Goal: Task Accomplishment & Management: Manage account settings

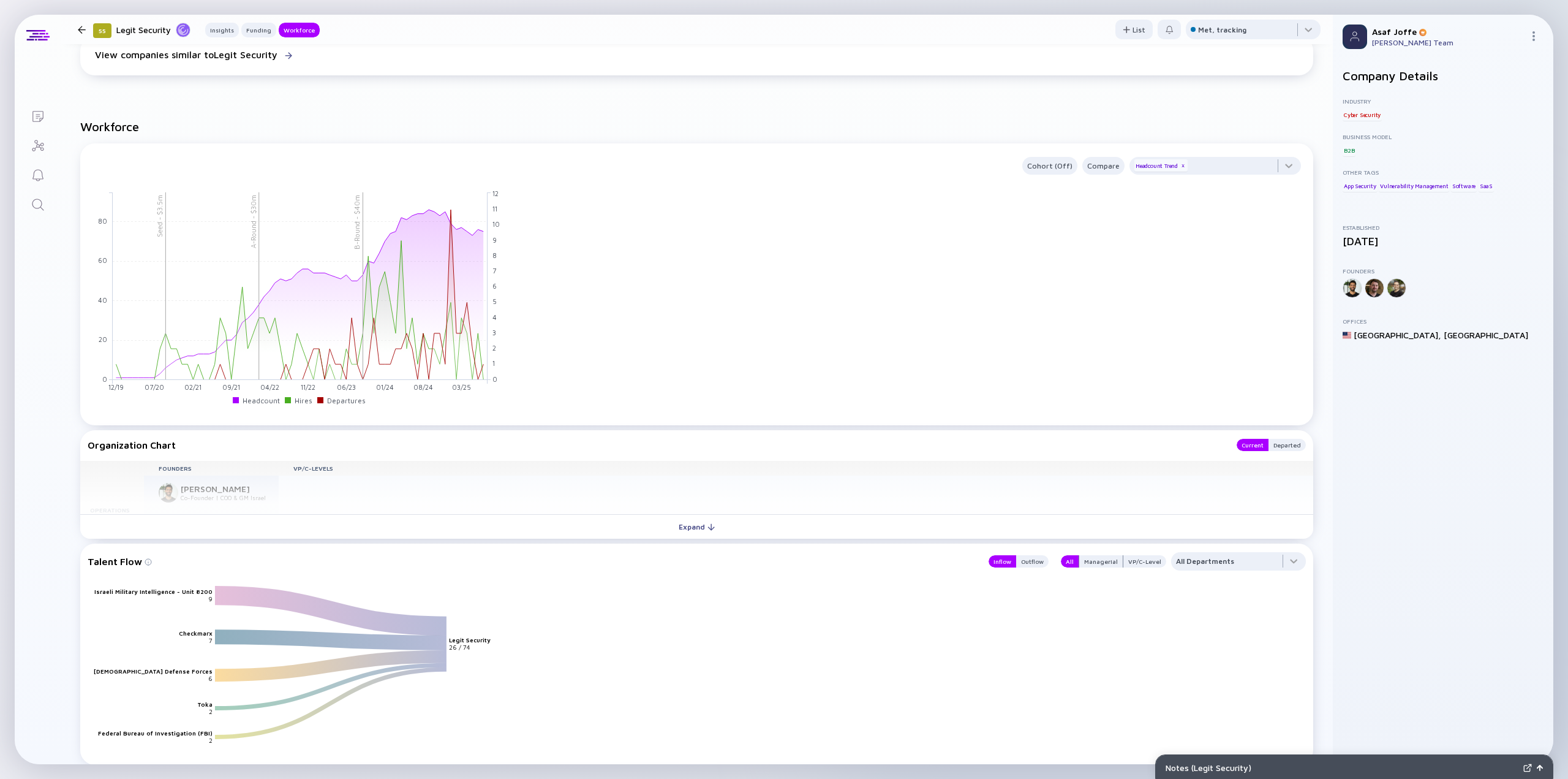
scroll to position [1023, 0]
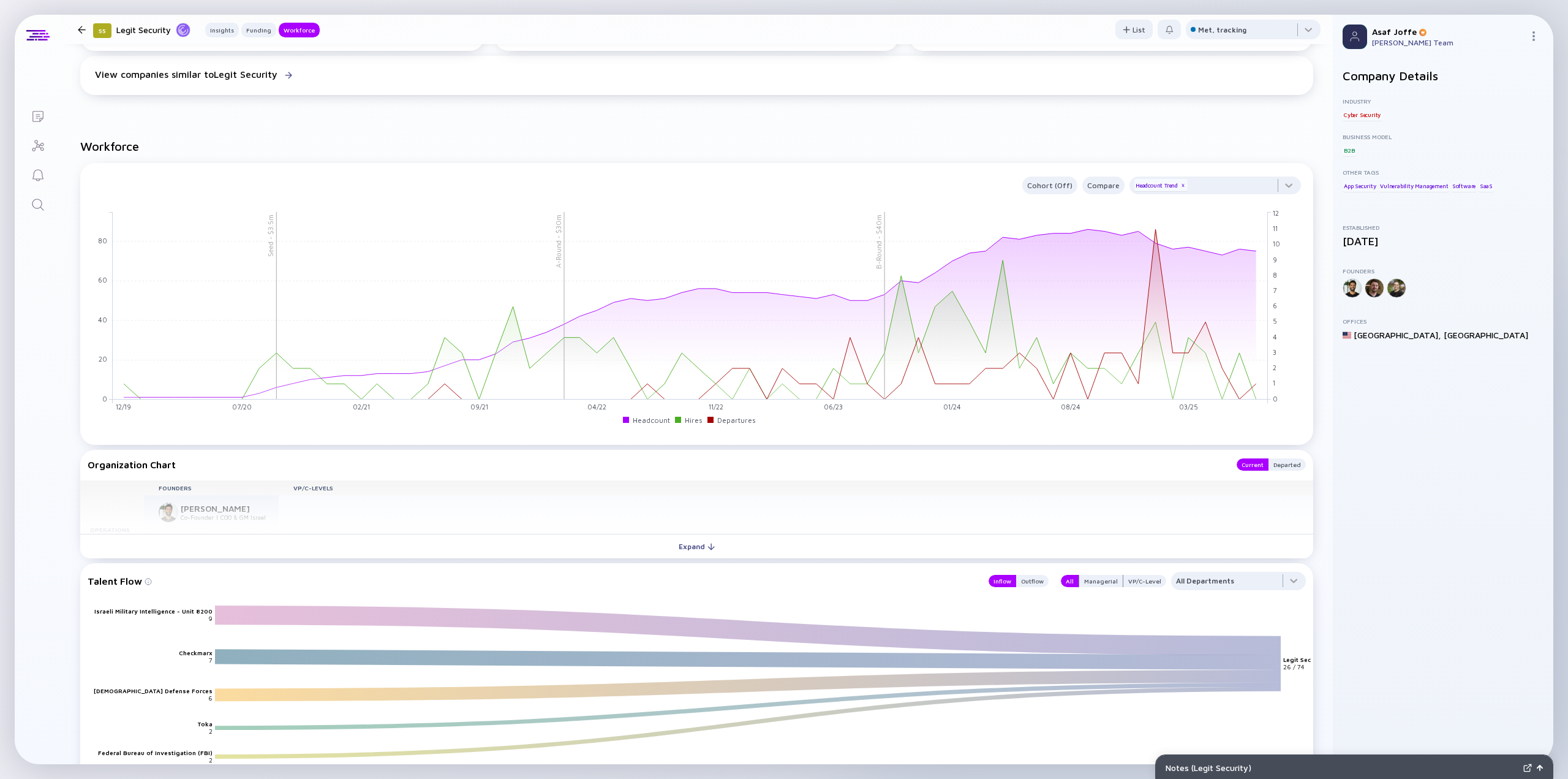
click at [40, 207] on icon "Search" at bounding box center [37, 204] width 12 height 12
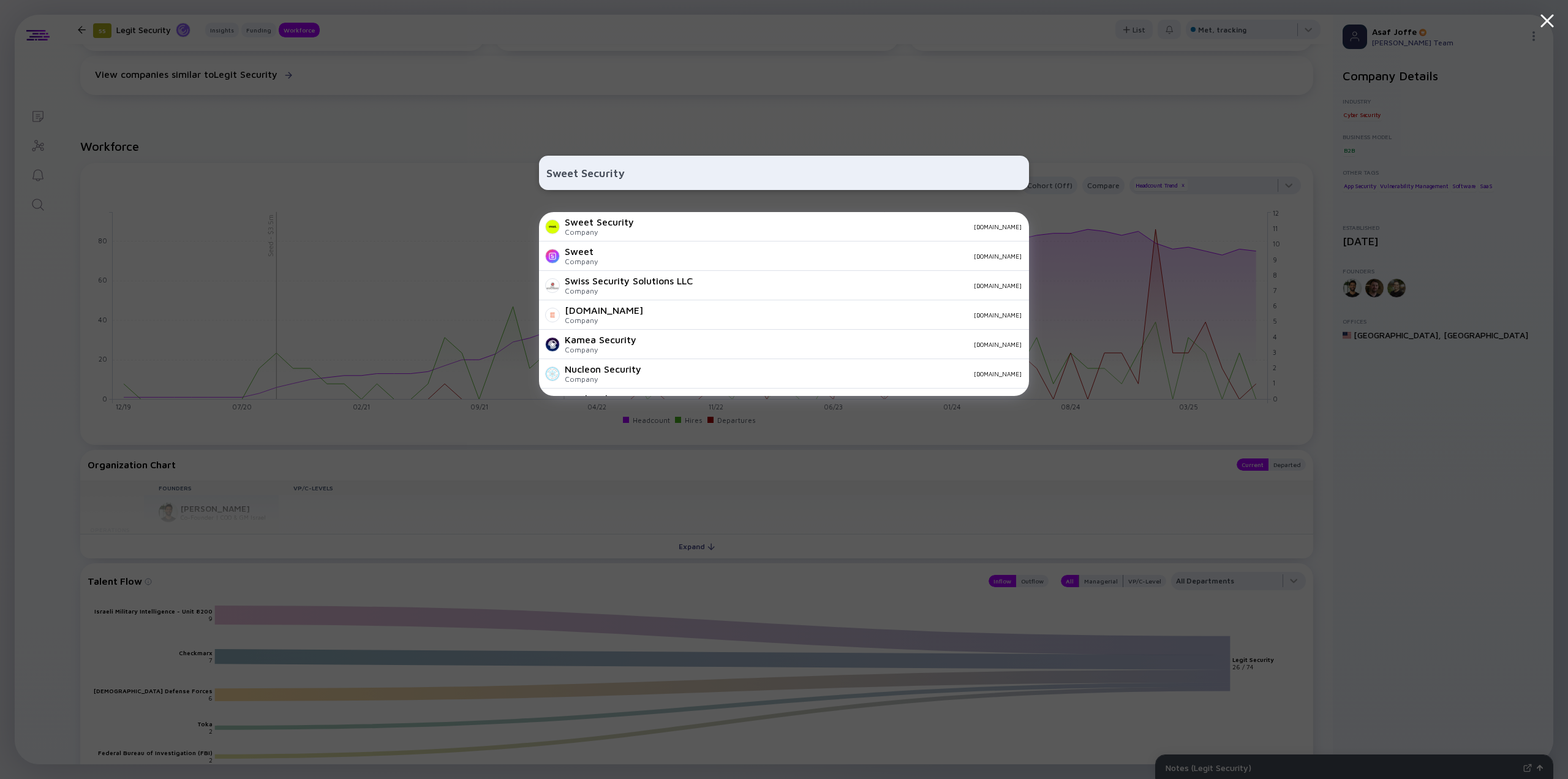
type input "Sweet Security"
click at [594, 224] on div "Sweet Security" at bounding box center [599, 222] width 69 height 11
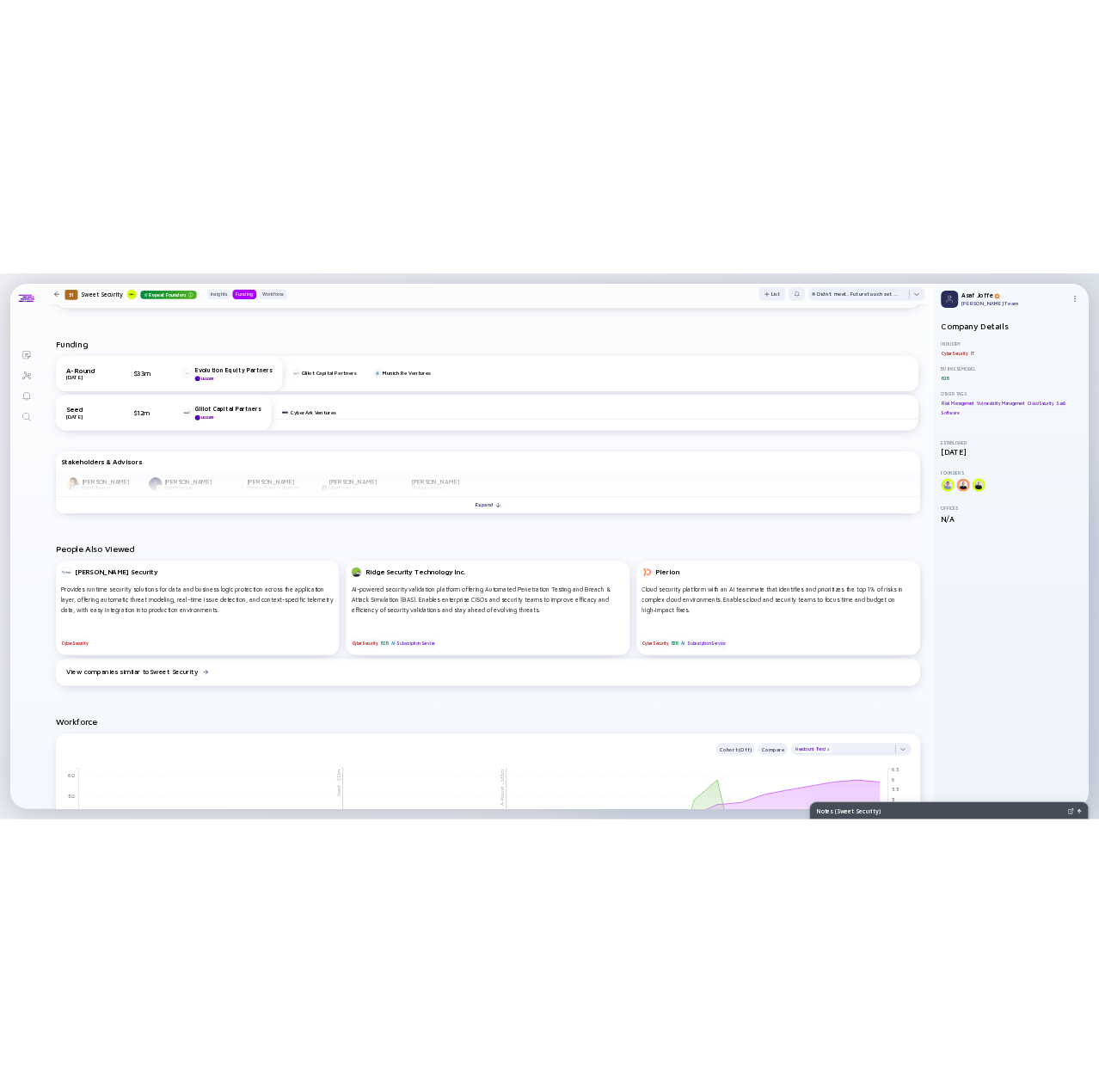
scroll to position [688, 0]
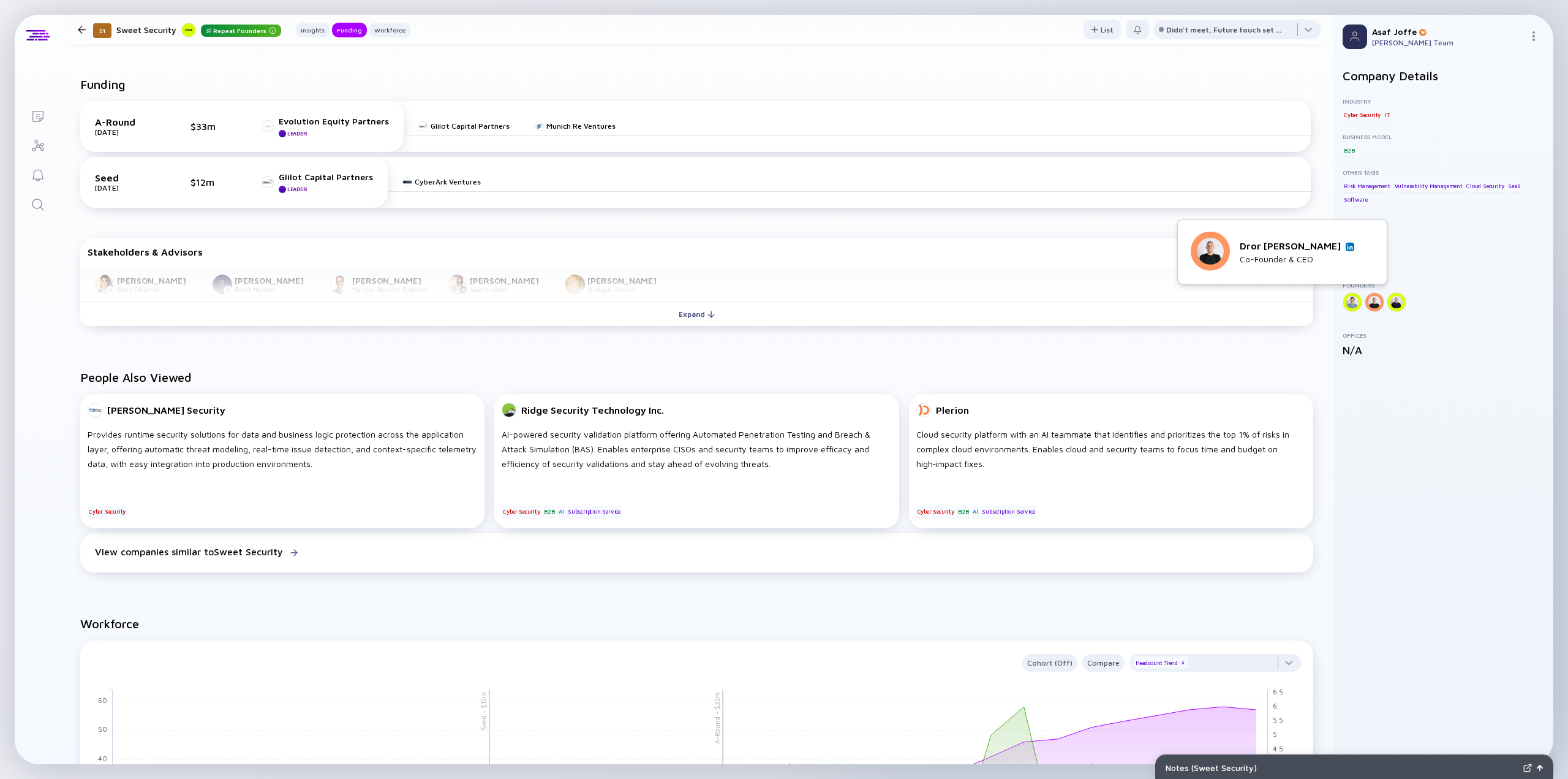
click at [940, 251] on link at bounding box center [1350, 246] width 8 height 8
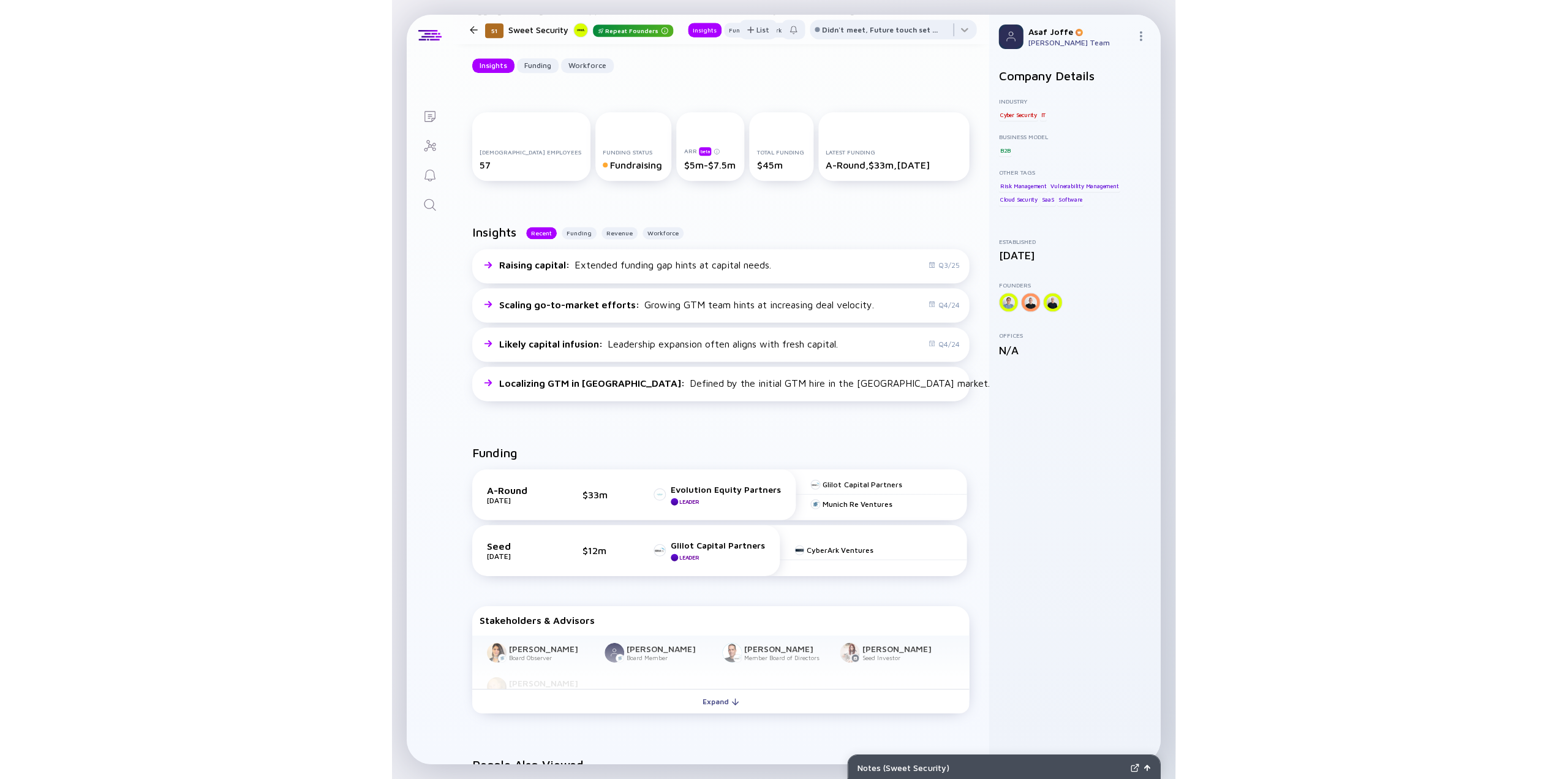
scroll to position [0, 0]
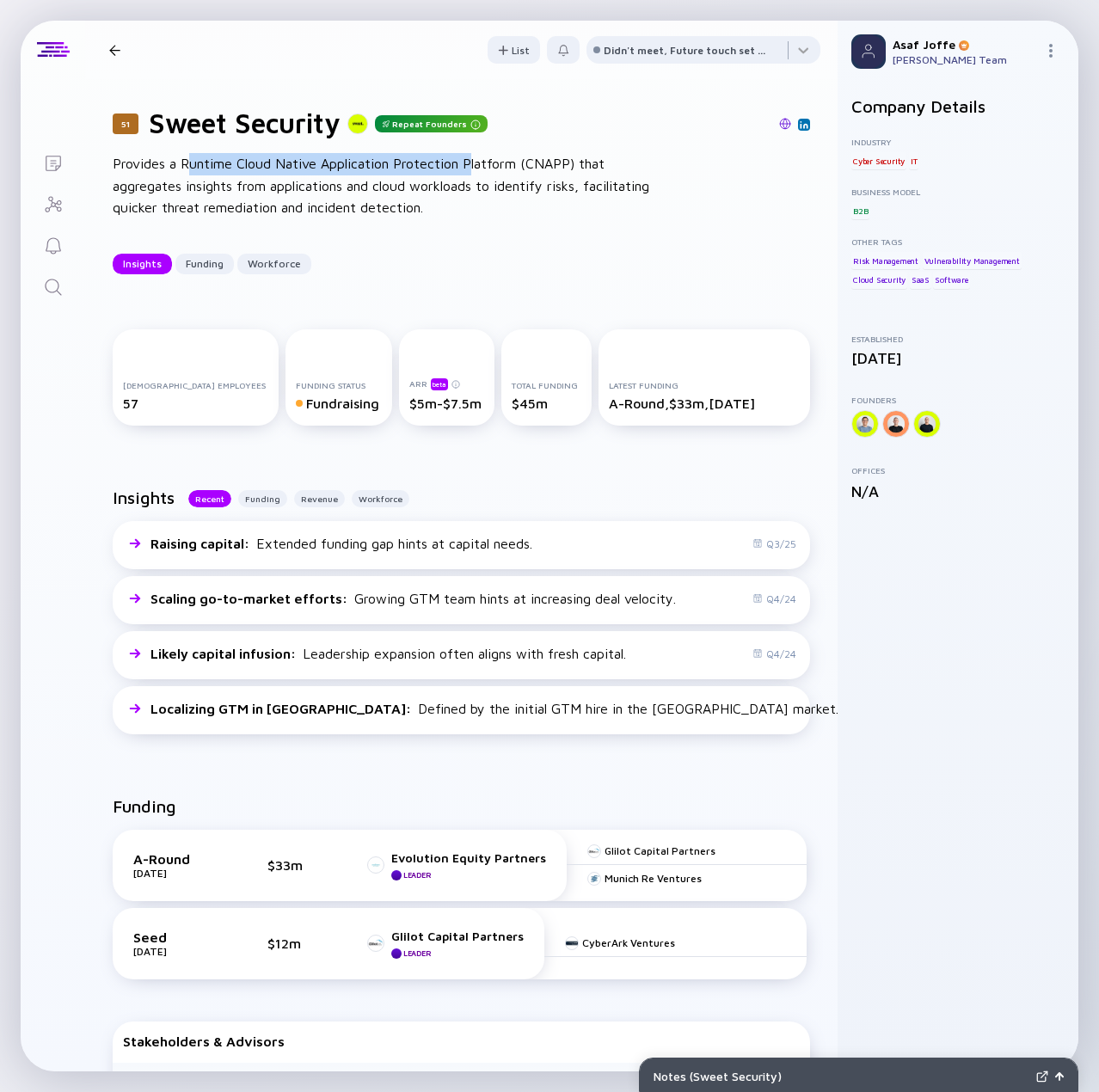
drag, startPoint x: 187, startPoint y: 160, endPoint x: 469, endPoint y: 154, distance: 282.1
click at [469, 154] on div "Provides a Runtime Cloud Native Application Protection Platform (CNAPP) that ag…" at bounding box center [388, 185] width 550 height 66
click at [333, 168] on div "Provides a Runtime Cloud Native Application Protection Platform (CNAPP) that ag…" at bounding box center [388, 185] width 550 height 66
click at [180, 161] on div "Provides a Runtime Cloud Native Application Protection Platform (CNAPP) that ag…" at bounding box center [388, 185] width 550 height 66
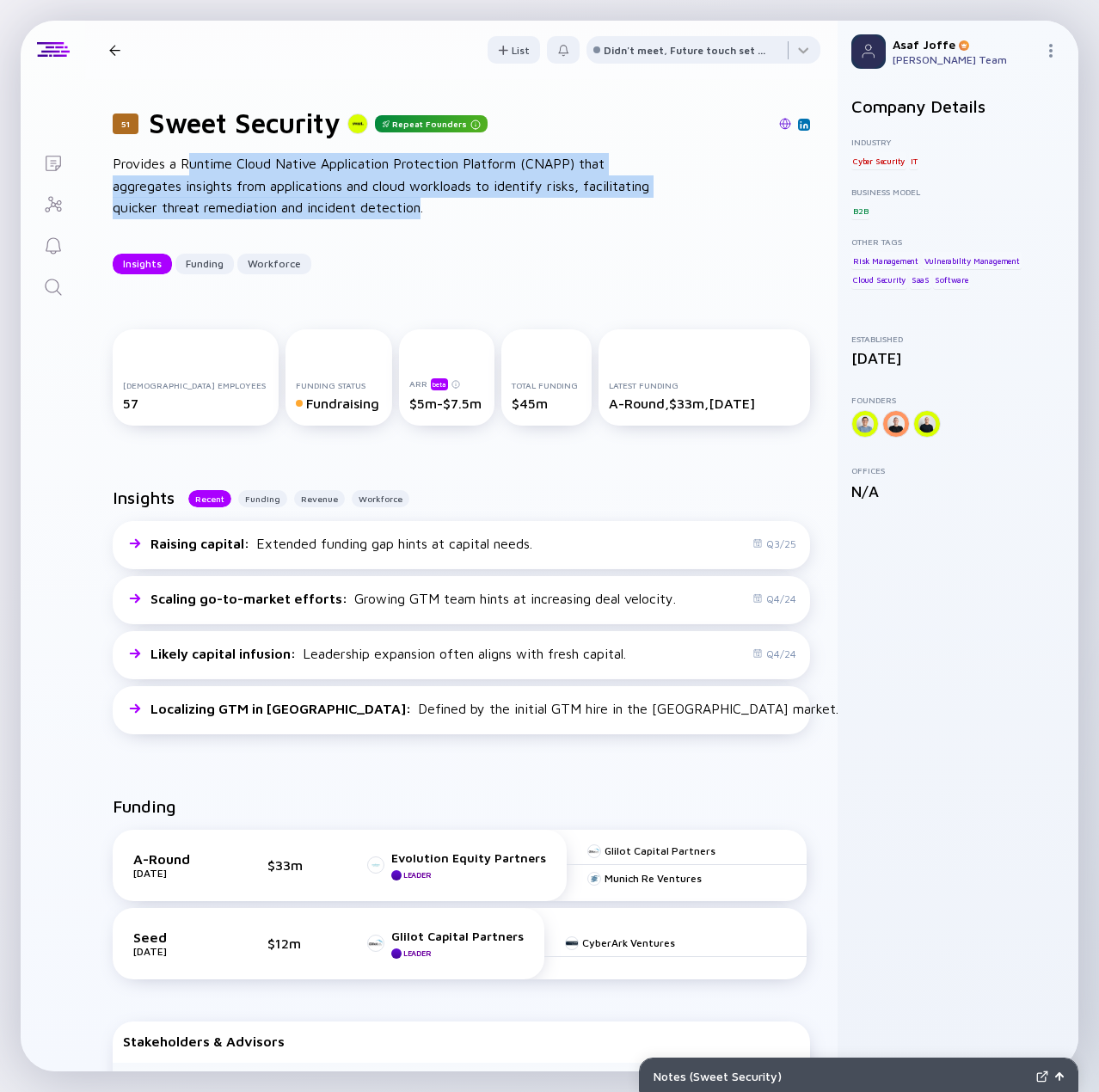
drag, startPoint x: 186, startPoint y: 163, endPoint x: 418, endPoint y: 210, distance: 236.7
click at [418, 210] on div "Provides a Runtime Cloud Native Application Protection Platform (CNAPP) that ag…" at bounding box center [388, 185] width 550 height 66
copy div "untime Cloud Native Application Protection Platform (CNAPP) that aggregates ins…"
click at [206, 161] on div "Provides a Runtime Cloud Native Application Protection Platform (CNAPP) that ag…" at bounding box center [388, 185] width 550 height 66
drag, startPoint x: 180, startPoint y: 160, endPoint x: 419, endPoint y: 212, distance: 244.6
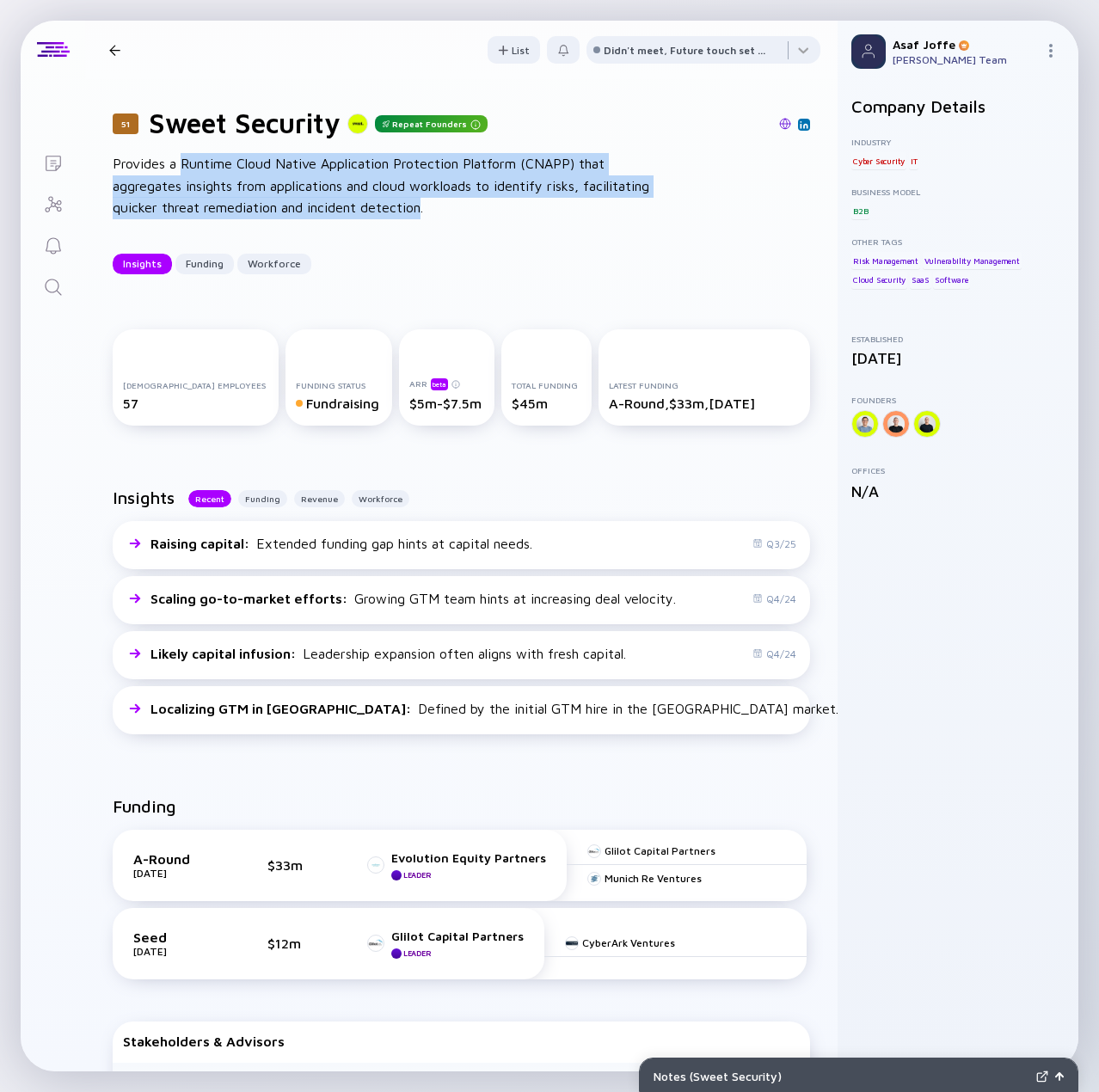
click at [419, 212] on div "Provides a Runtime Cloud Native Application Protection Platform (CNAPP) that ag…" at bounding box center [388, 185] width 550 height 66
copy div "Runtime Cloud Native Application Protection Platform (CNAPP) that aggregates in…"
click at [52, 285] on icon "Search" at bounding box center [53, 287] width 21 height 21
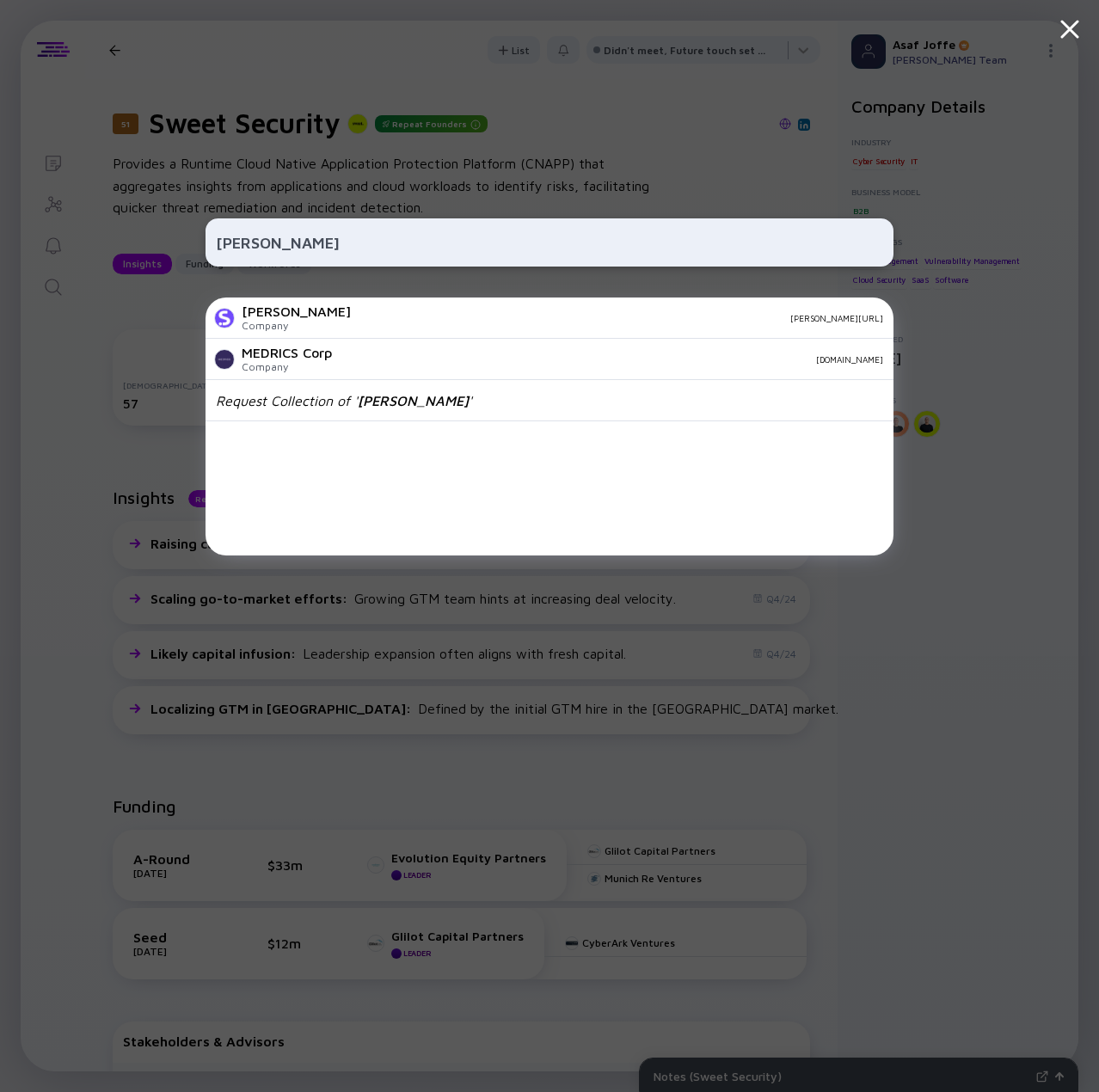
type input "Sedric"
click at [364, 320] on div "sedric.ai" at bounding box center [624, 317] width 519 height 10
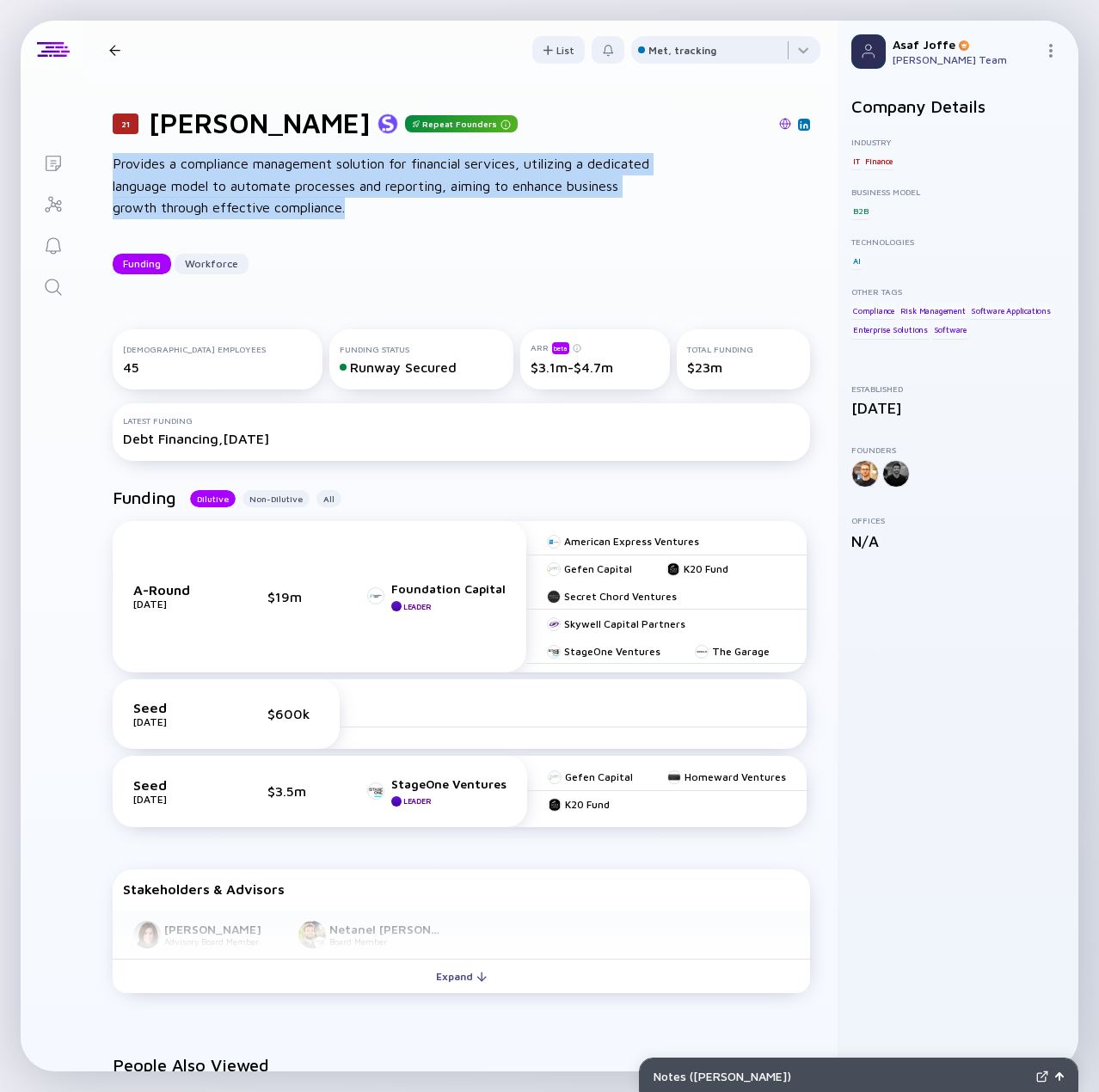
drag, startPoint x: 115, startPoint y: 158, endPoint x: 353, endPoint y: 202, distance: 242.0
click at [353, 202] on div "Provides a compliance management solution for financial services, utilizing a d…" at bounding box center [388, 185] width 550 height 66
copy div "Provides a compliance management solution for financial services, utilizing a d…"
click at [52, 285] on icon "Search" at bounding box center [53, 287] width 21 height 21
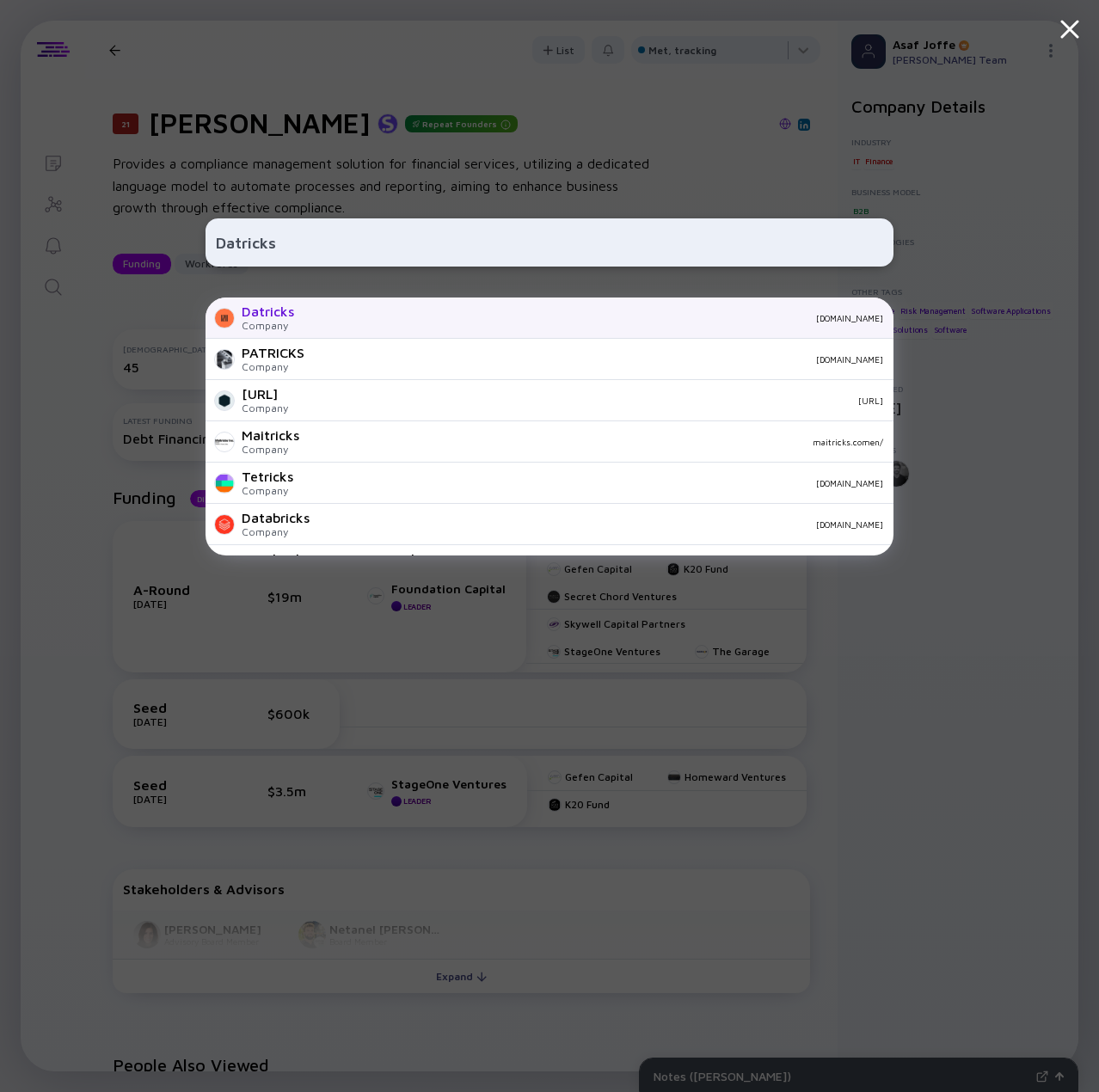
type input "Datricks"
click at [363, 317] on div "datricks.com" at bounding box center [596, 317] width 575 height 10
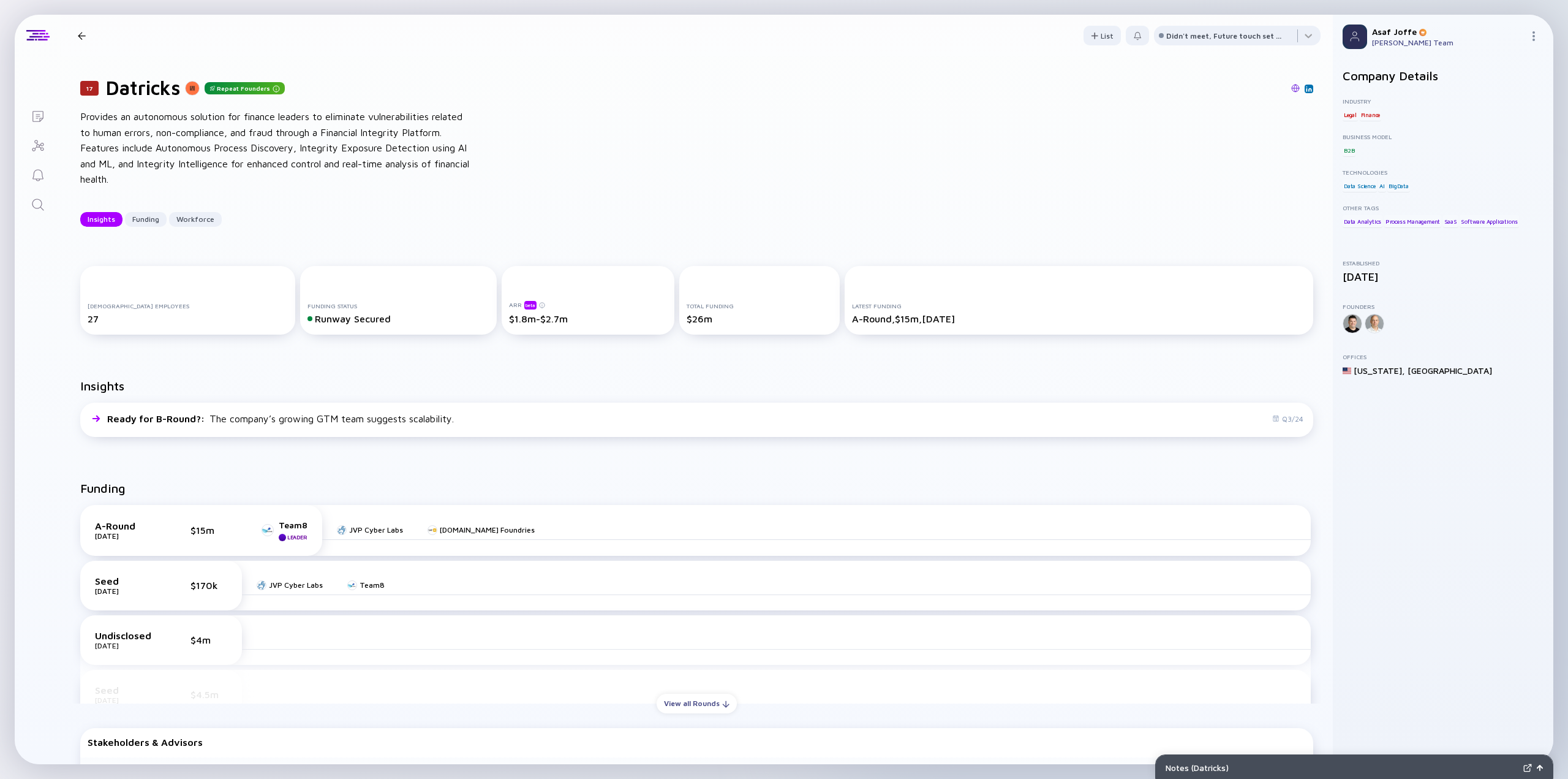
click at [43, 195] on link "Search" at bounding box center [37, 204] width 46 height 30
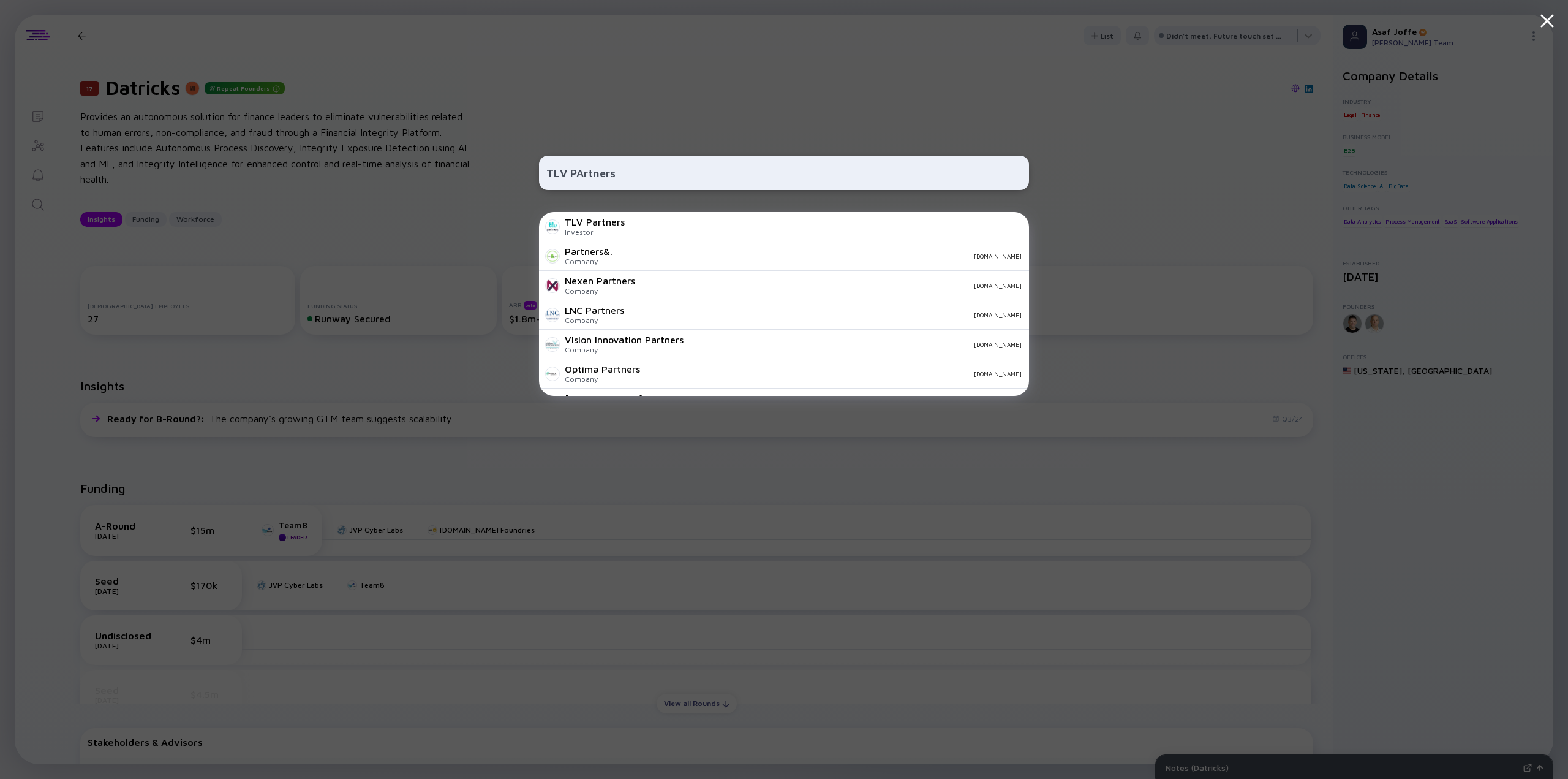
type input "TLV PArtners"
click at [39, 116] on div "TLV PArtners TLV Partners Investor Partners&. Company partnersand.com Nexen Par…" at bounding box center [784, 389] width 1568 height 779
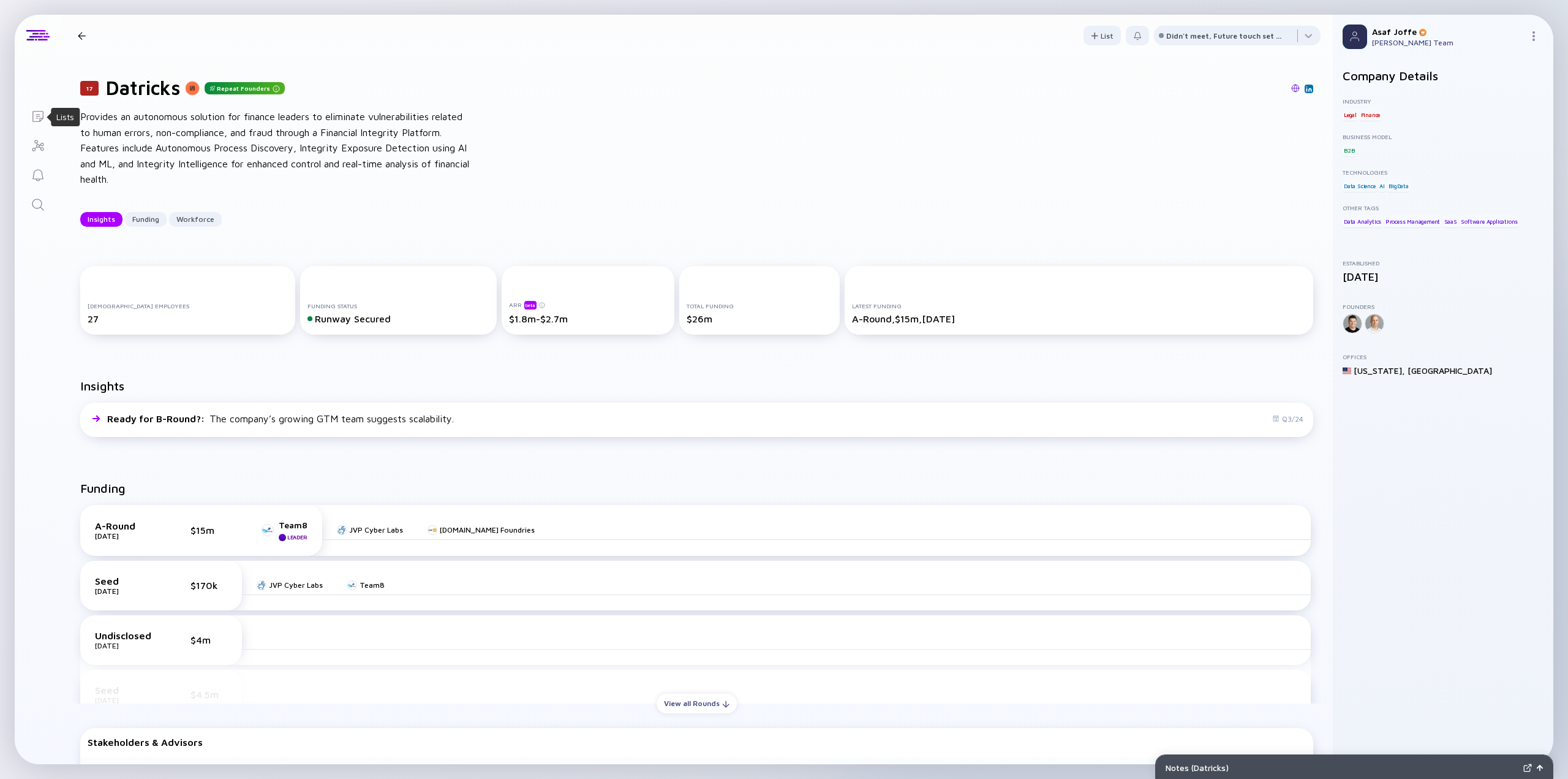
click at [39, 112] on icon "Lists" at bounding box center [38, 116] width 15 height 15
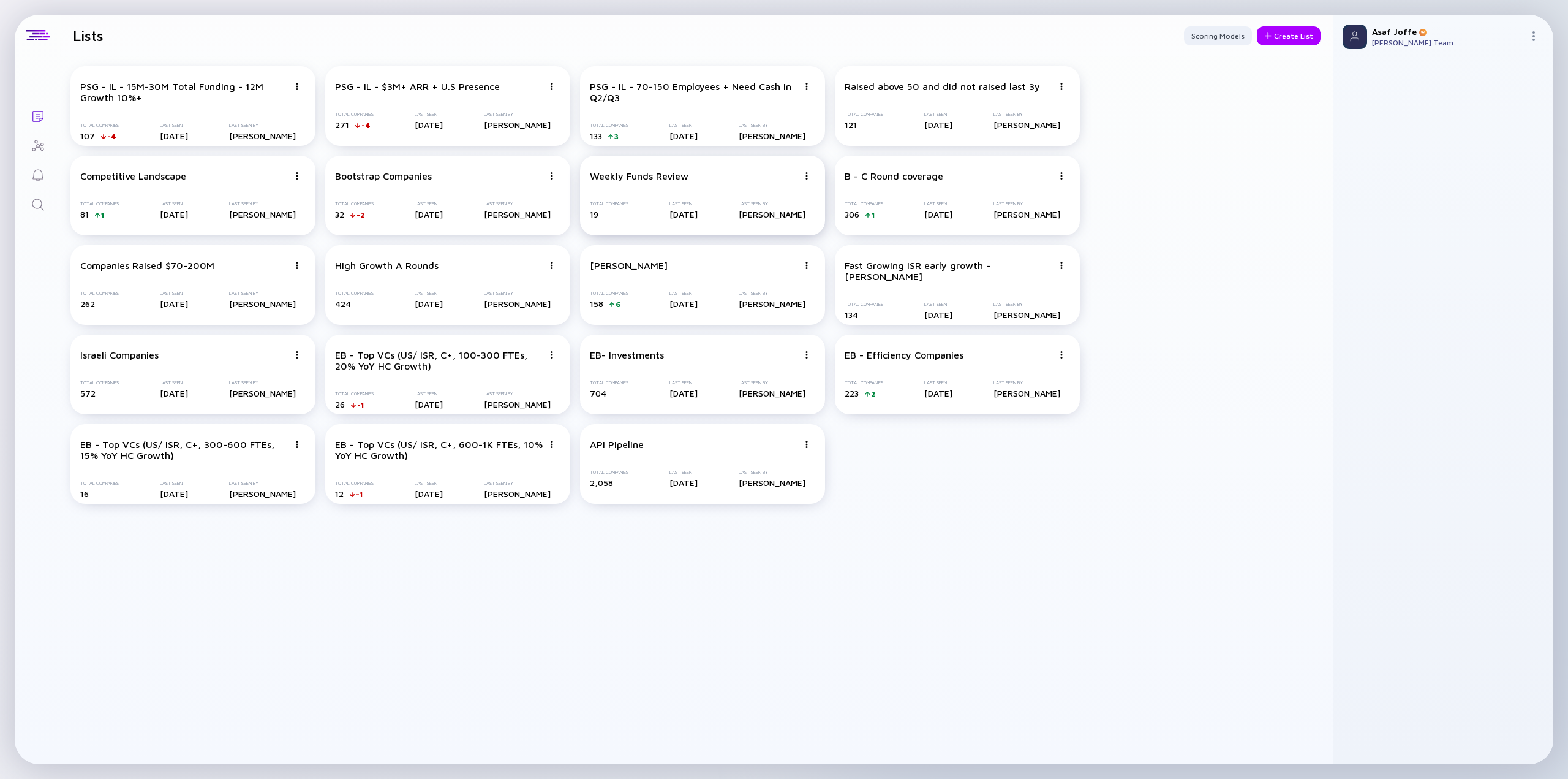
click at [665, 188] on div "Weekly Funds Review Total Companies 19 Last Seen 3 days ago Last Seen By Asaf J…" at bounding box center [703, 196] width 245 height 80
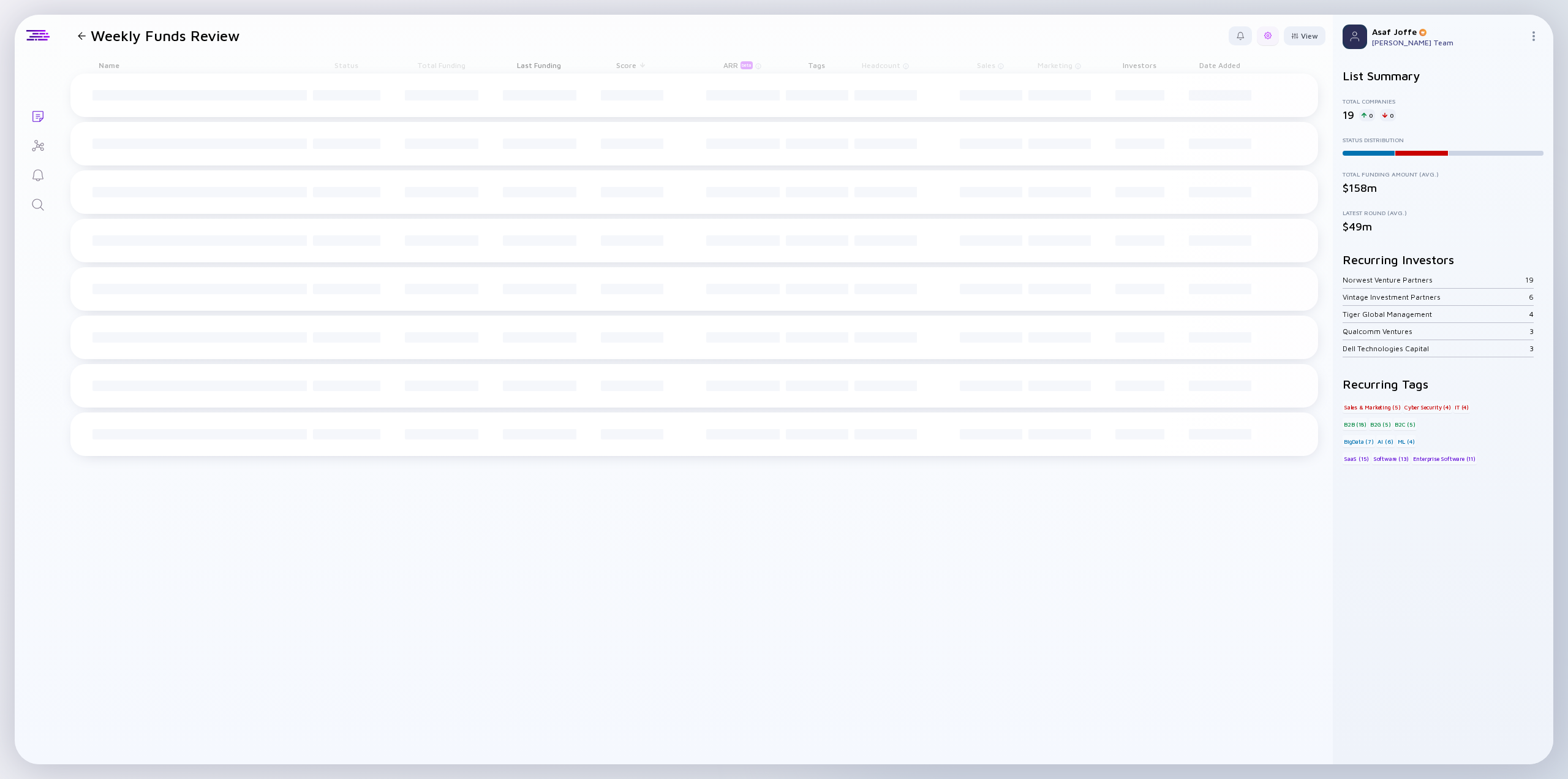
click at [940, 40] on div at bounding box center [1268, 35] width 22 height 19
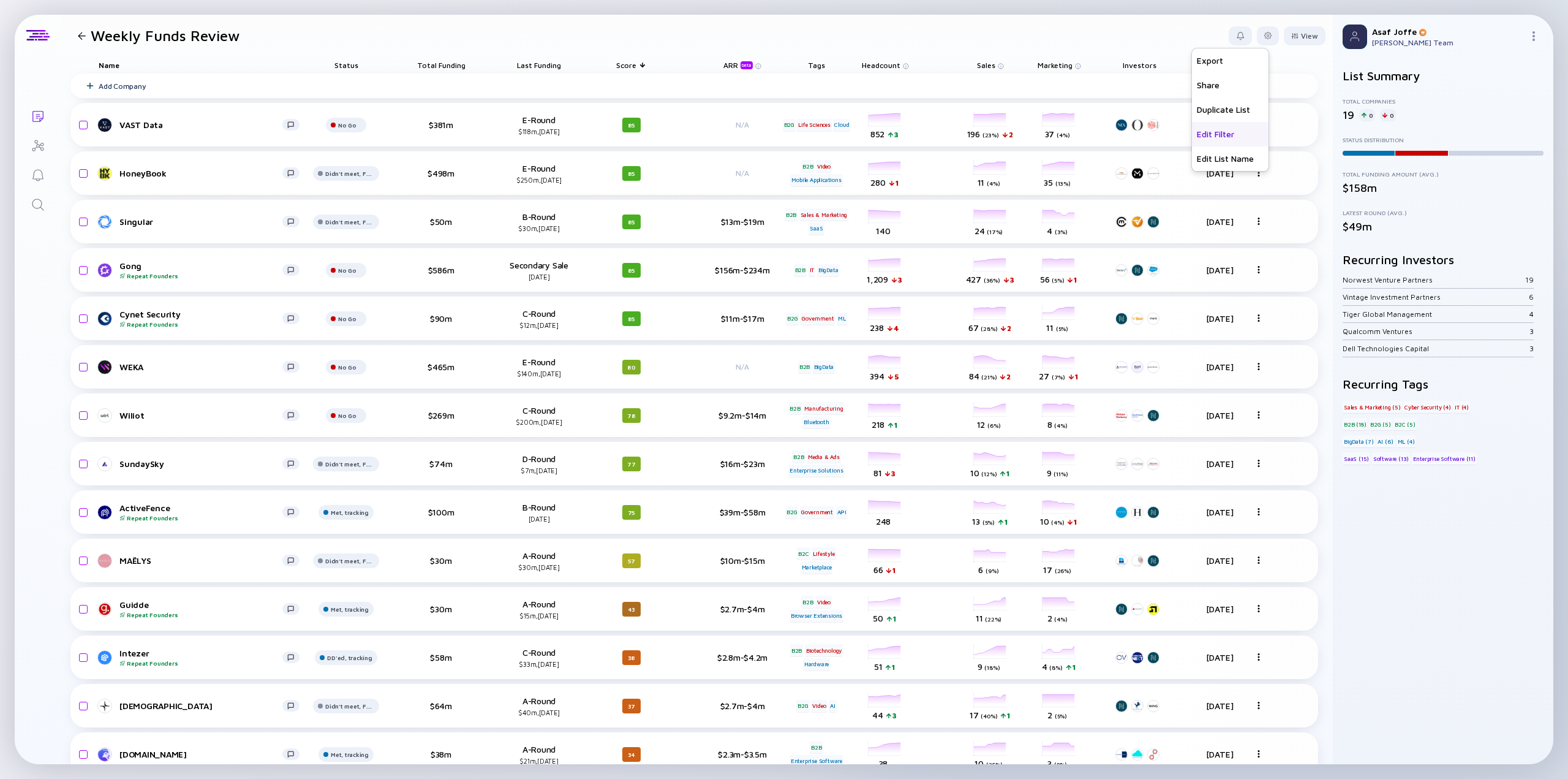
click at [940, 134] on div "Edit Filter" at bounding box center [1230, 134] width 77 height 24
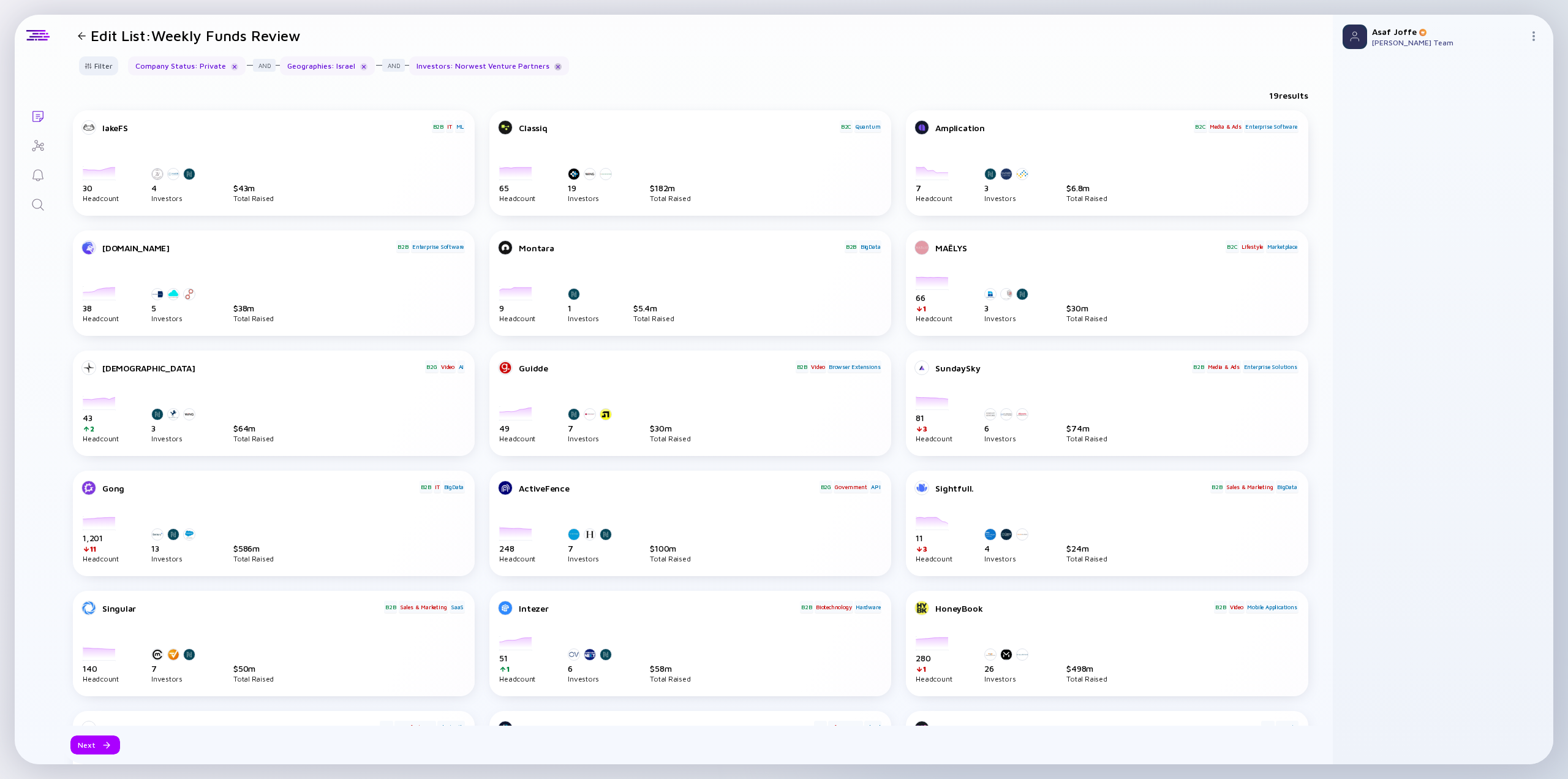
click at [554, 65] on div at bounding box center [558, 66] width 7 height 7
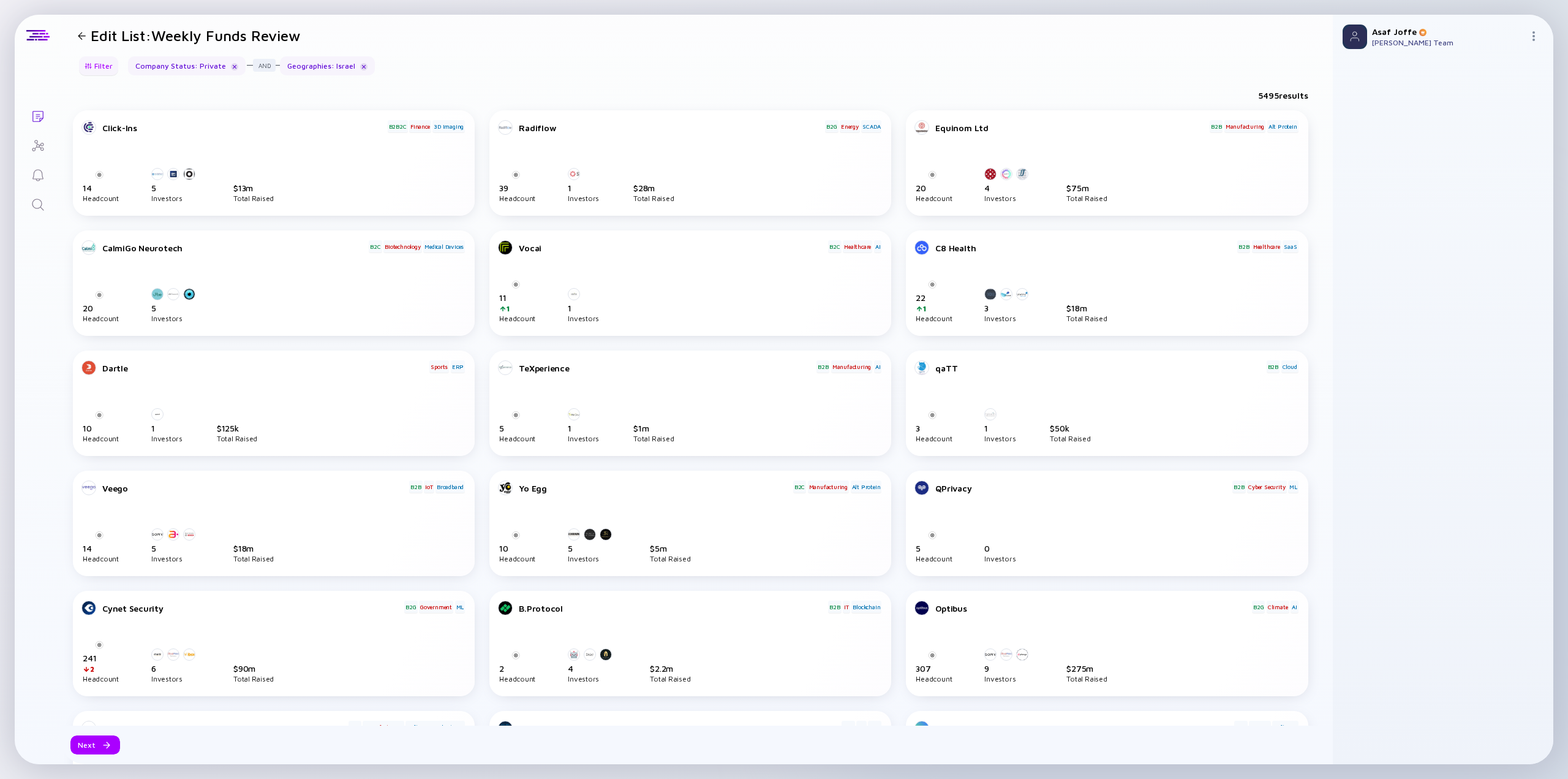
click at [90, 69] on div "Filter" at bounding box center [99, 66] width 43 height 19
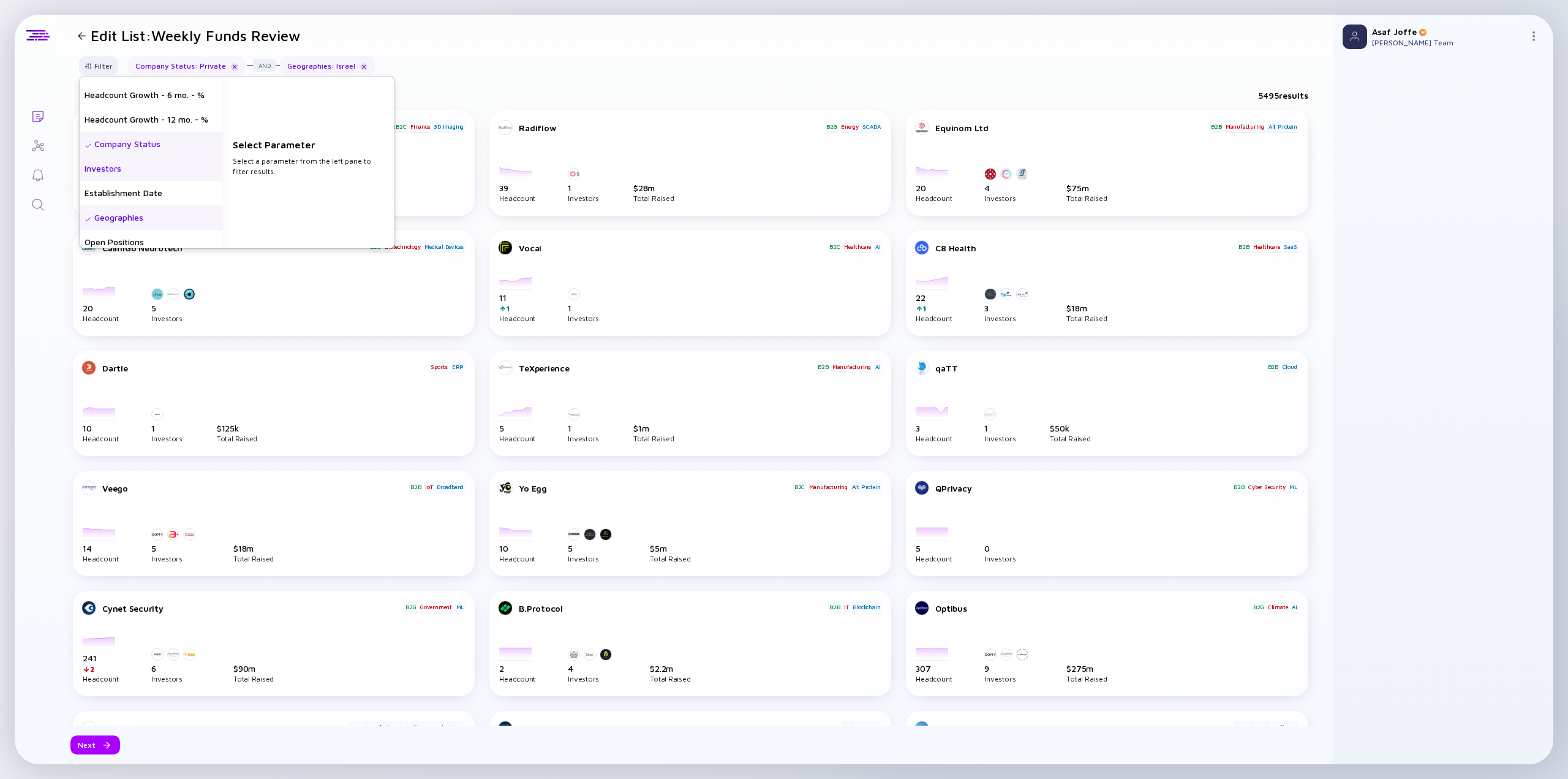
scroll to position [61, 0]
click at [151, 155] on div "Investors" at bounding box center [151, 150] width 144 height 24
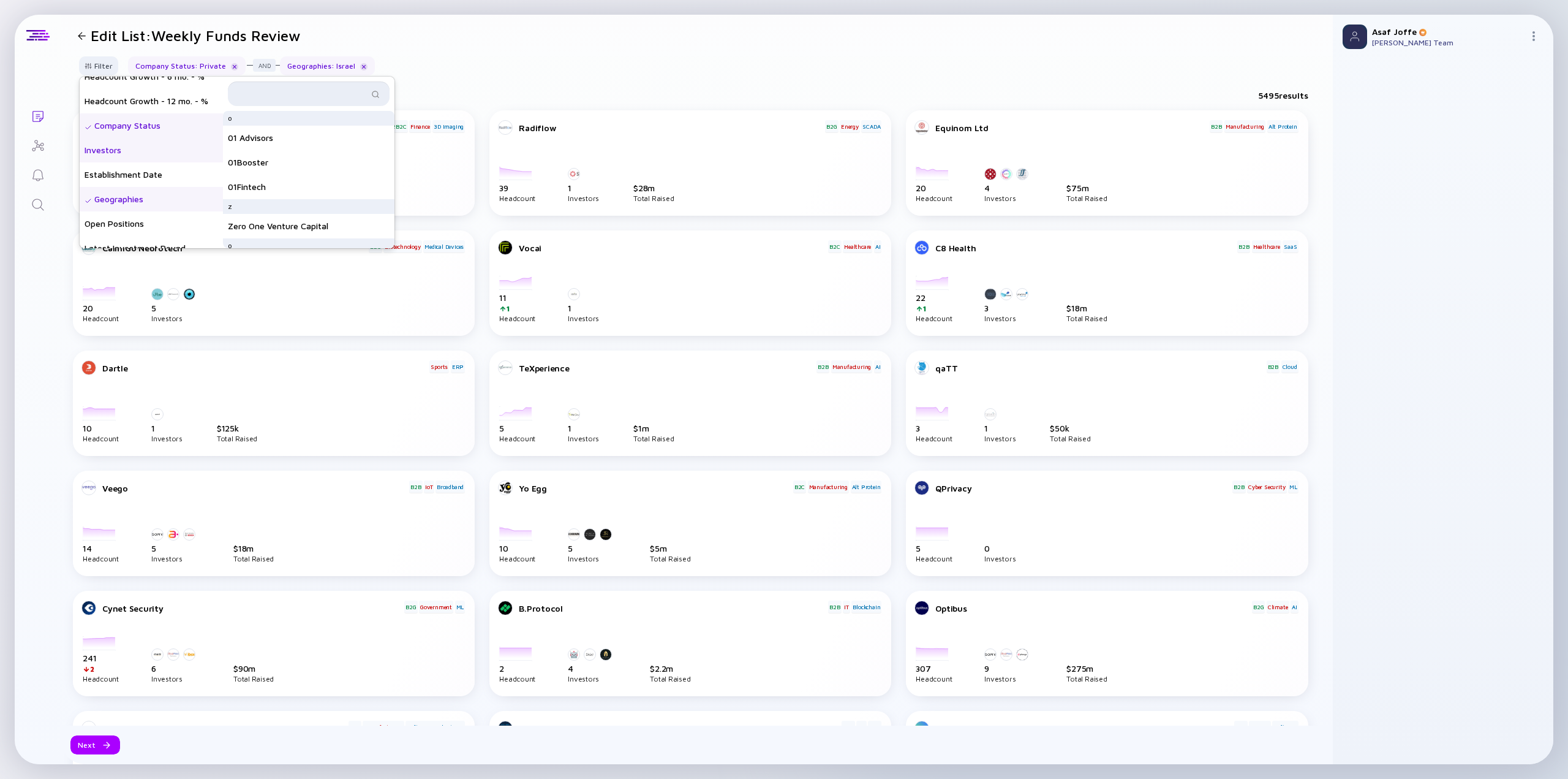
click at [306, 91] on input "text" at bounding box center [301, 93] width 133 height 12
type input "TLV pa"
click at [316, 123] on div "TLV Partners" at bounding box center [308, 123] width 171 height 24
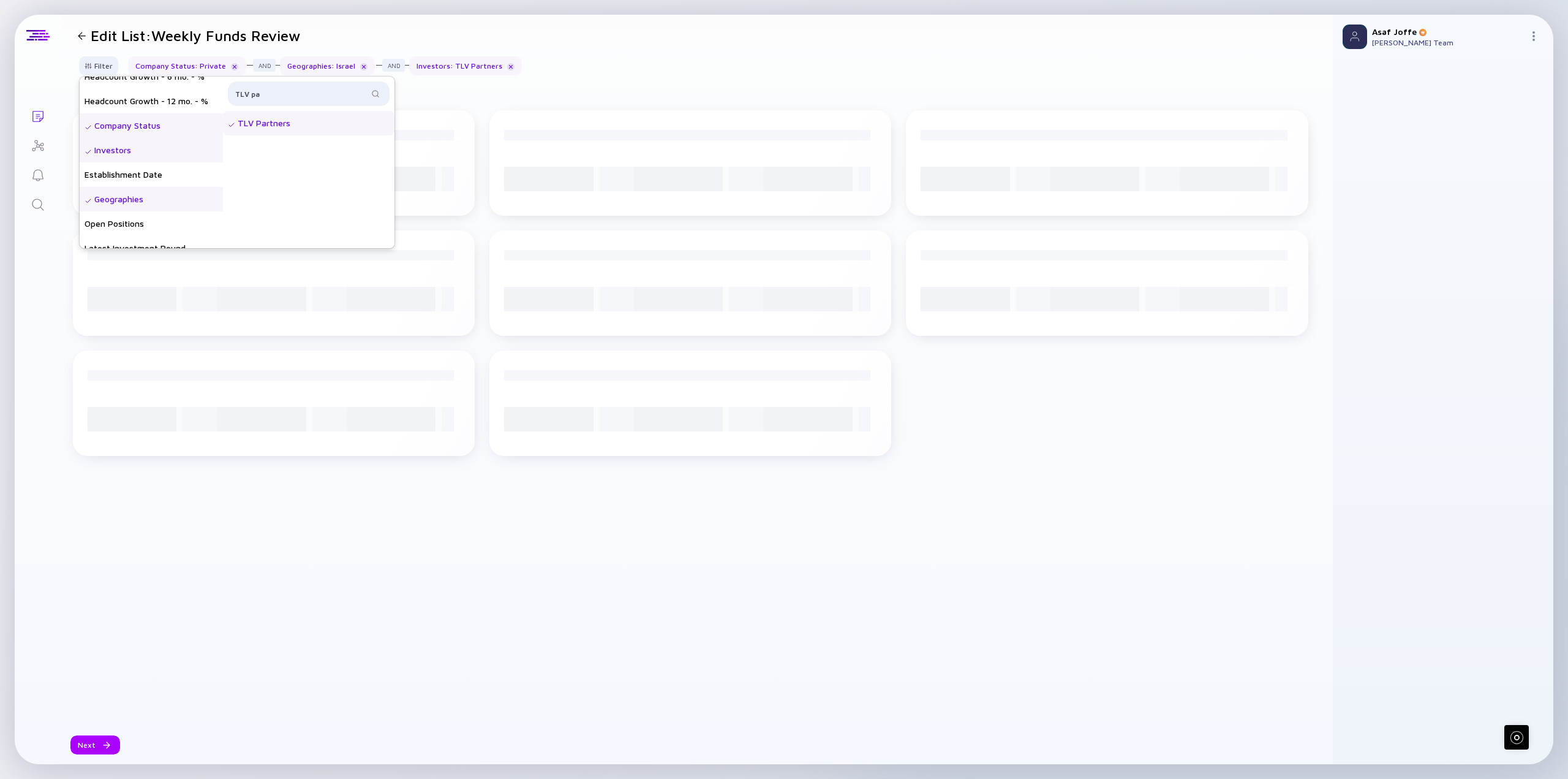
click at [672, 75] on div "Filter Headcount Headcount Growth - 3 mo. - % Headcount Growth - 6 mo. - % Head…" at bounding box center [697, 71] width 1272 height 29
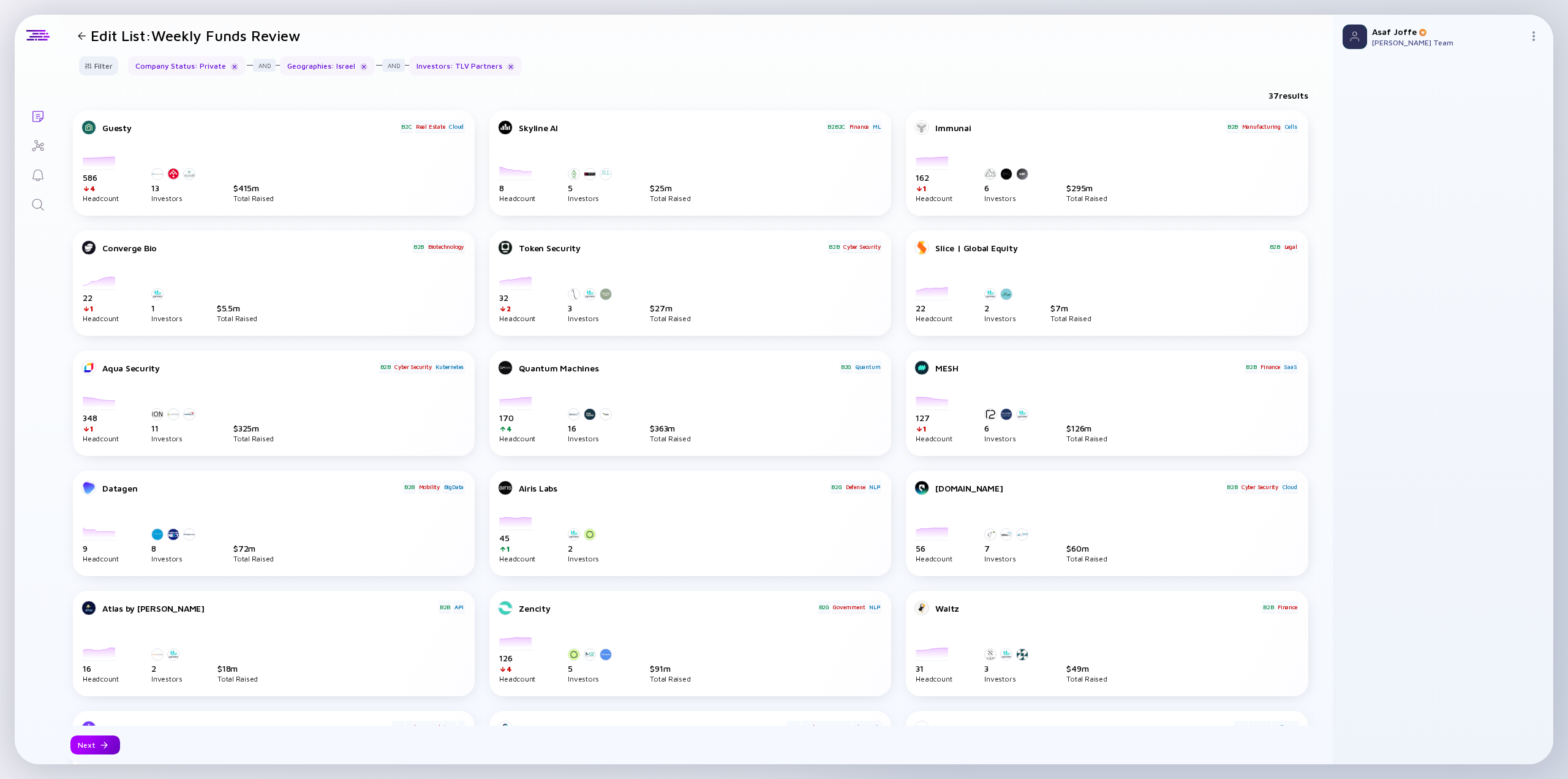
click at [98, 484] on div "Next" at bounding box center [95, 744] width 50 height 19
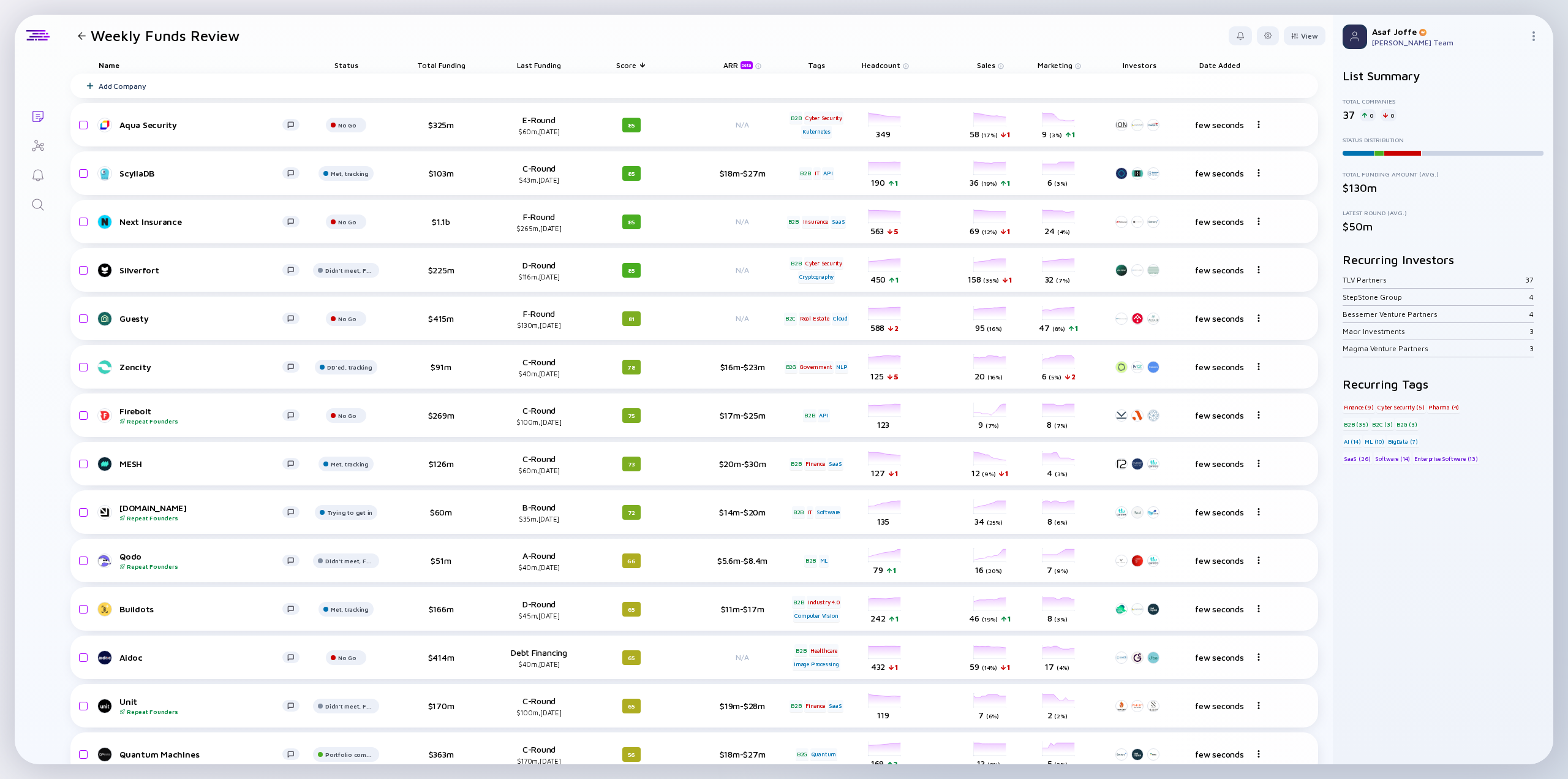
click at [435, 59] on div "Total Funding" at bounding box center [441, 65] width 80 height 17
click at [471, 61] on div "Total Funding" at bounding box center [441, 65] width 80 height 17
click at [458, 61] on span "Total Funding" at bounding box center [441, 65] width 48 height 9
click at [460, 84] on div "Sort by Total Funding" at bounding box center [465, 83] width 86 height 10
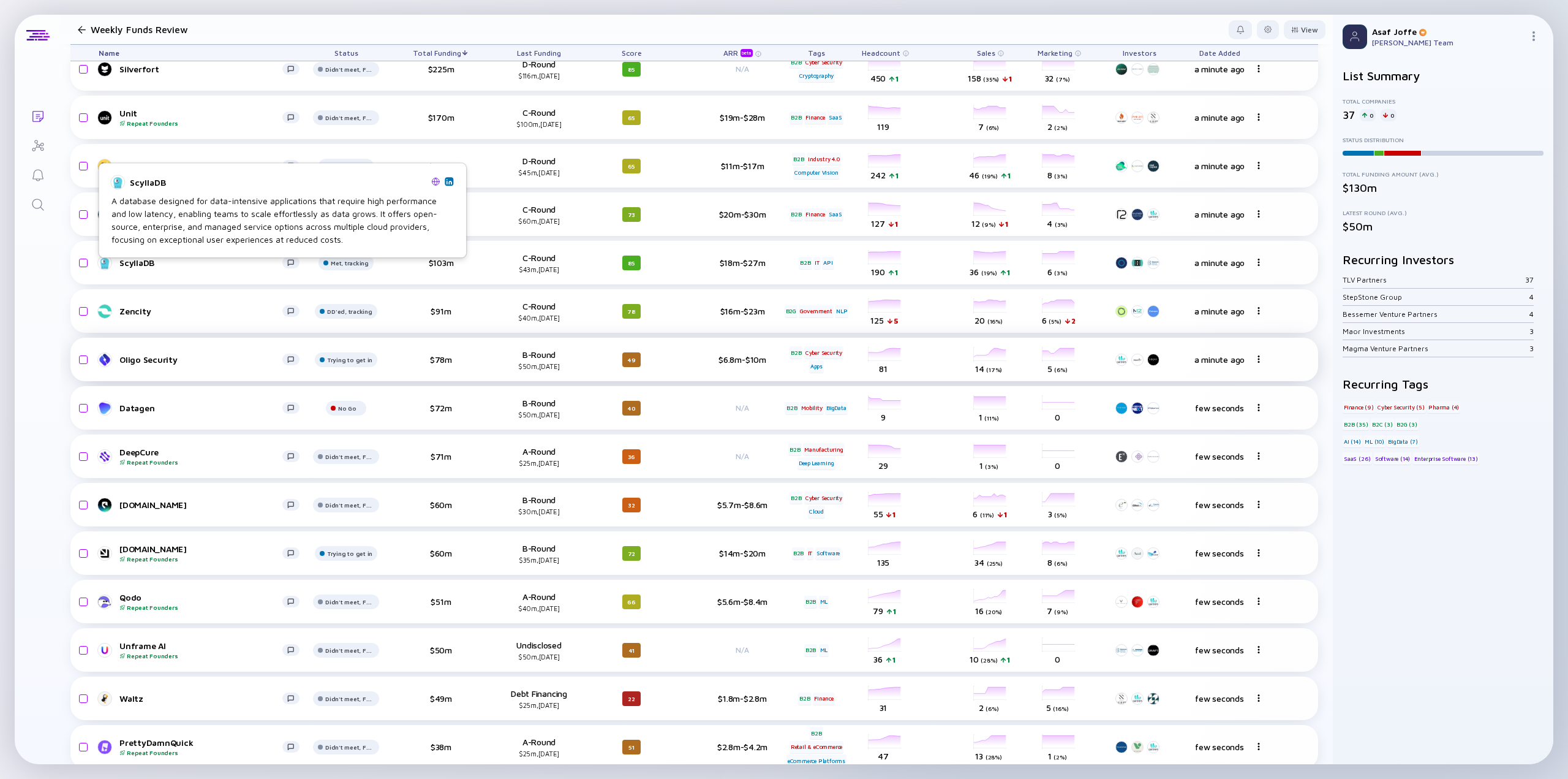
scroll to position [333, 0]
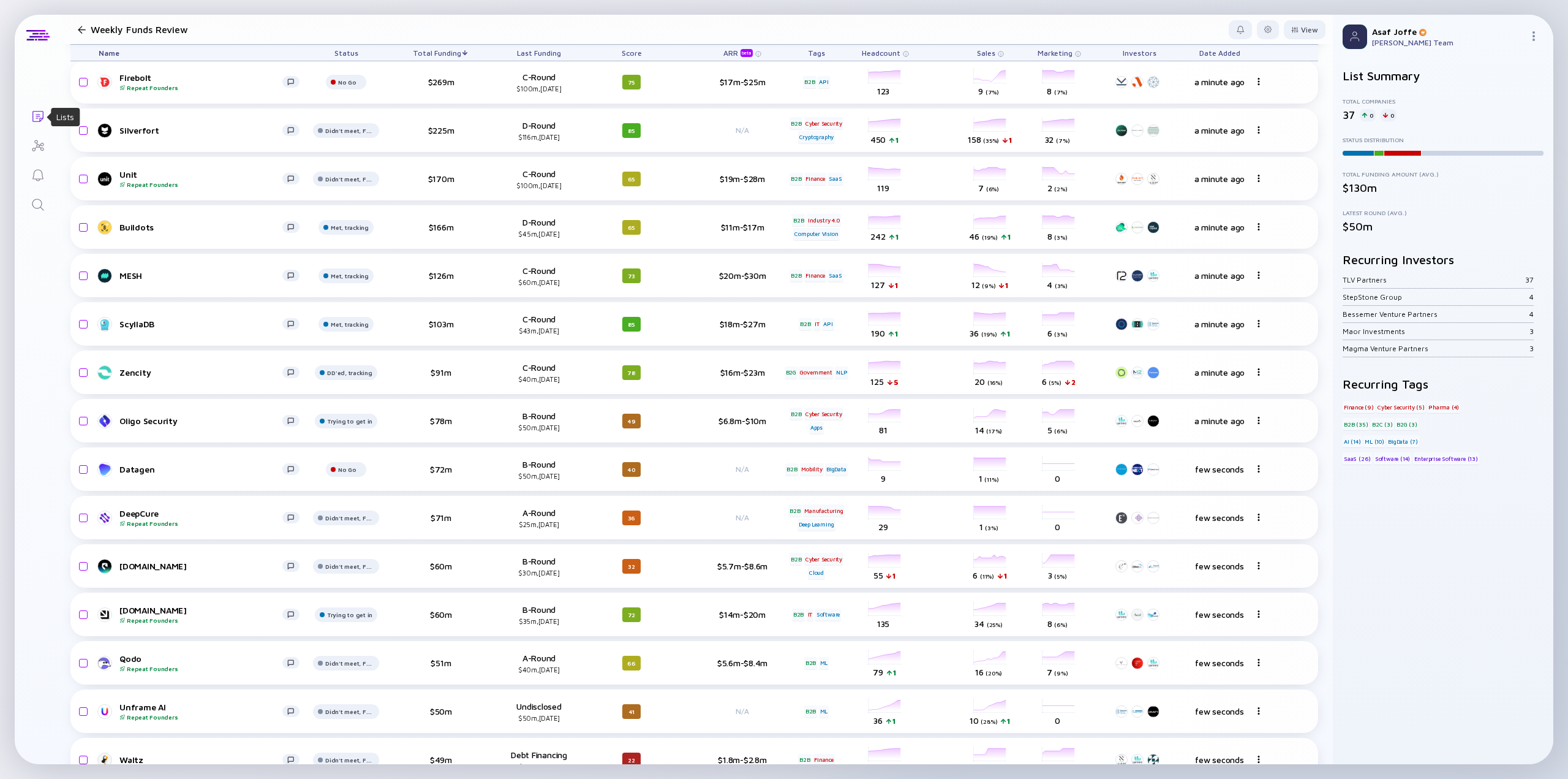
click at [36, 119] on icon "Lists" at bounding box center [38, 116] width 15 height 15
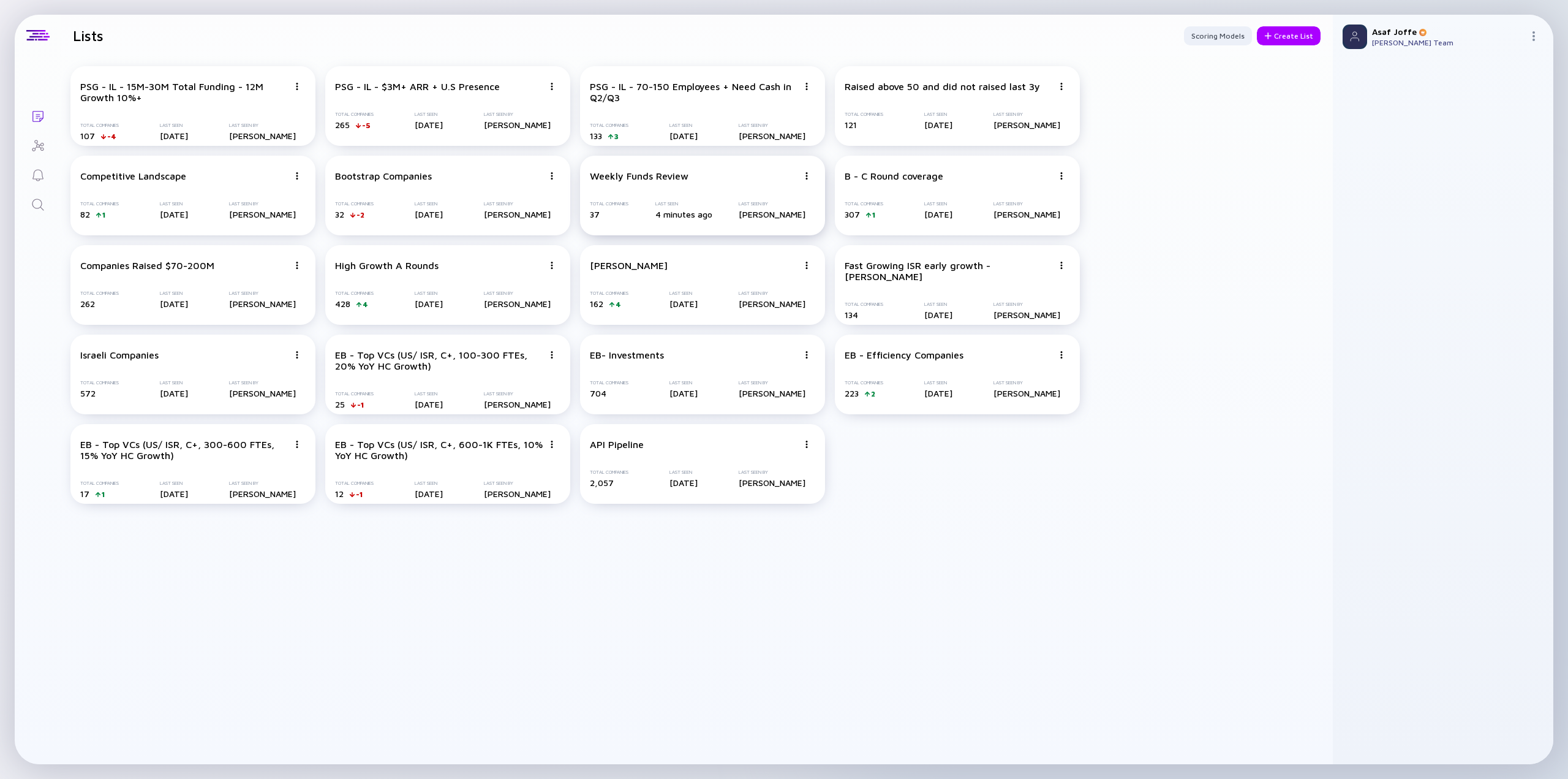
click at [710, 186] on div "Weekly Funds Review Total Companies 37 Last Seen 4 minutes ago Last Seen By Asa…" at bounding box center [703, 196] width 245 height 80
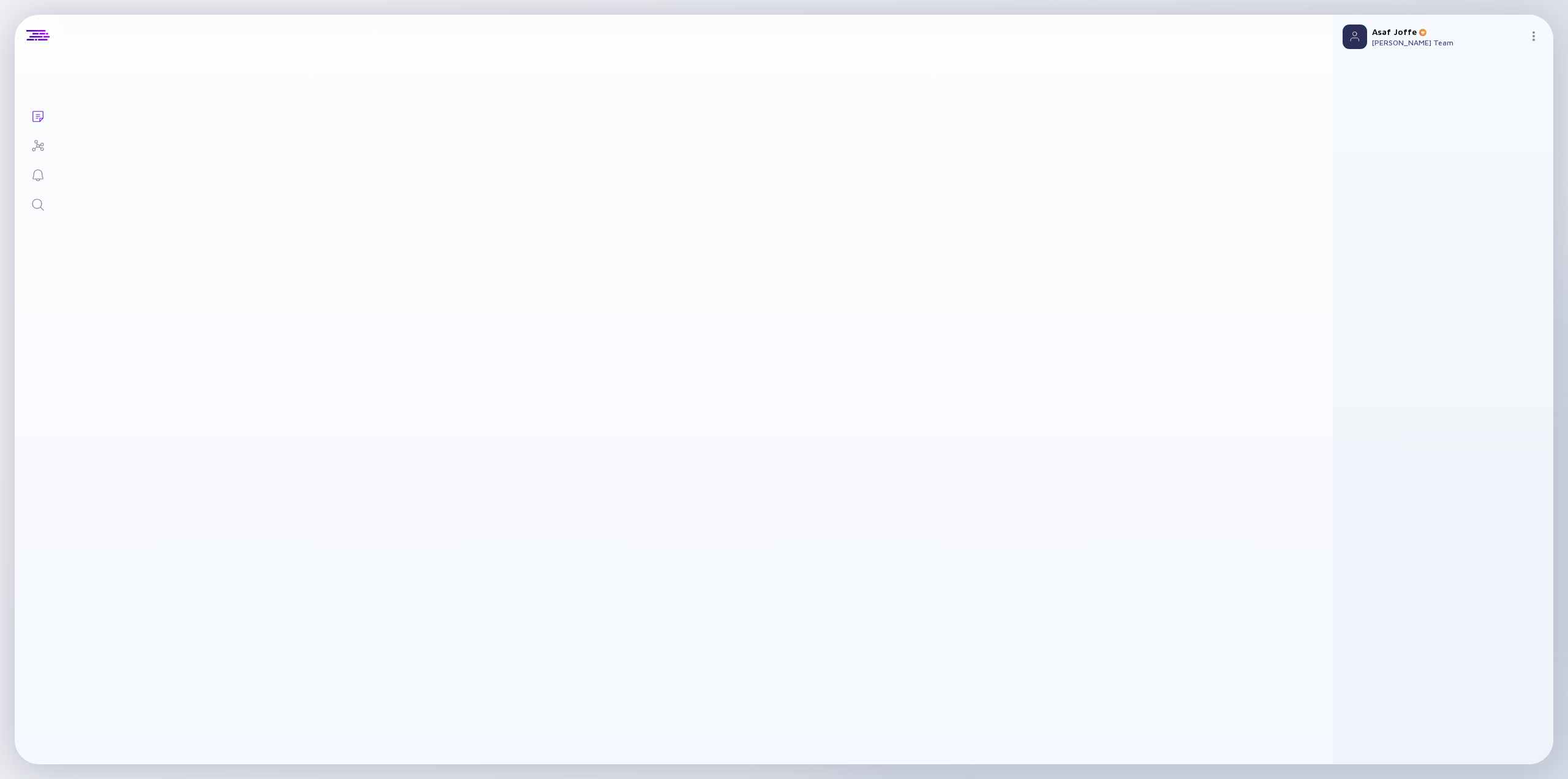
scroll to position [333, 0]
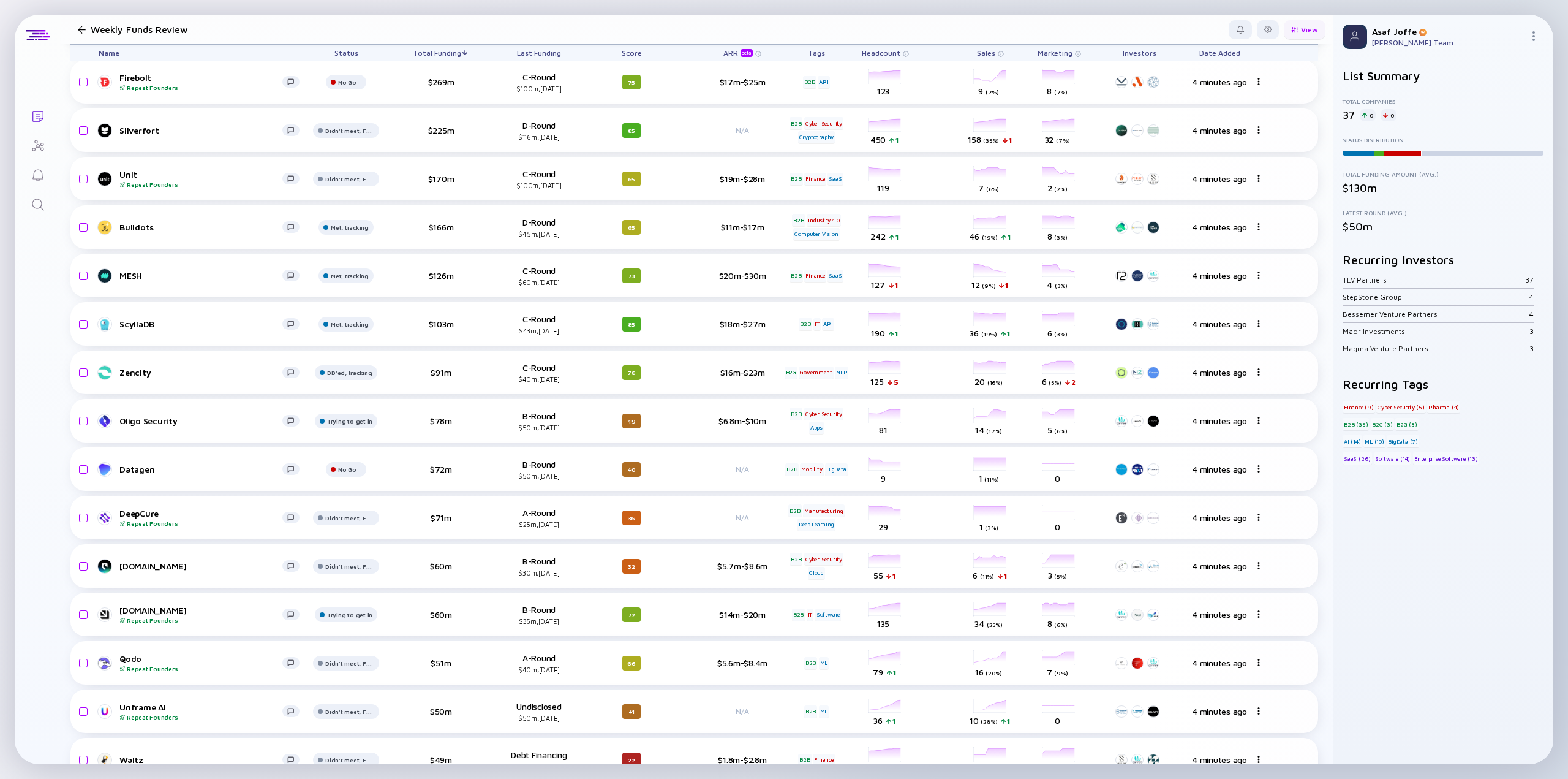
click at [940, 34] on div "View" at bounding box center [1305, 29] width 42 height 19
click at [940, 32] on div at bounding box center [1267, 29] width 7 height 7
click at [940, 131] on div "Edit Filter" at bounding box center [1230, 128] width 77 height 24
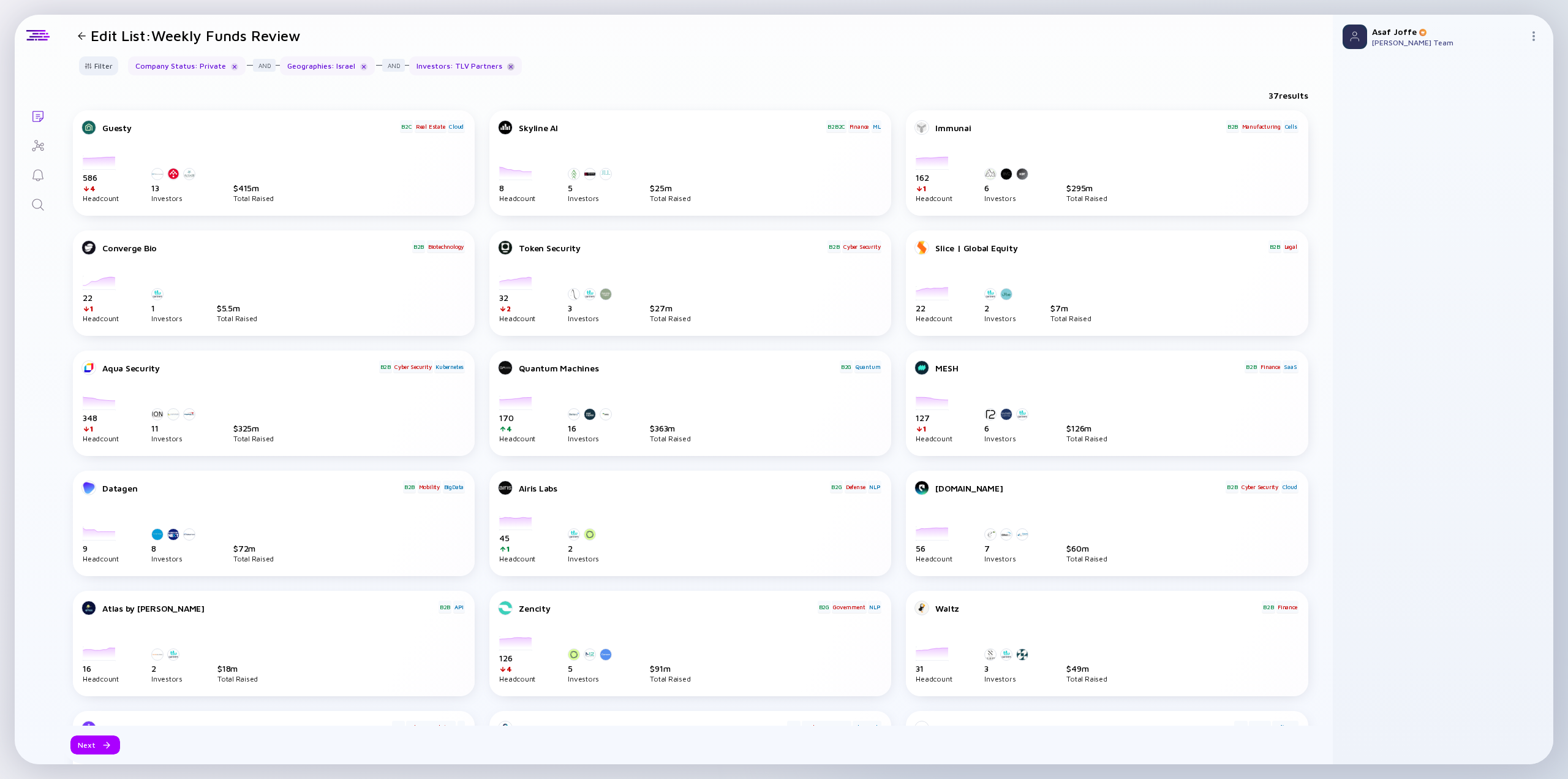
click at [507, 65] on div at bounding box center [511, 66] width 7 height 7
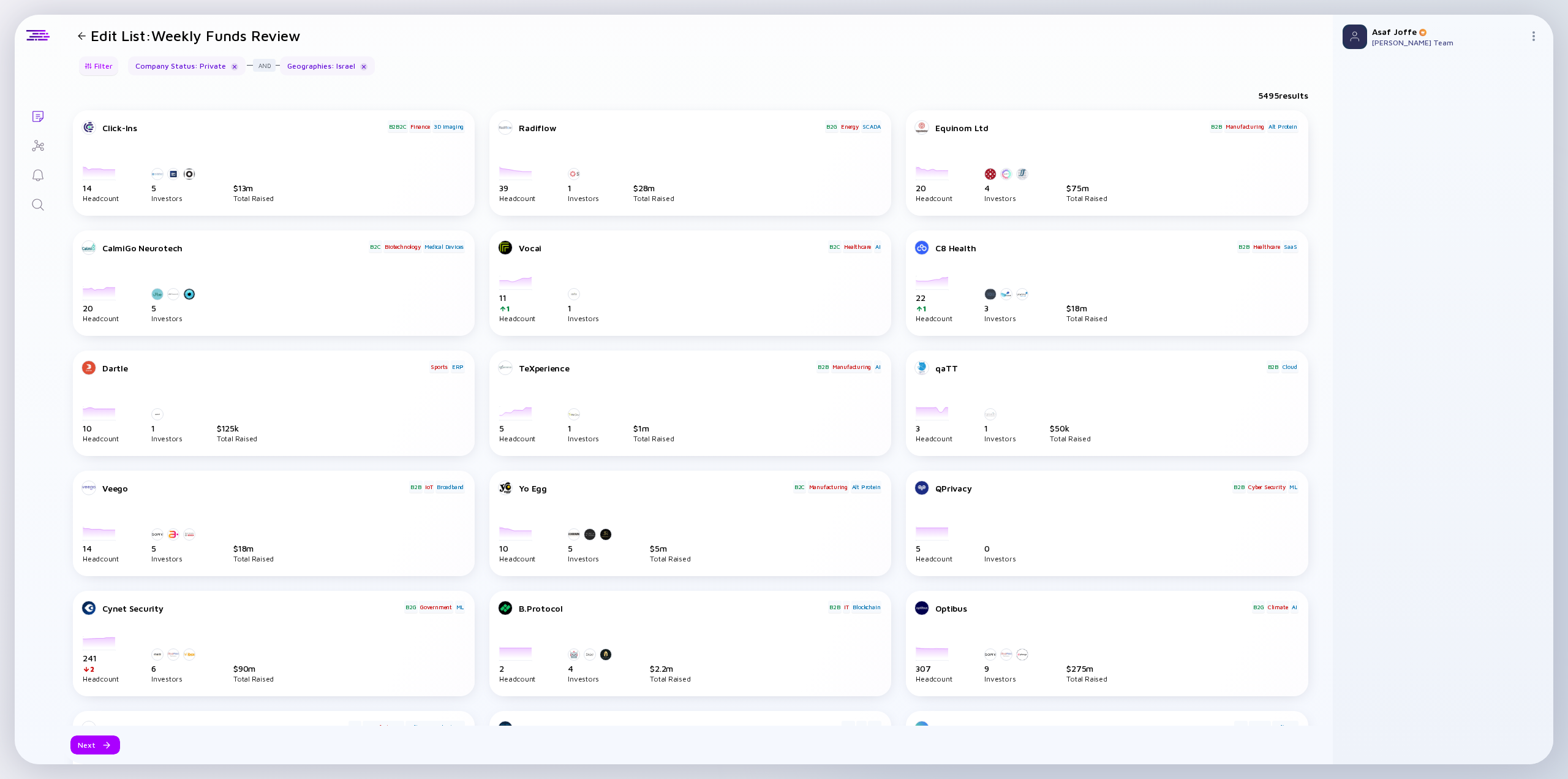
click at [93, 66] on div "Filter" at bounding box center [99, 66] width 43 height 19
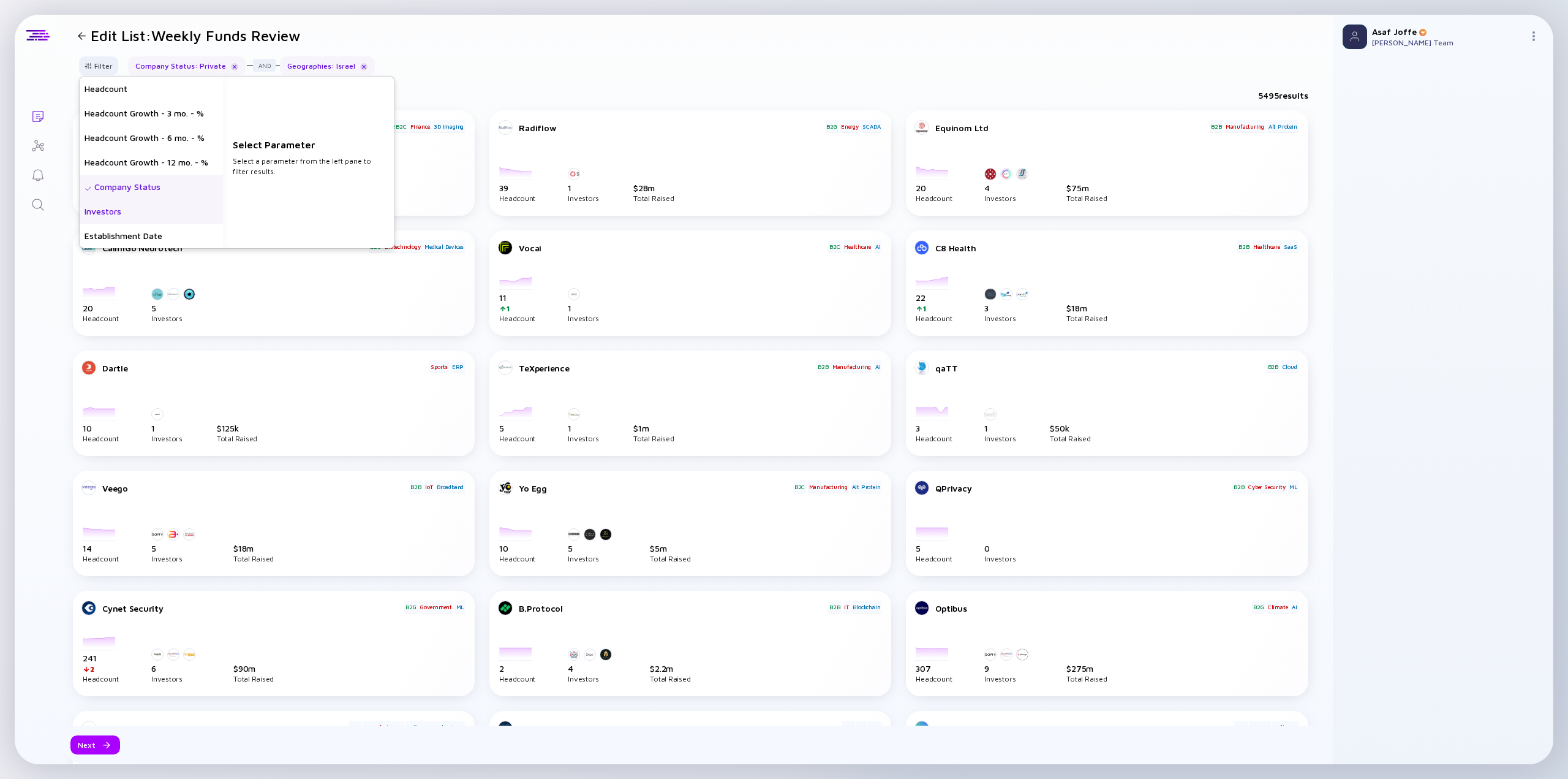
click at [159, 209] on div "Investors" at bounding box center [151, 211] width 144 height 24
click at [299, 93] on input "text" at bounding box center [301, 93] width 133 height 12
type input "NFX"
click at [283, 120] on div "NFX" at bounding box center [308, 123] width 171 height 24
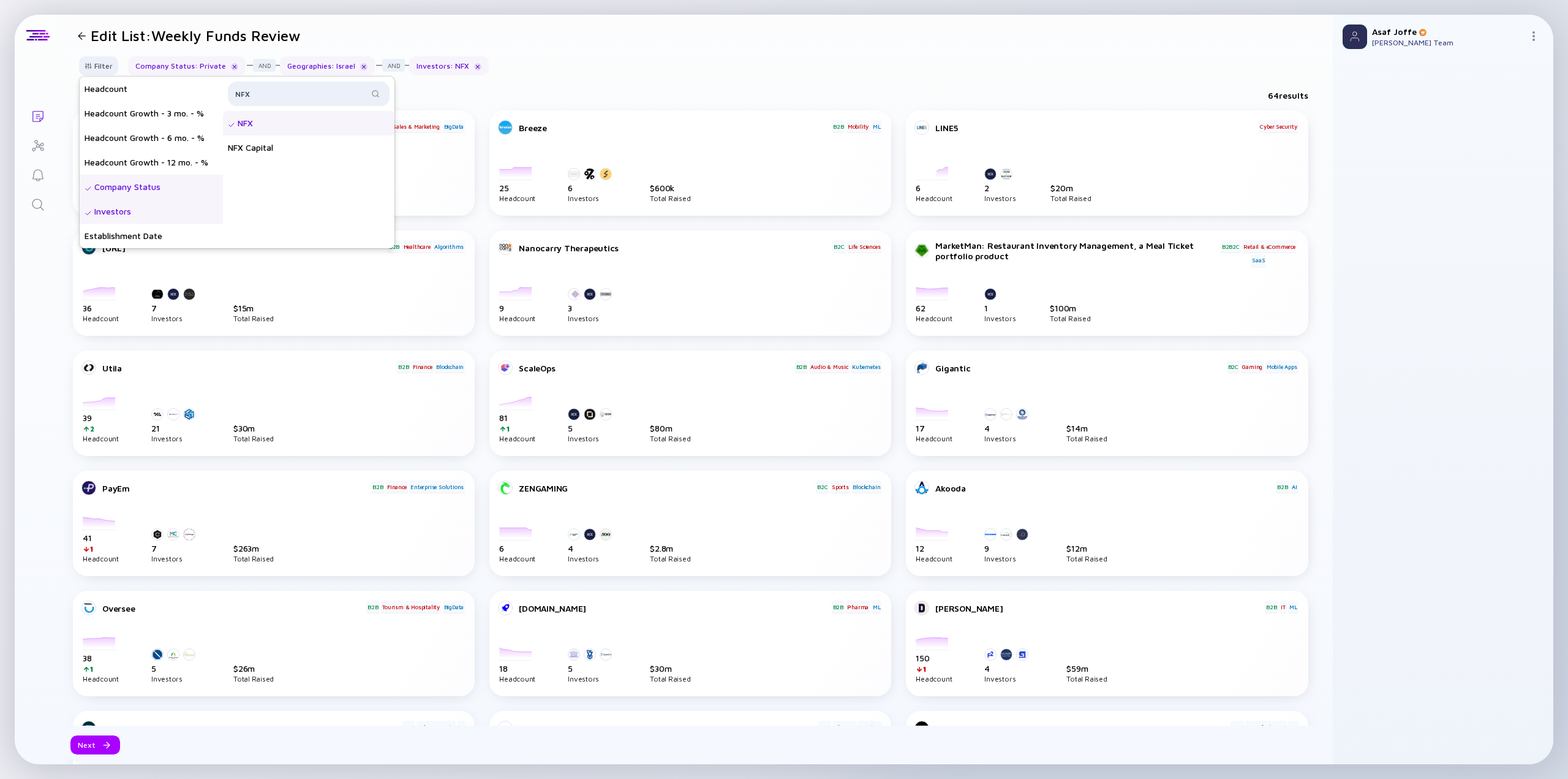
click at [617, 41] on header "Edit List: Weekly Funds Review" at bounding box center [697, 35] width 1272 height 42
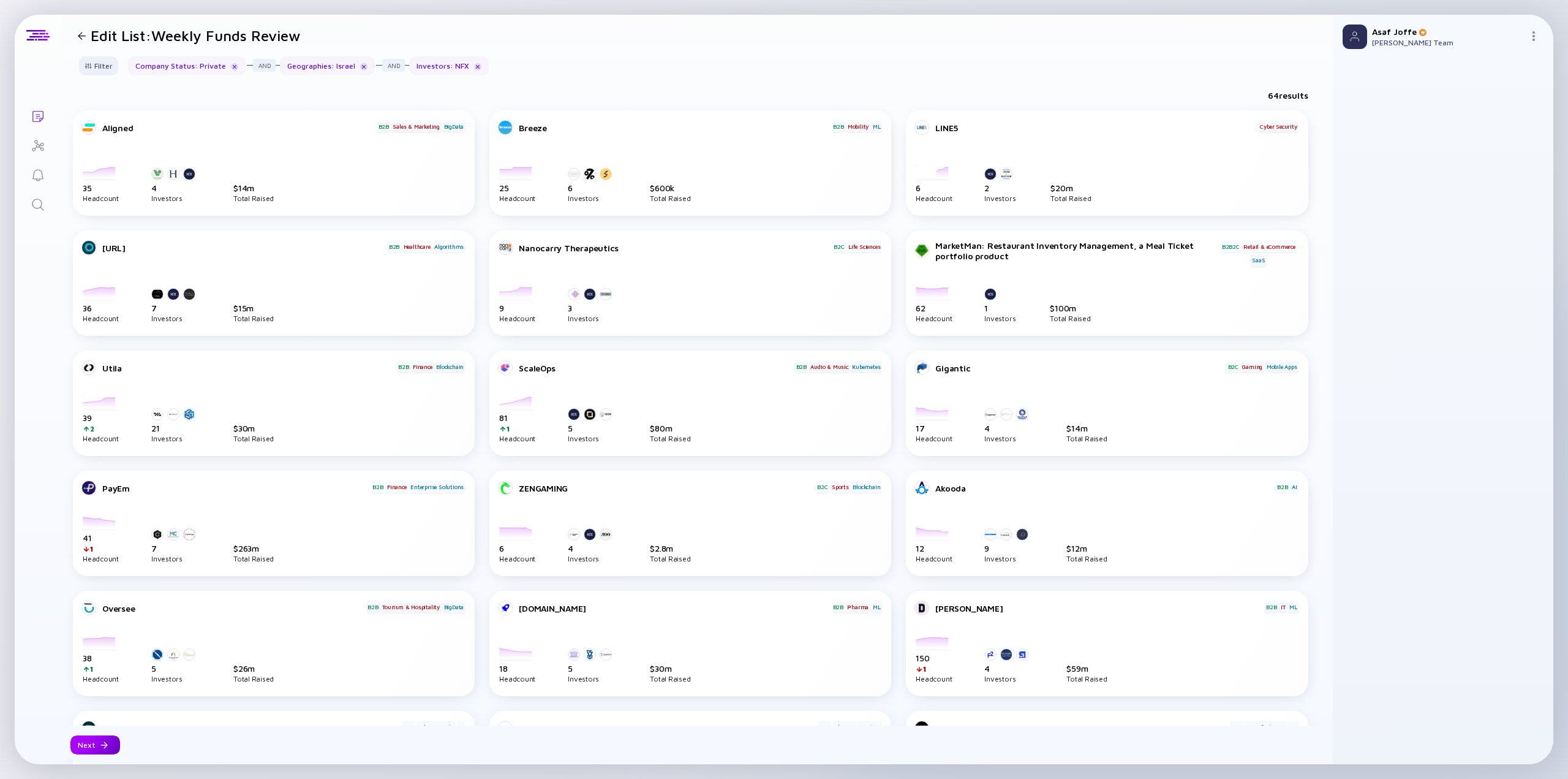
click at [93, 484] on div "Next" at bounding box center [95, 744] width 50 height 19
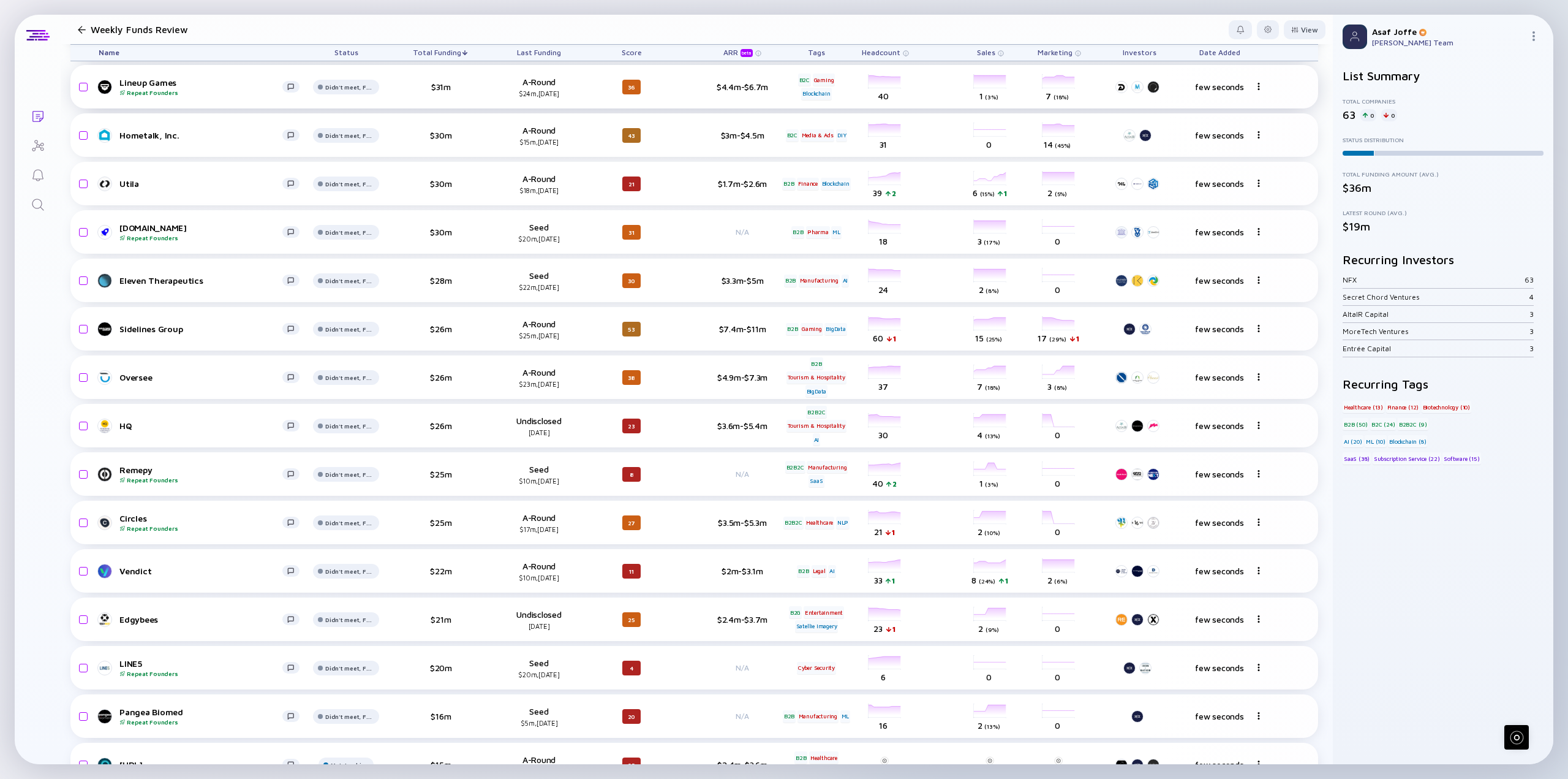
scroll to position [1133, 0]
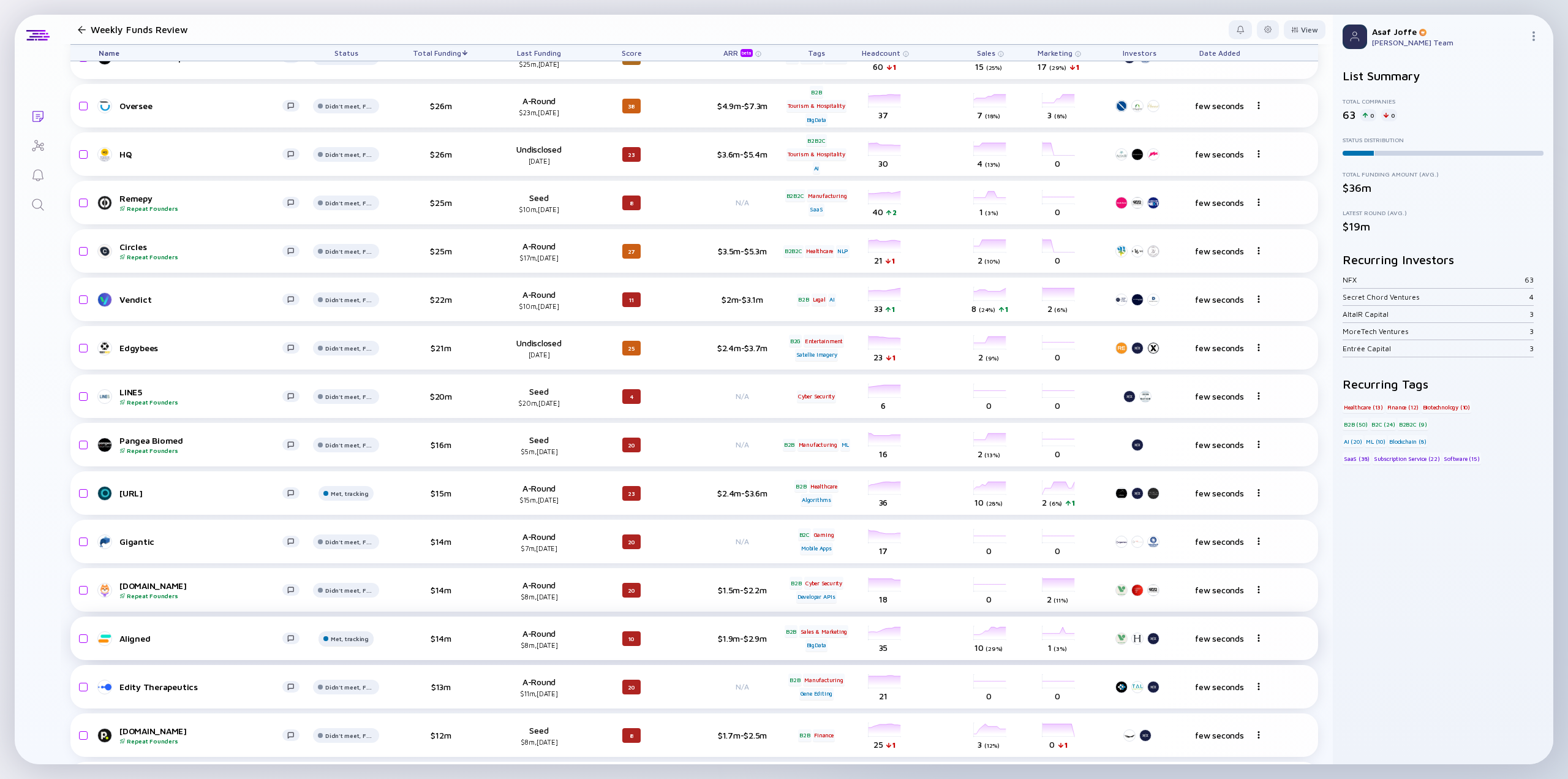
click at [349, 13] on div "Met, tracking" at bounding box center [350, 9] width 49 height 7
click at [372, 484] on div "DD'ed, tracking" at bounding box center [363, 541] width 61 height 12
click at [354, 13] on div "Met, tracking" at bounding box center [350, 9] width 49 height 7
click at [360, 484] on div "DD'ed, tracking" at bounding box center [392, 589] width 144 height 24
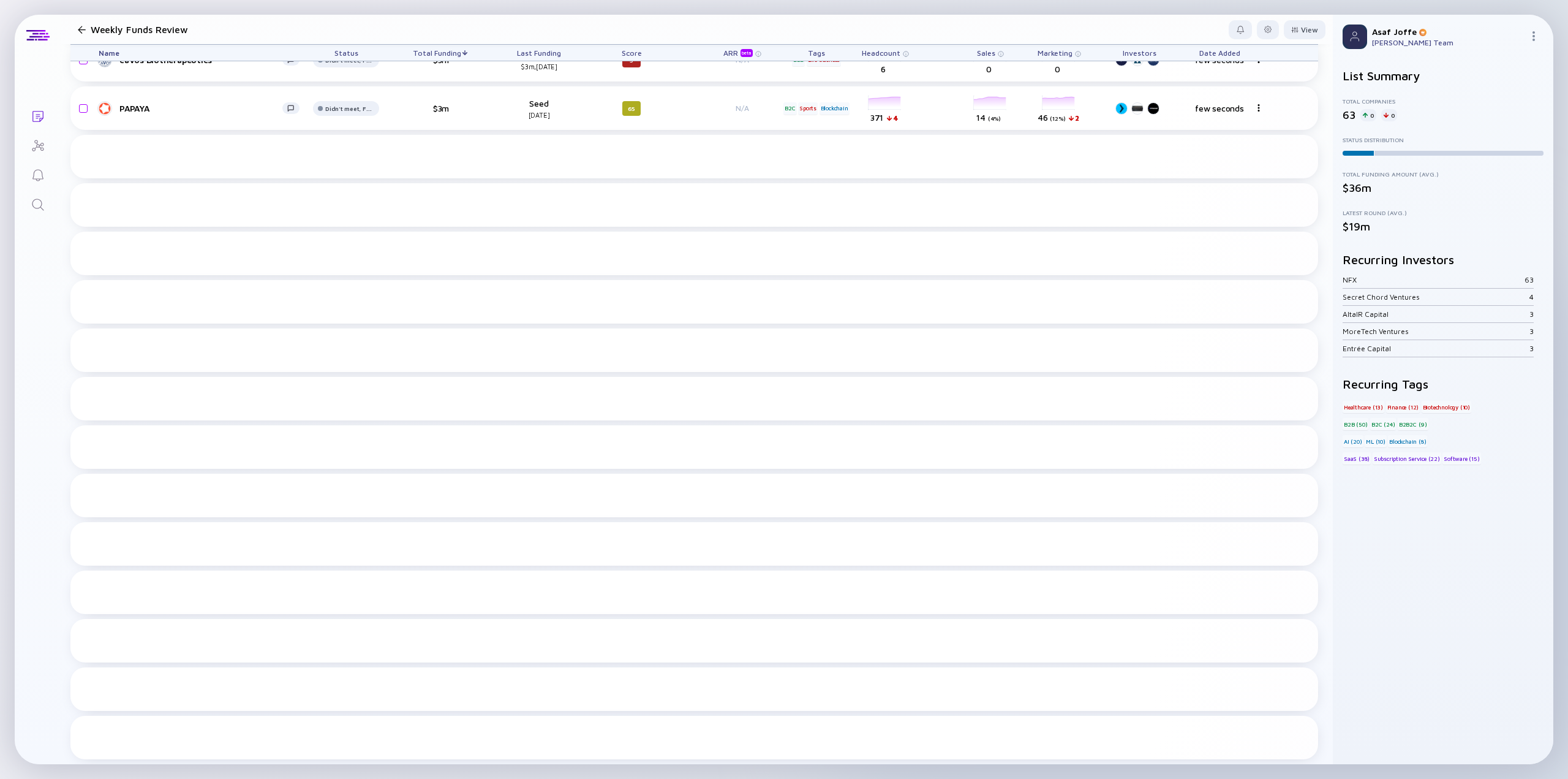
scroll to position [0, 0]
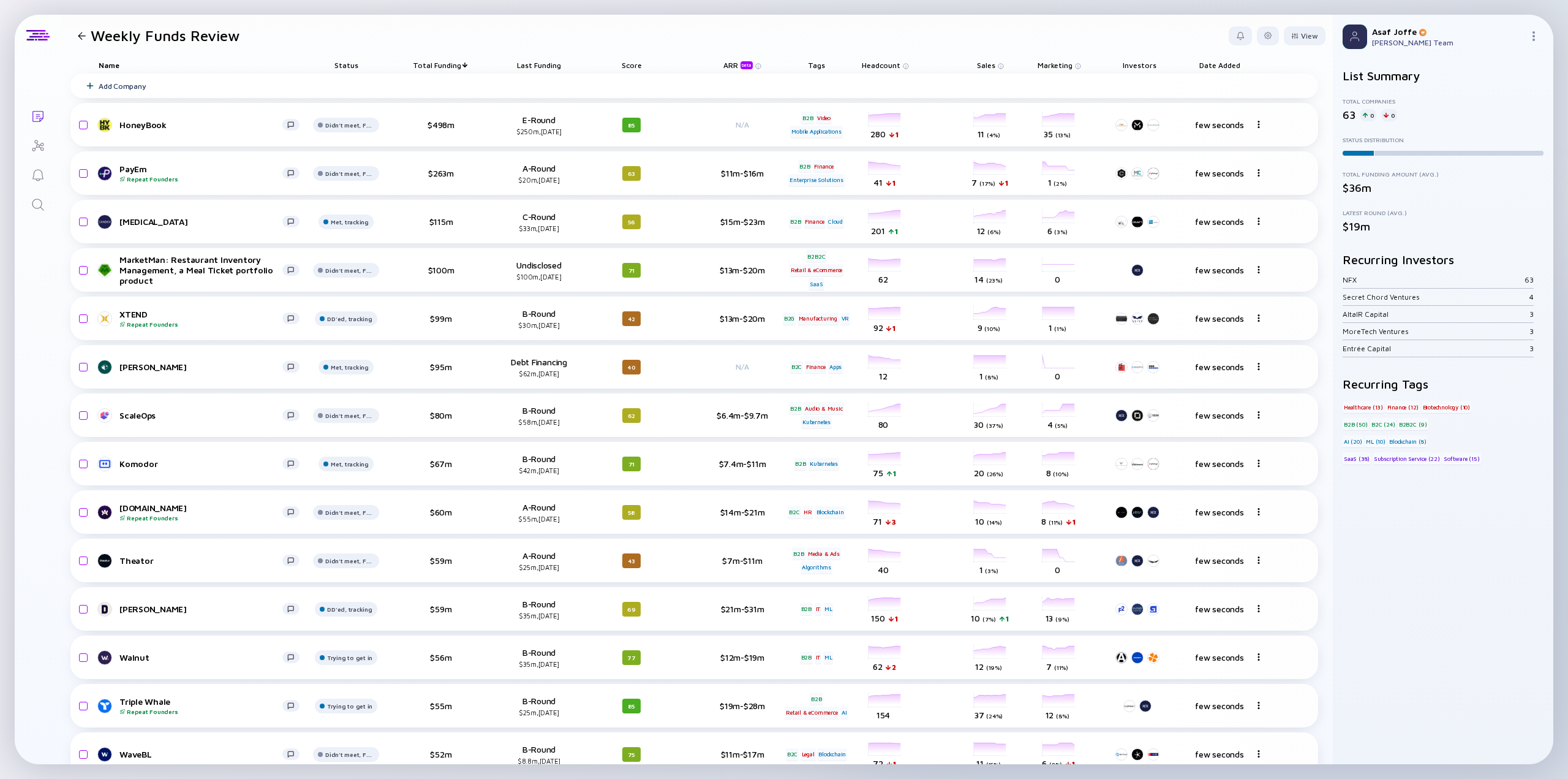
click at [82, 32] on div at bounding box center [82, 35] width 8 height 8
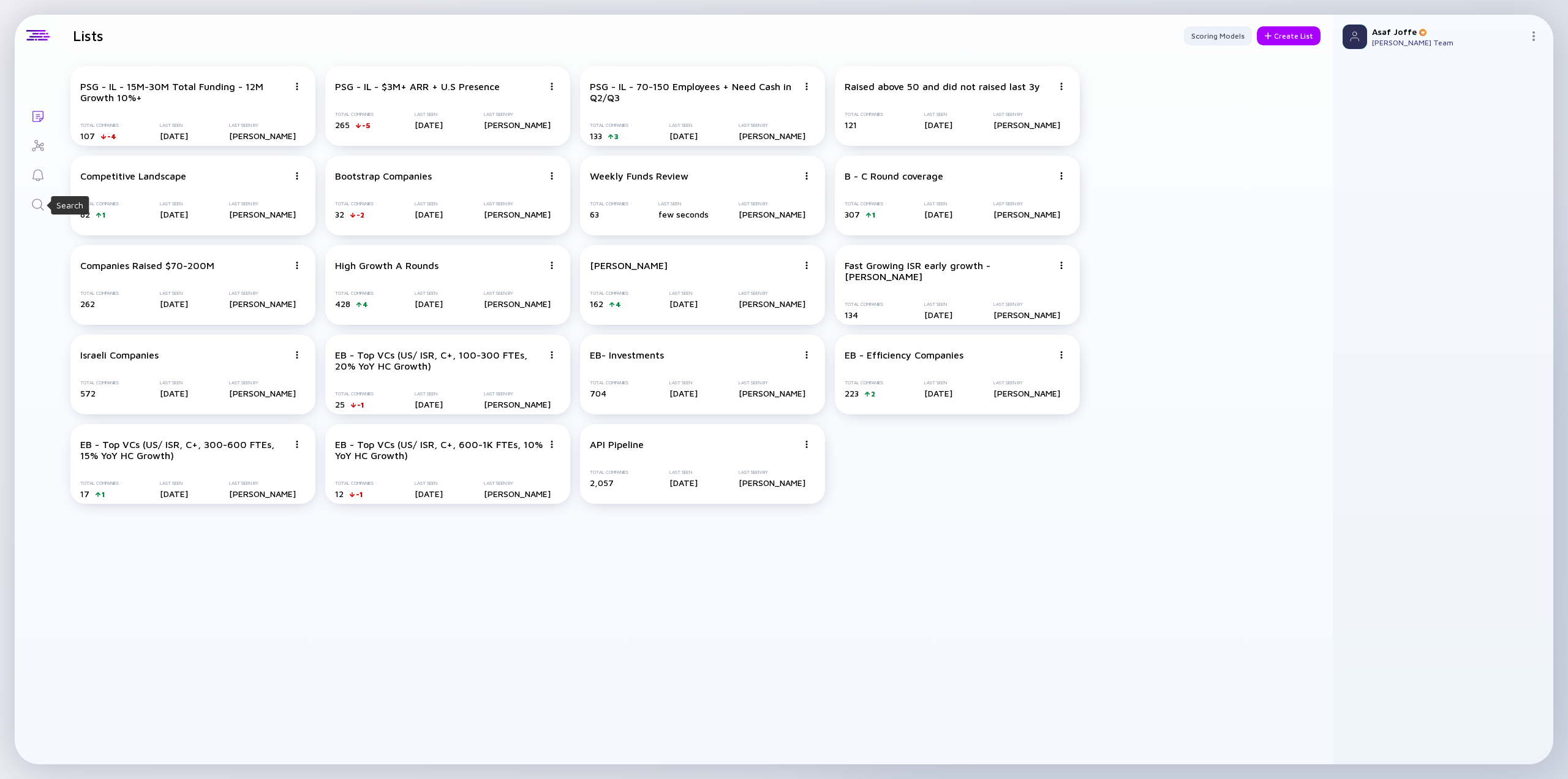
click at [44, 207] on icon "Search" at bounding box center [38, 204] width 15 height 15
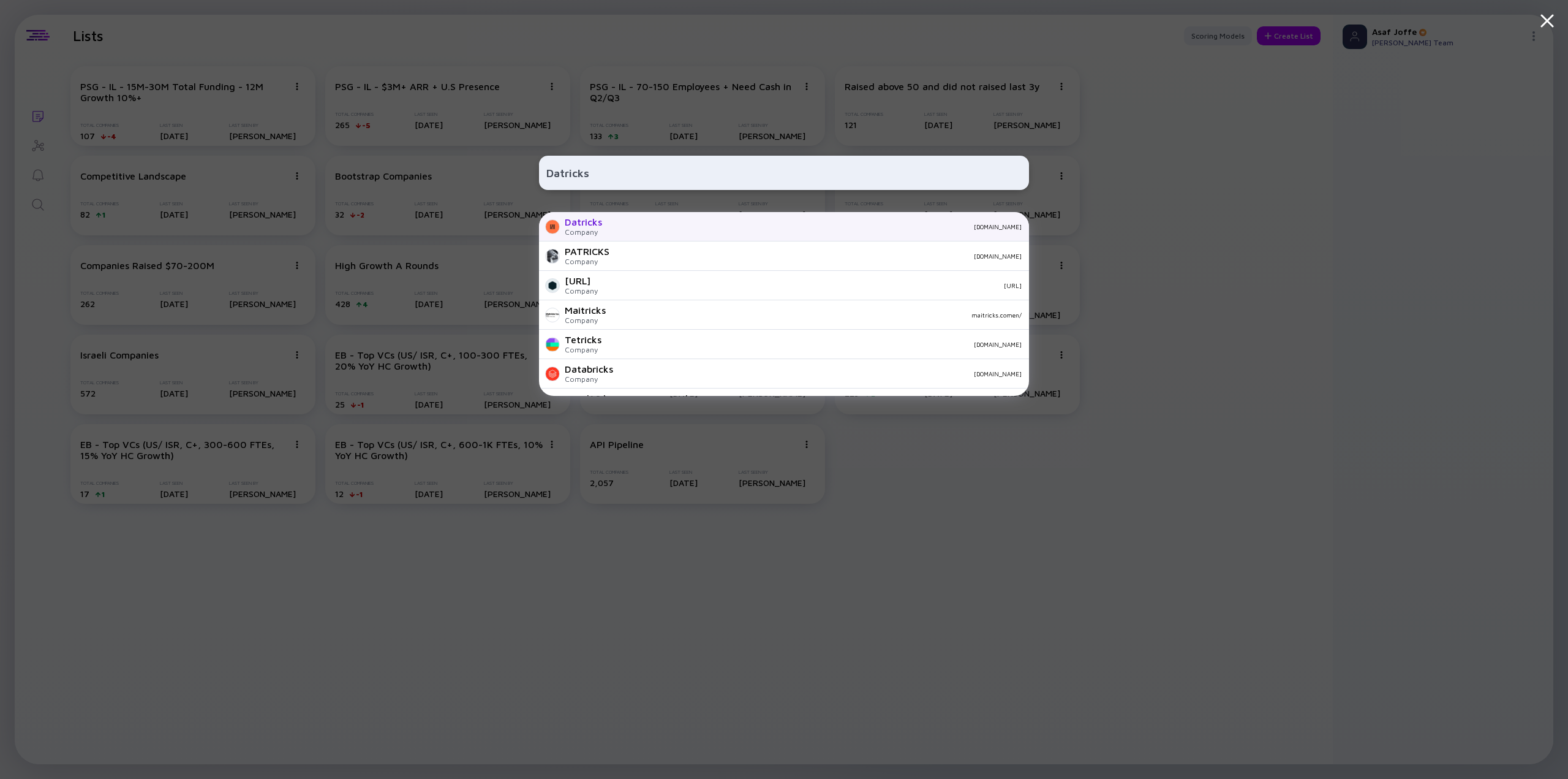
type input "Datricks"
click at [634, 235] on div "Datricks Company datricks.com" at bounding box center [784, 227] width 490 height 30
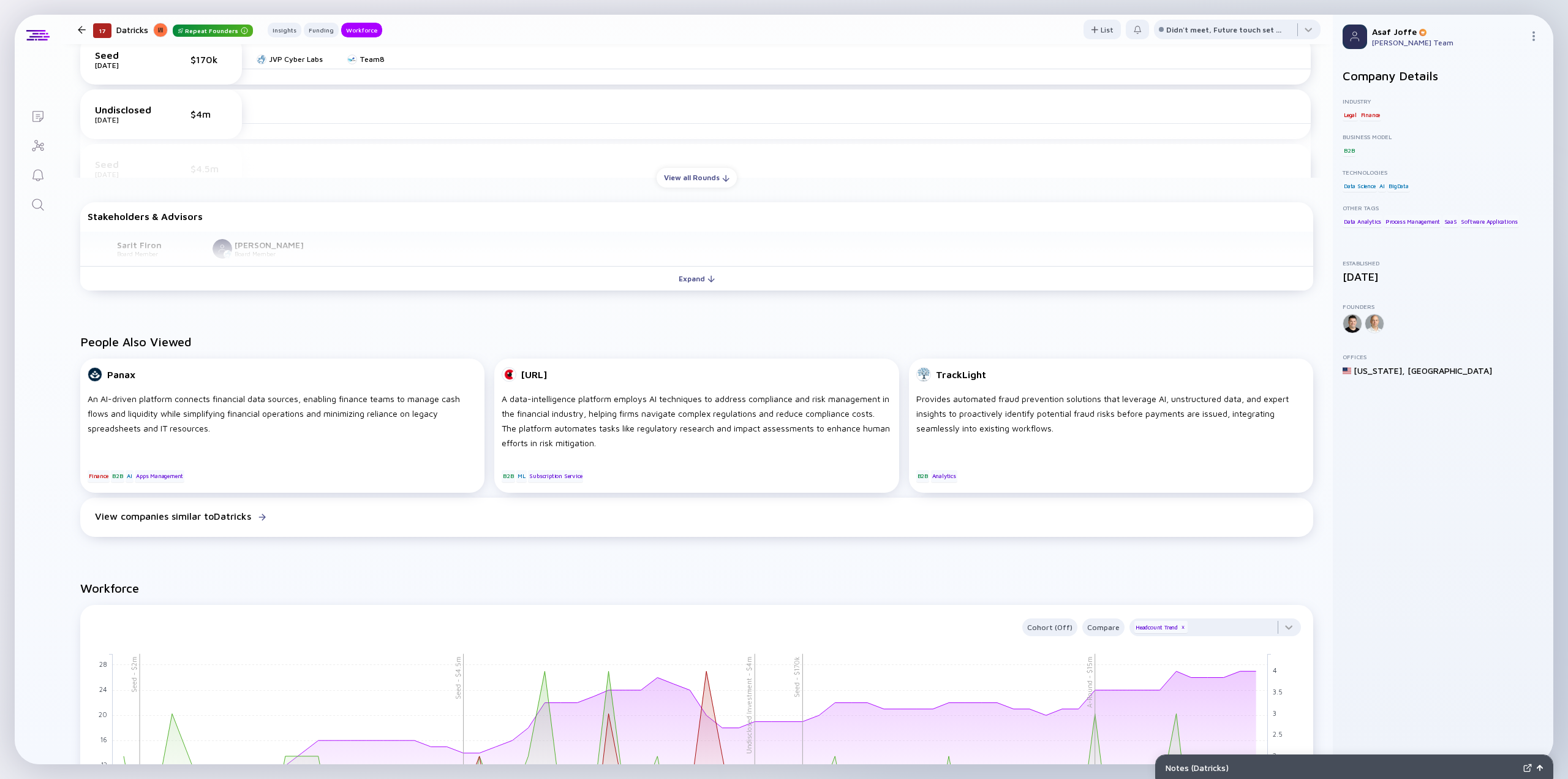
scroll to position [673, 0]
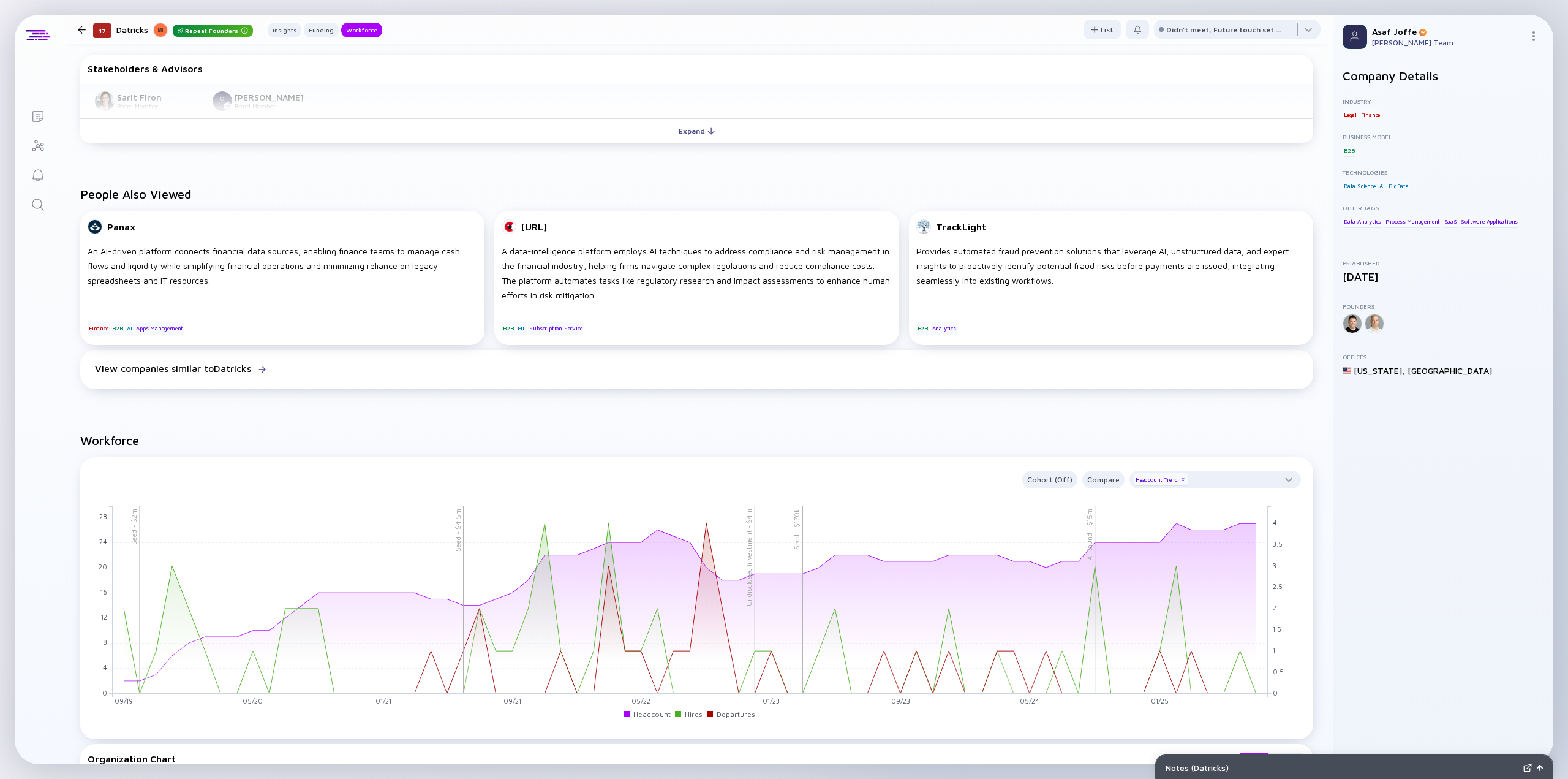
click at [44, 111] on icon "Lists" at bounding box center [38, 116] width 15 height 15
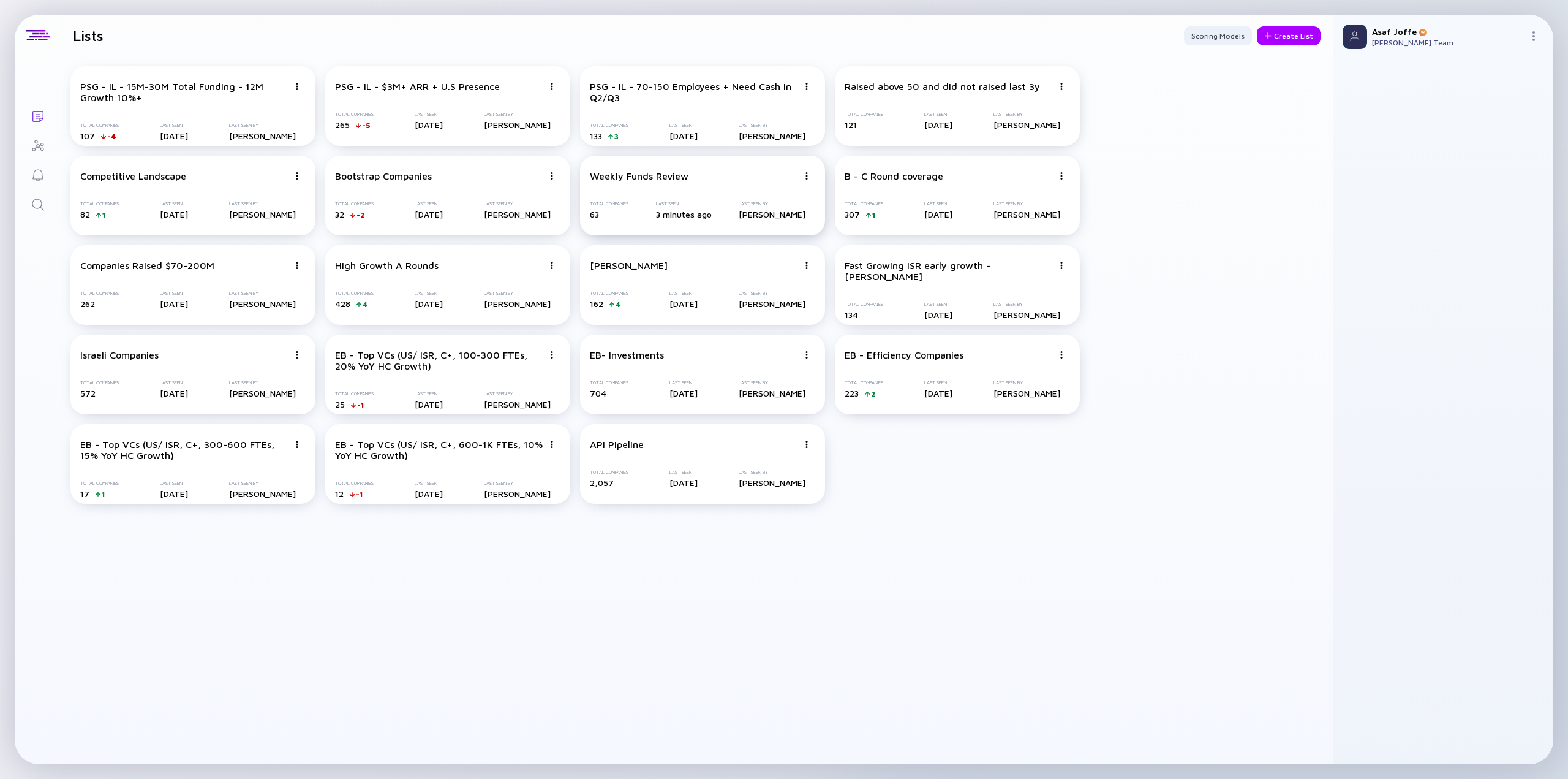
click at [706, 173] on div "Weekly Funds Review" at bounding box center [694, 175] width 208 height 11
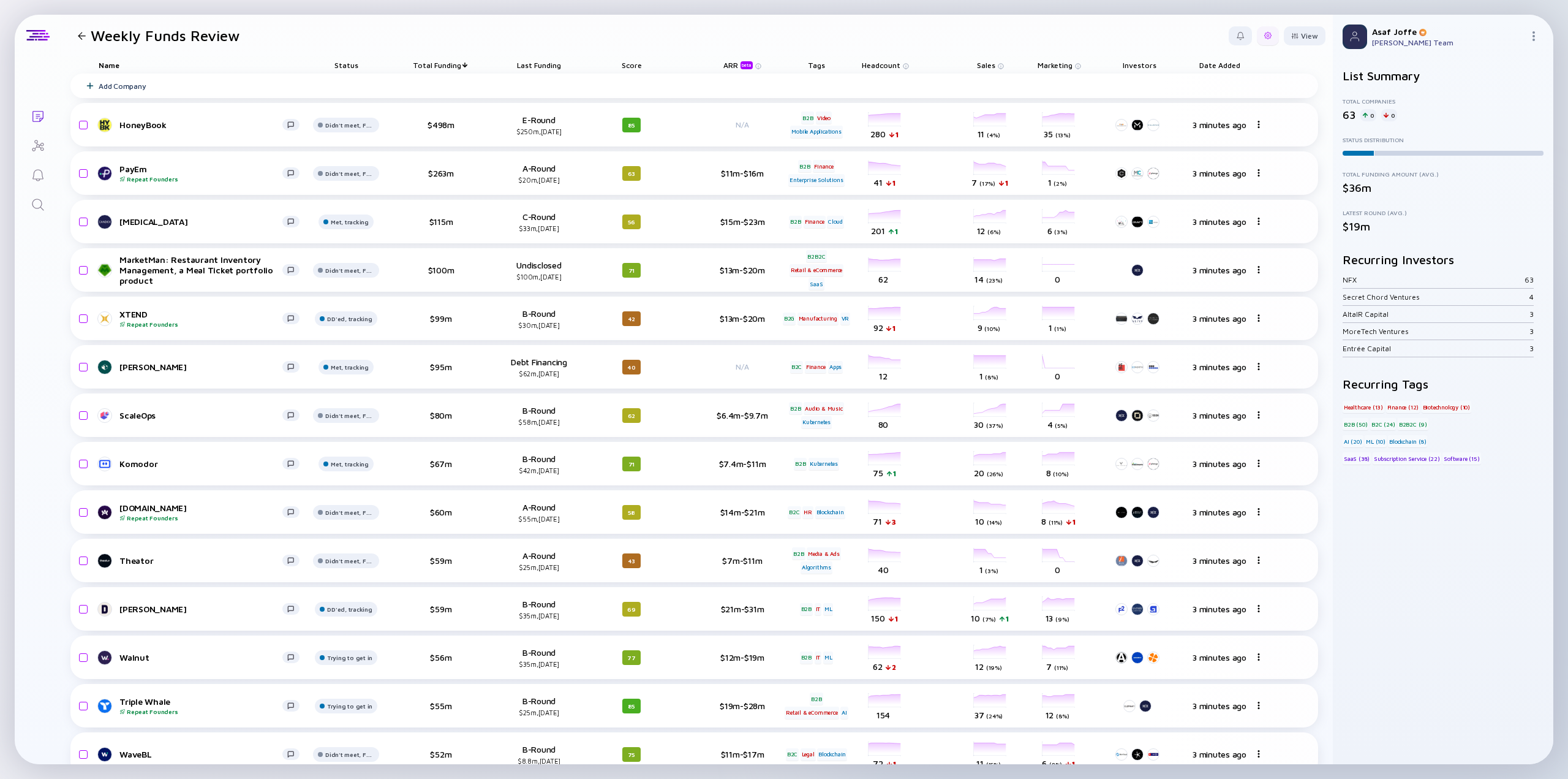
click at [940, 32] on div at bounding box center [1267, 35] width 7 height 7
click at [940, 139] on div "Edit Filter" at bounding box center [1230, 133] width 77 height 24
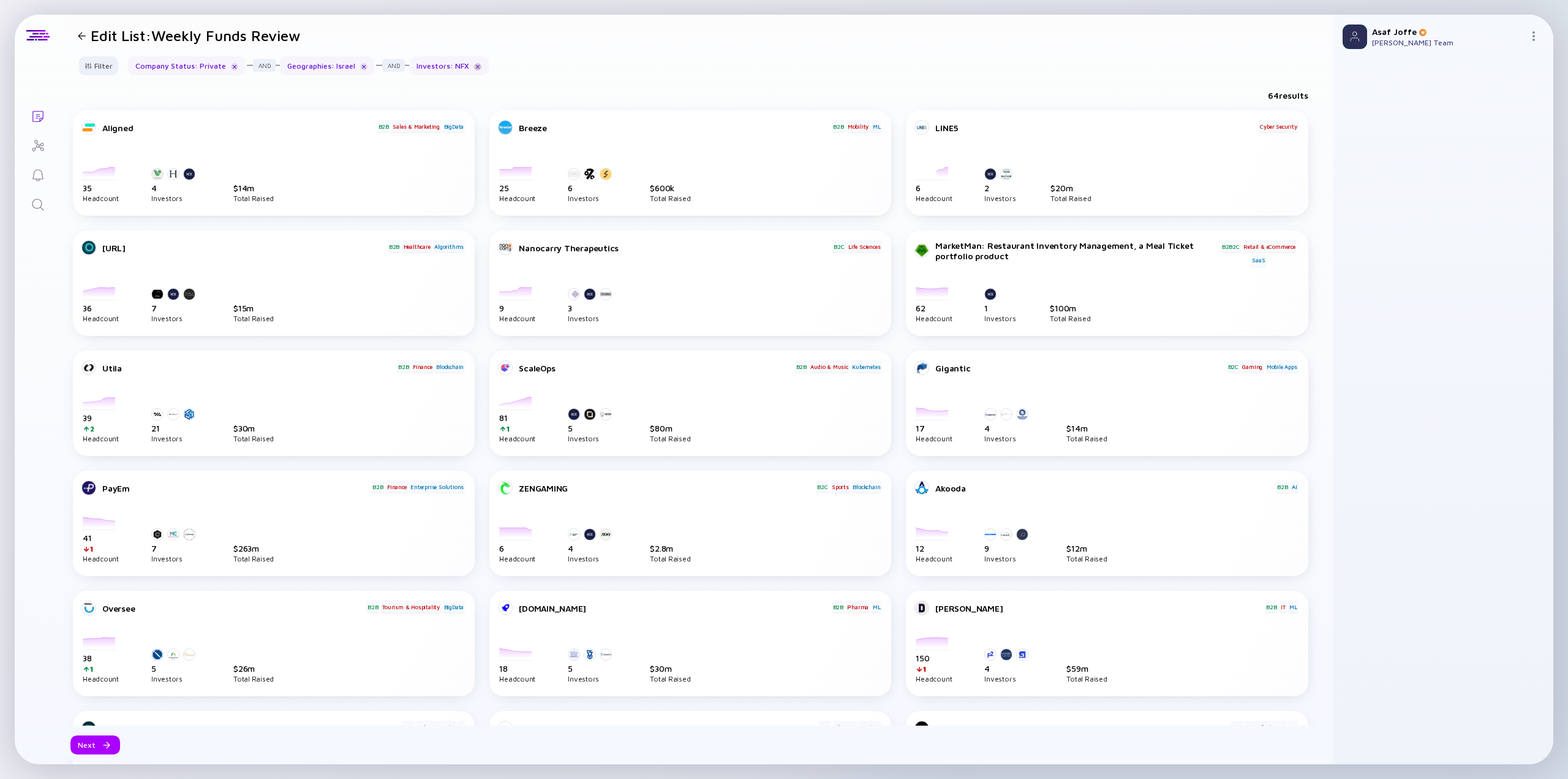
click at [474, 66] on div at bounding box center [477, 66] width 7 height 7
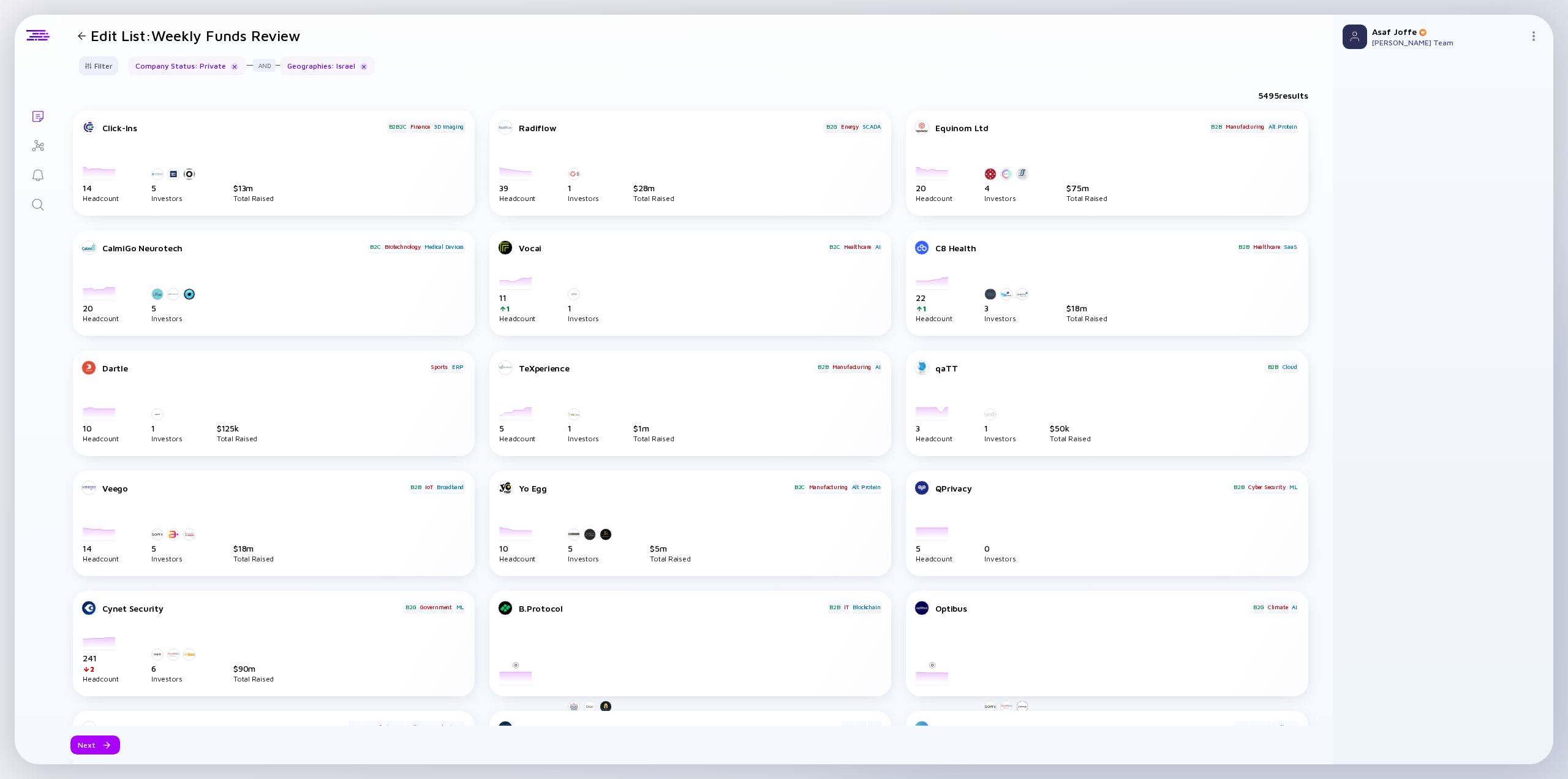
click at [41, 203] on icon "Search" at bounding box center [37, 204] width 12 height 12
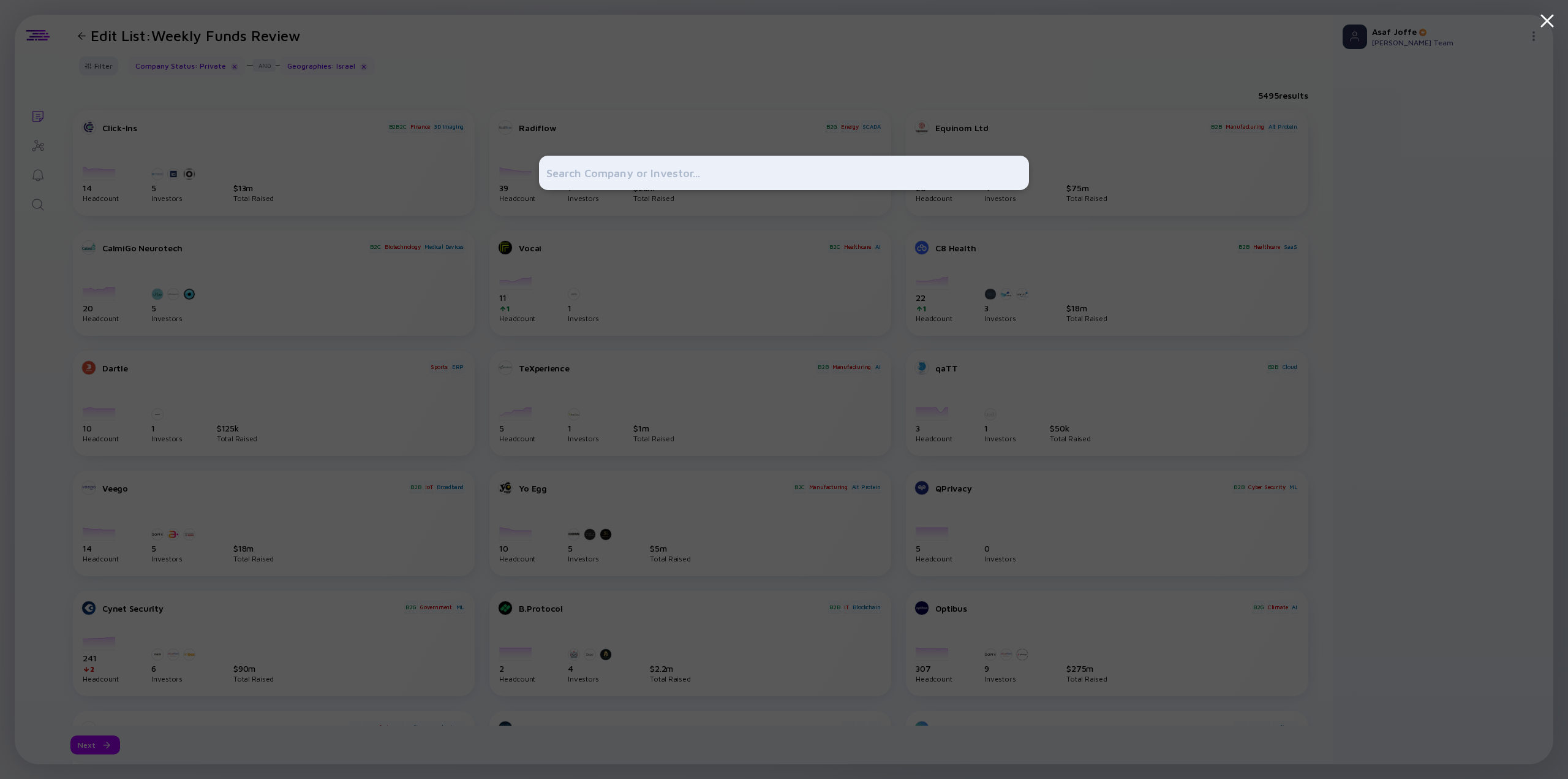
click at [621, 92] on div at bounding box center [784, 389] width 490 height 779
click at [308, 79] on div at bounding box center [784, 389] width 1568 height 779
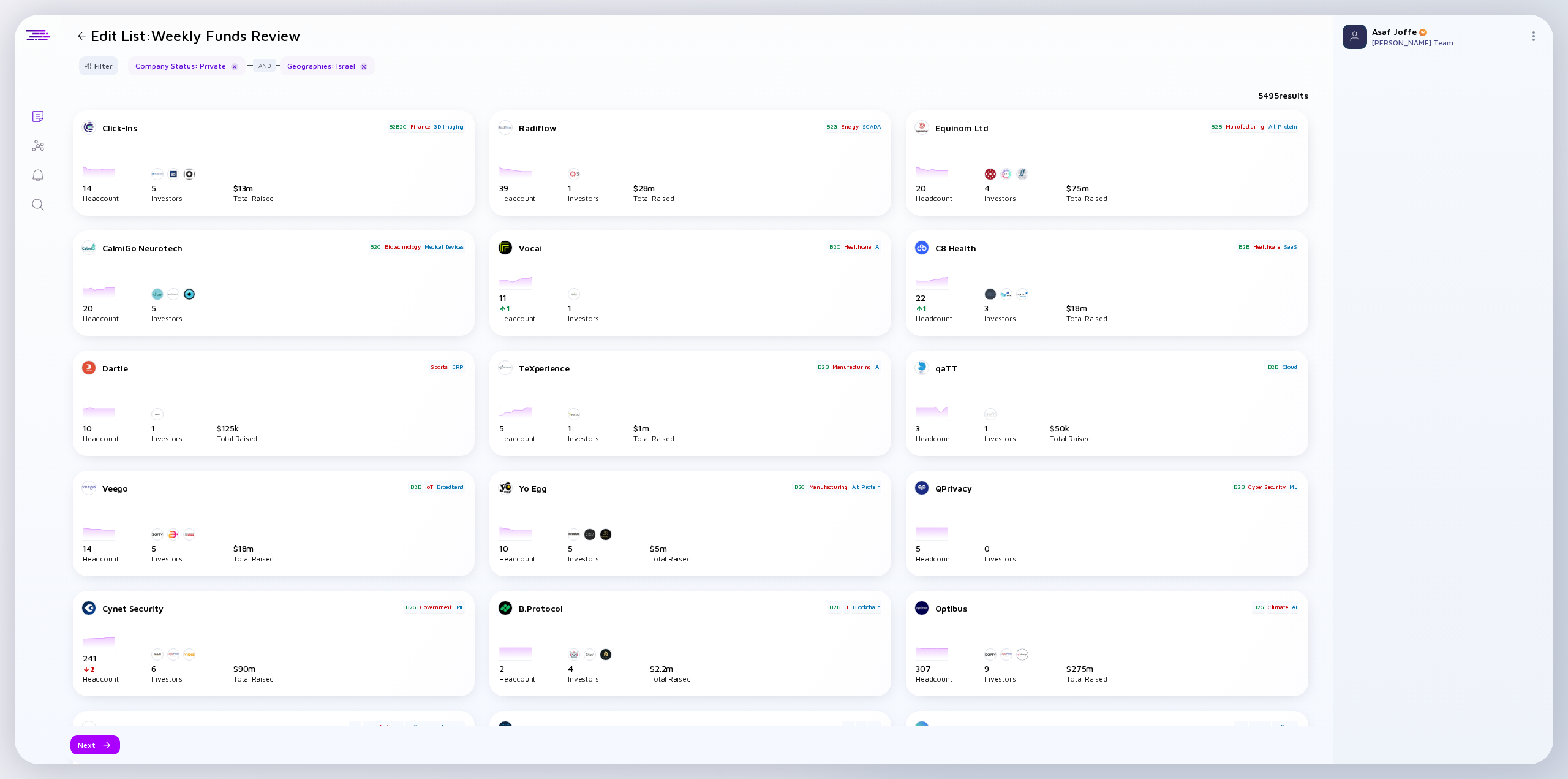
click at [632, 79] on div "Filter Company Status : Private Geographies : Israel" at bounding box center [697, 71] width 1272 height 29
click at [102, 62] on div "Filter" at bounding box center [99, 66] width 43 height 19
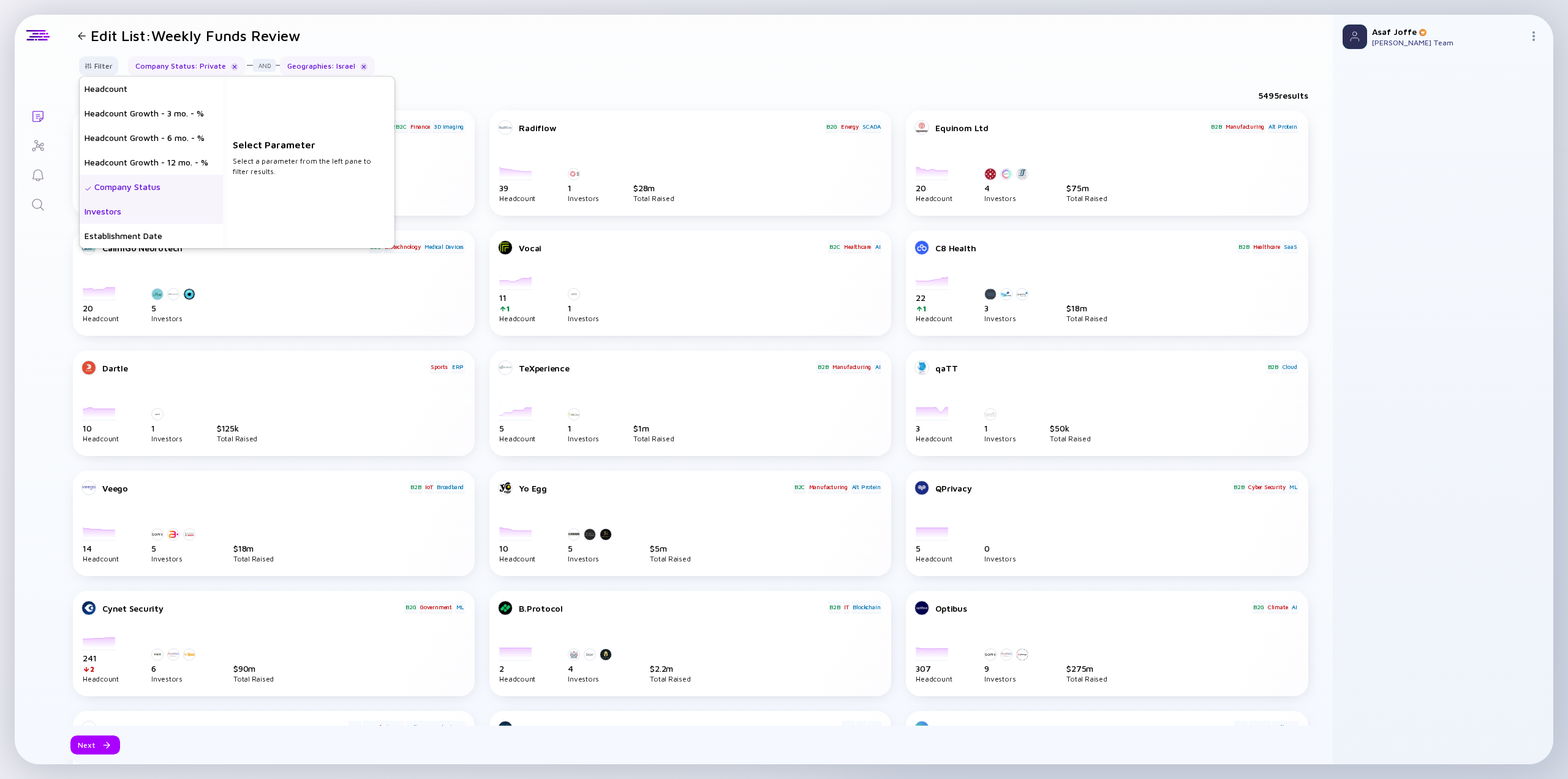
click at [144, 221] on div "Investors" at bounding box center [151, 211] width 144 height 24
click at [301, 91] on input "text" at bounding box center [301, 93] width 133 height 12
type input "TLV Partners"
click at [307, 122] on div "TLV Partners" at bounding box center [308, 123] width 171 height 24
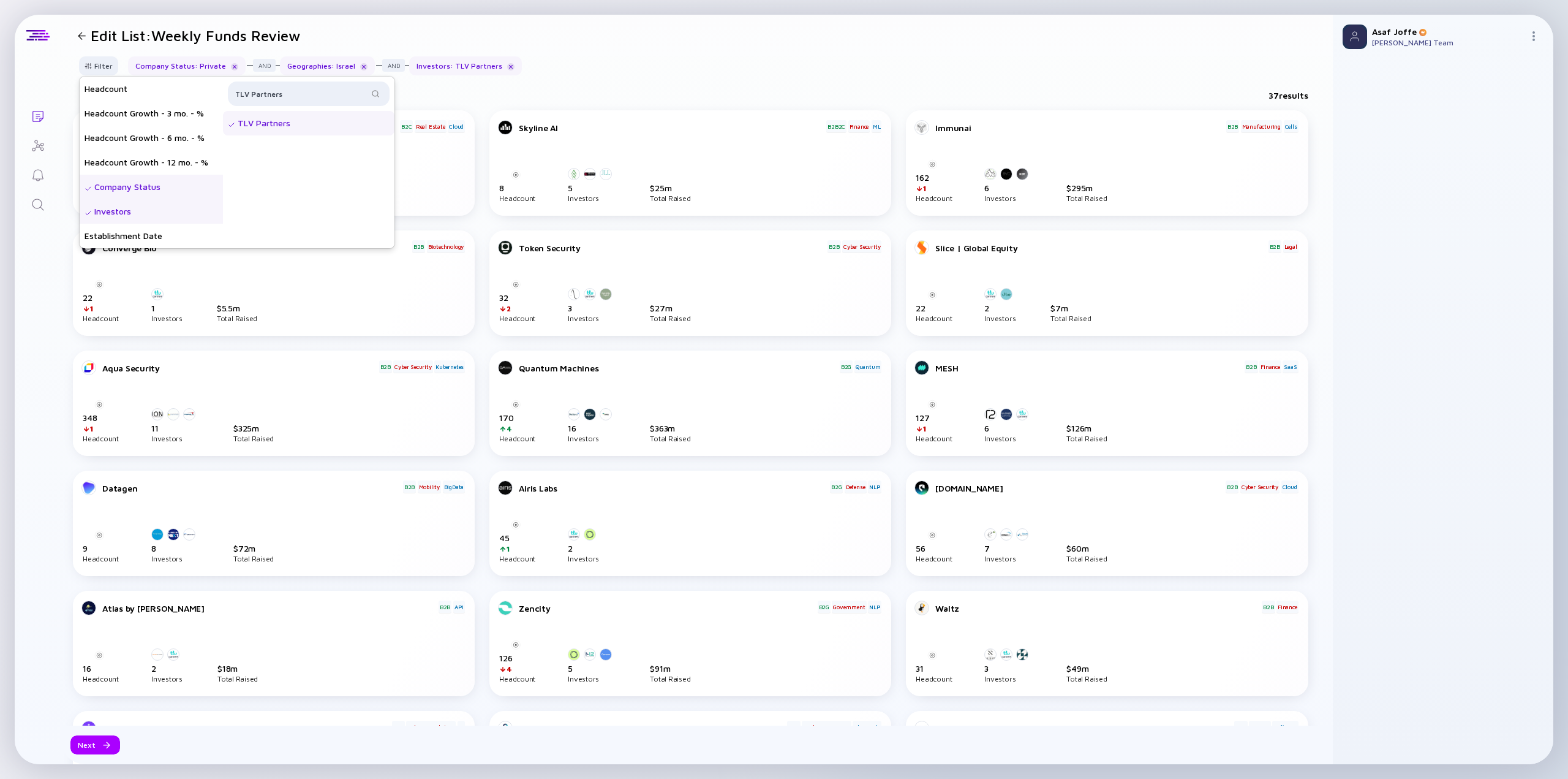
click at [576, 62] on div "Filter Headcount Headcount Growth - 3 mo. - % Headcount Growth - 6 mo. - % Head…" at bounding box center [697, 71] width 1272 height 29
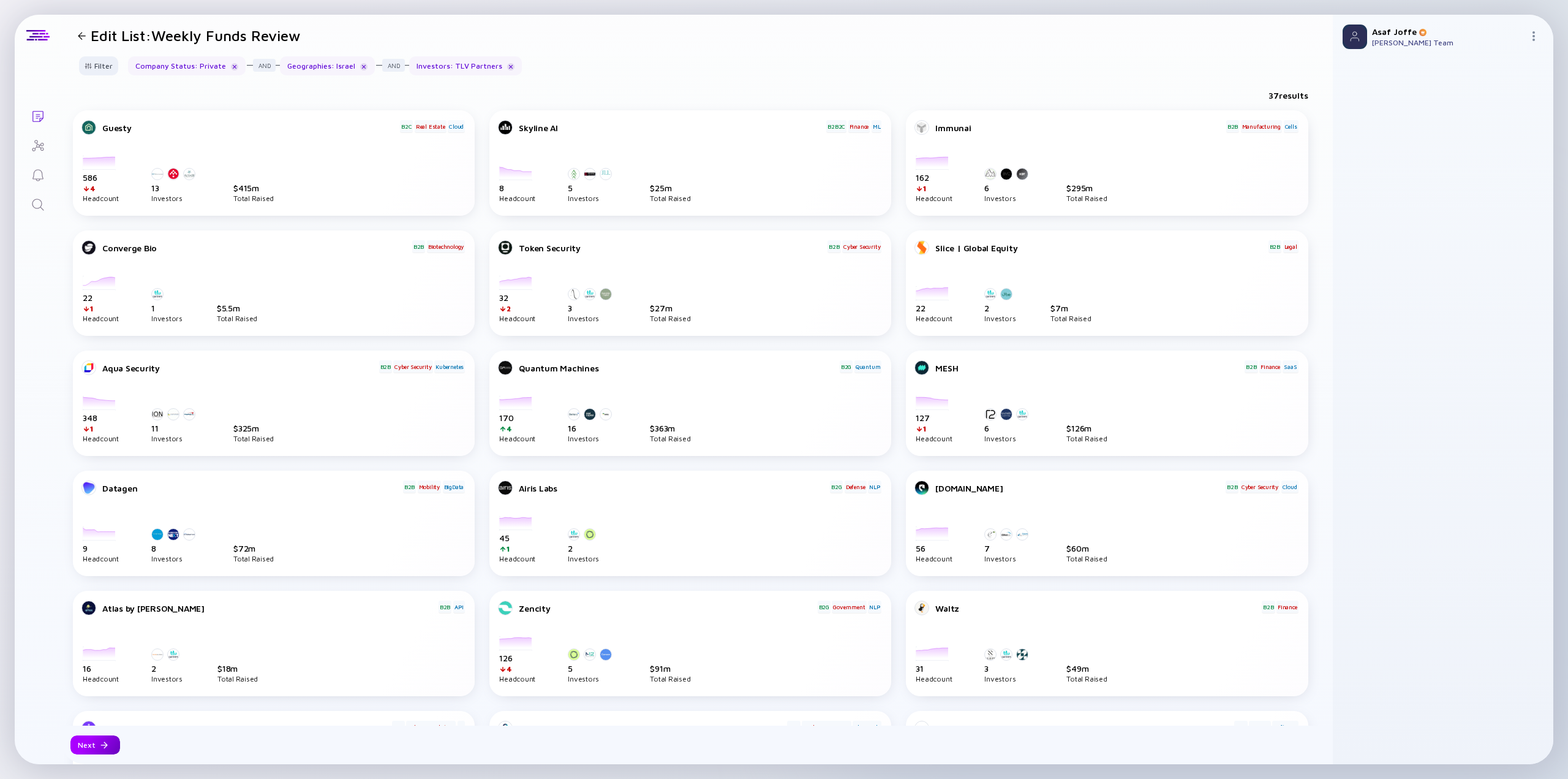
click at [97, 484] on div "Next" at bounding box center [95, 744] width 50 height 19
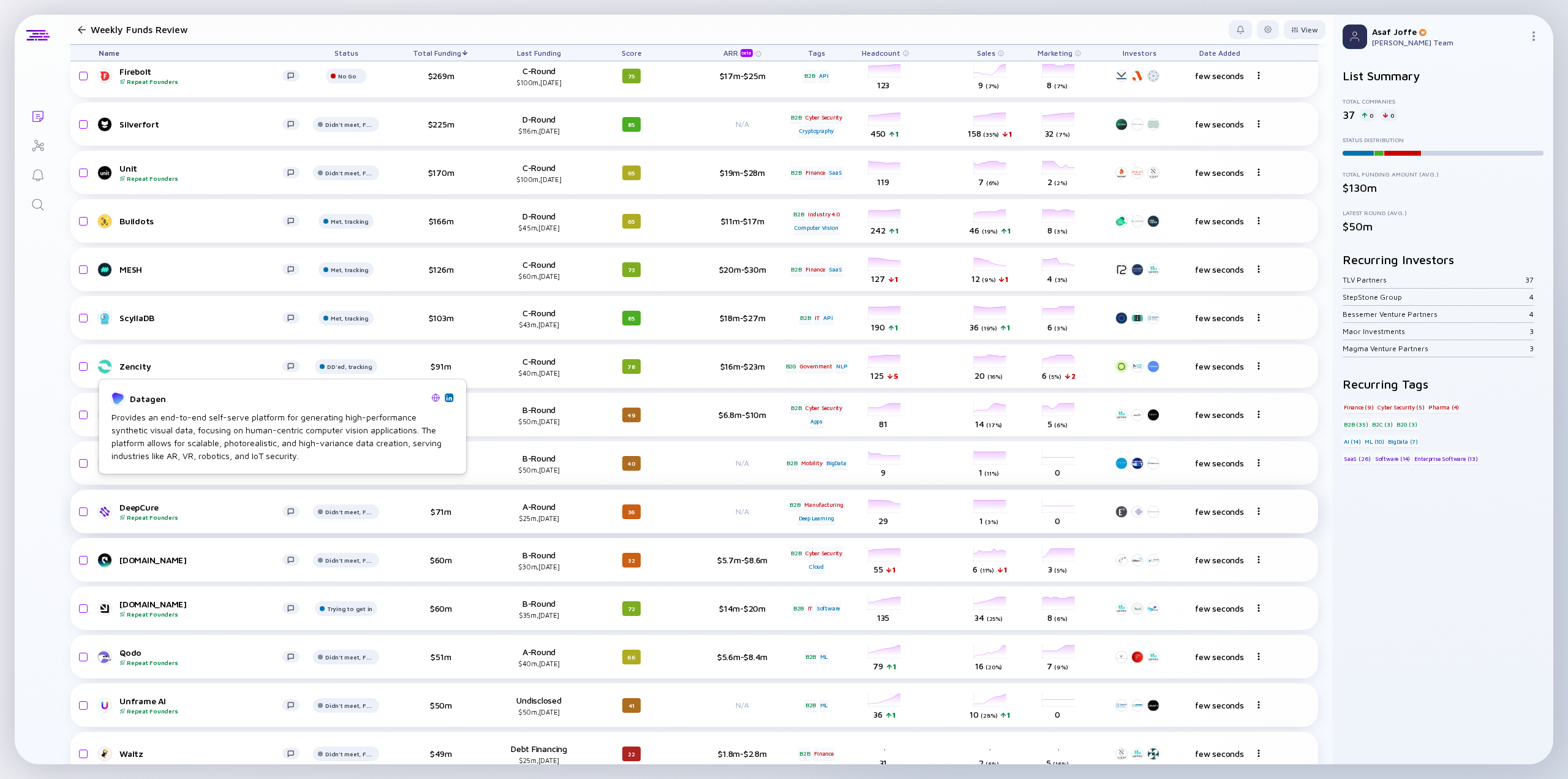
scroll to position [368, 0]
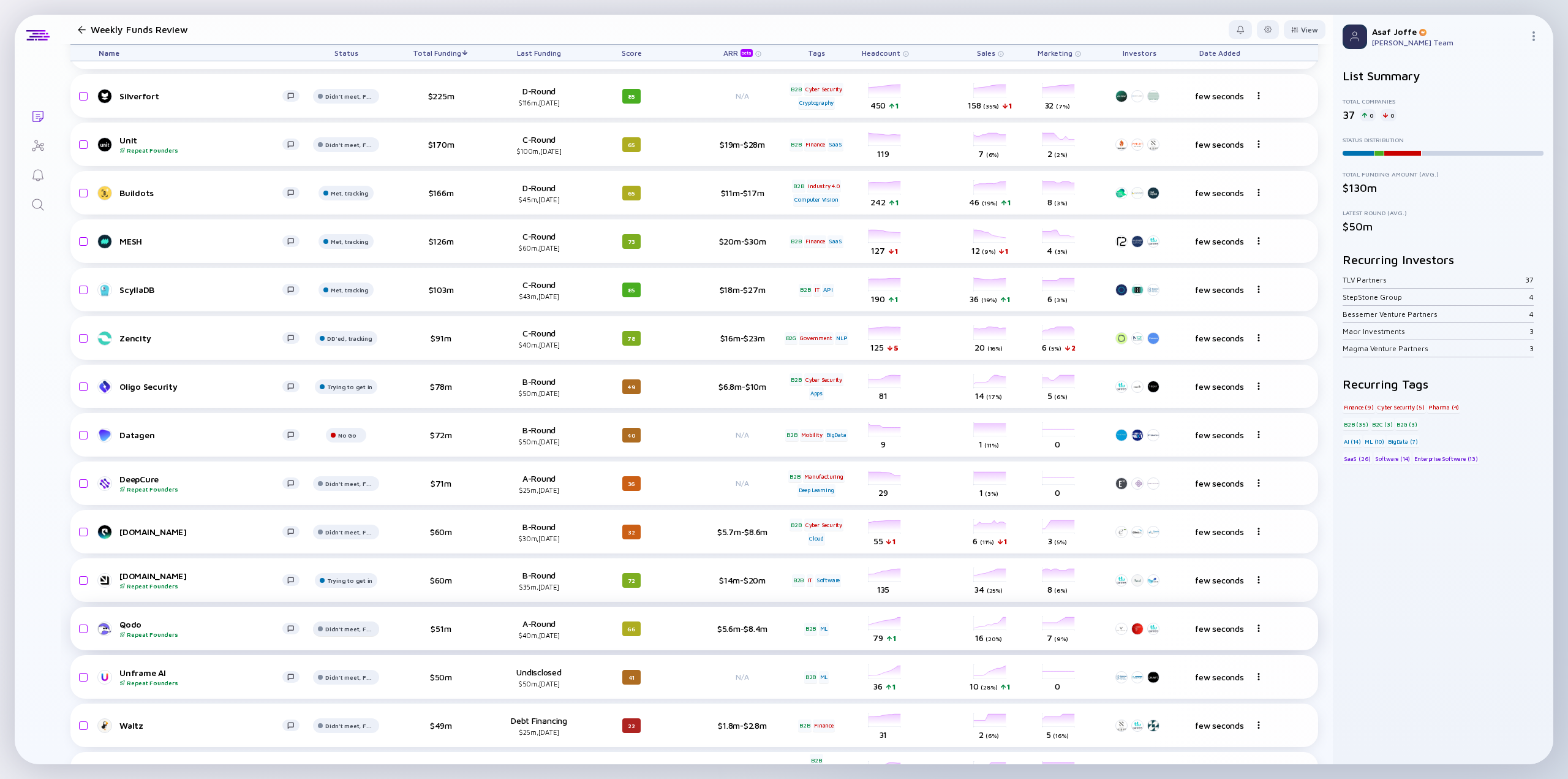
click at [365, 487] on div "Trying to get in" at bounding box center [356, 483] width 61 height 12
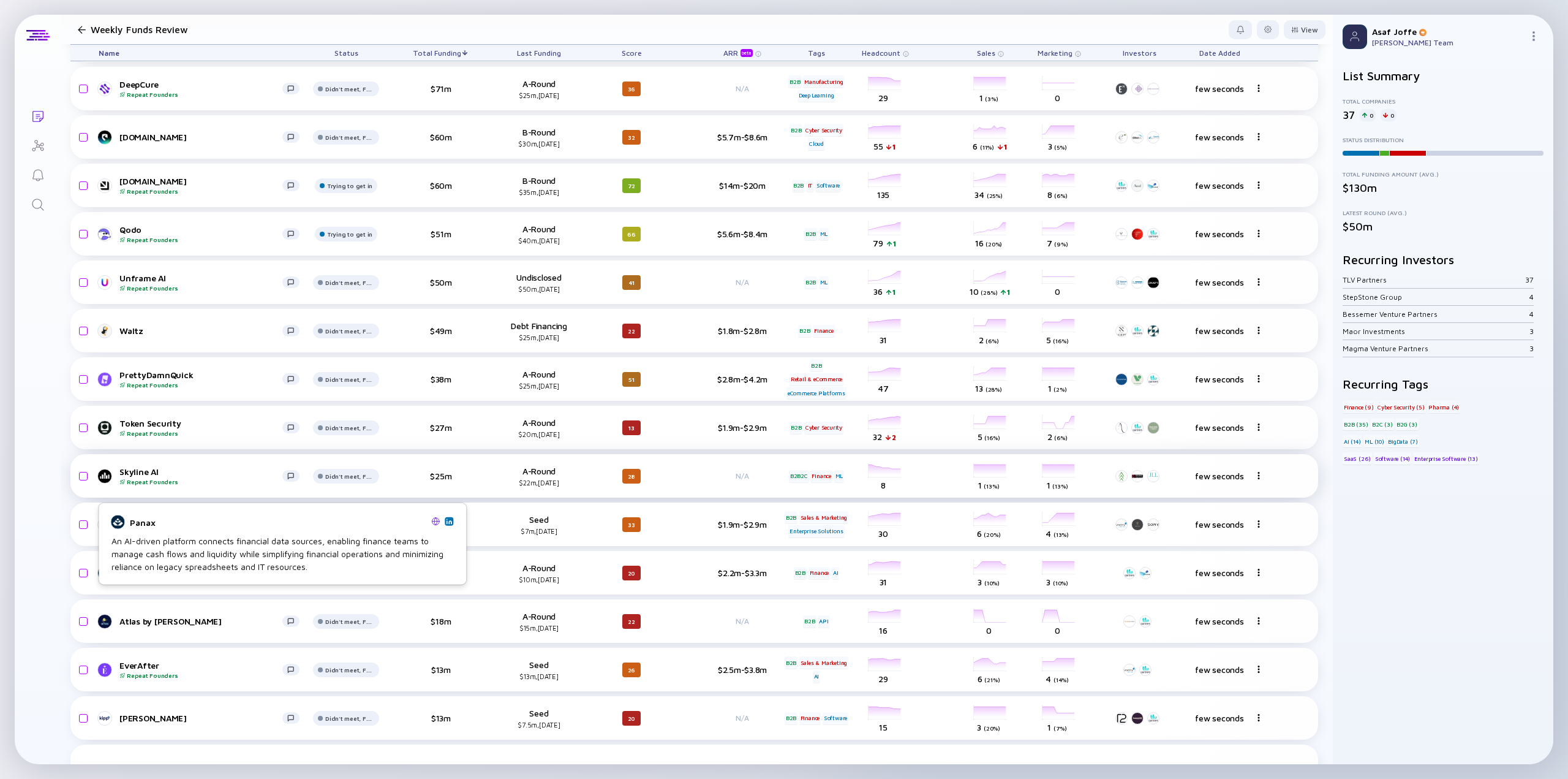
scroll to position [701, 0]
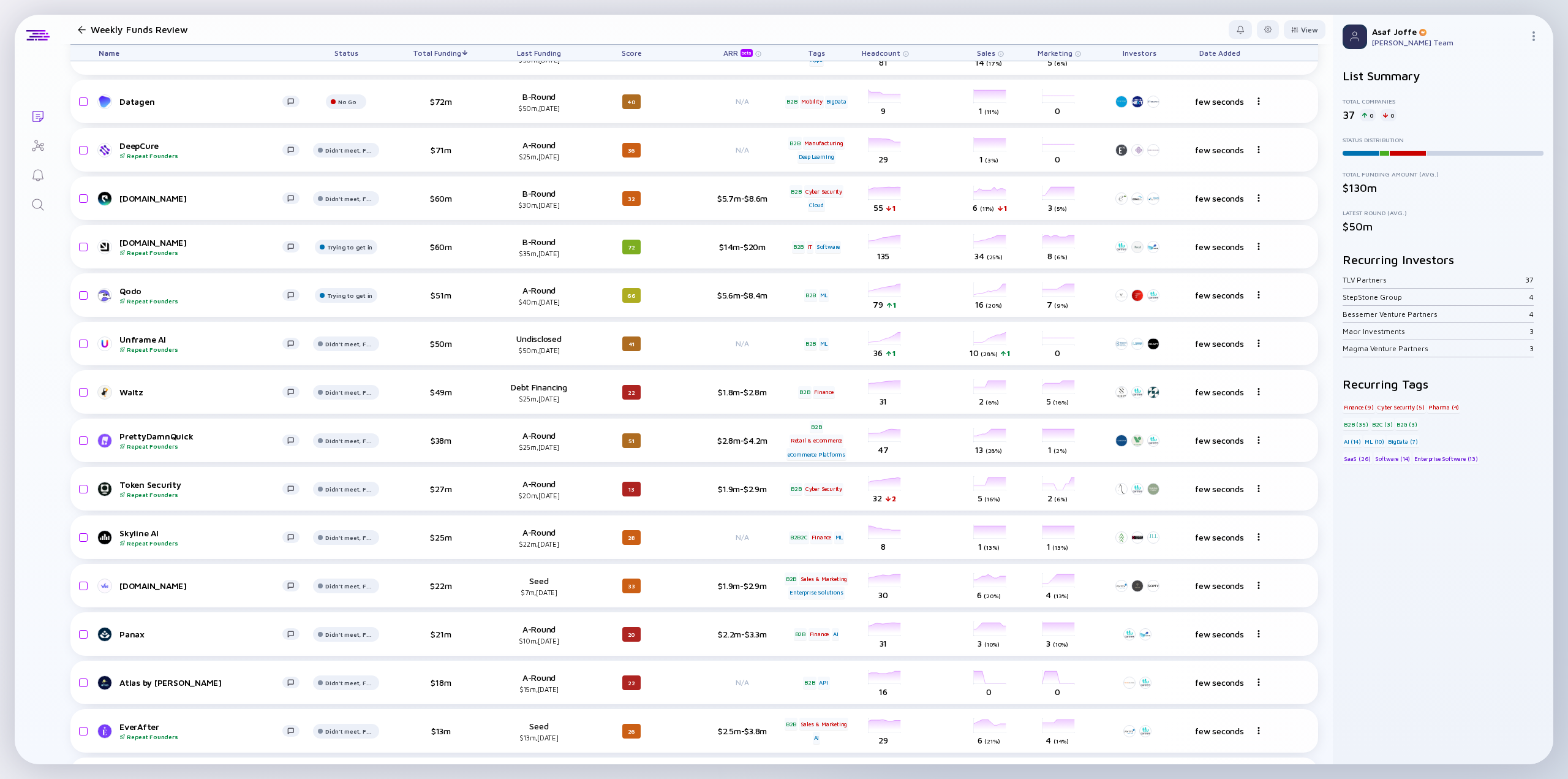
click at [44, 346] on div "Lists Weekly Funds Review View Name Status Total Funding Last Funding Score ARR…" at bounding box center [784, 389] width 1539 height 749
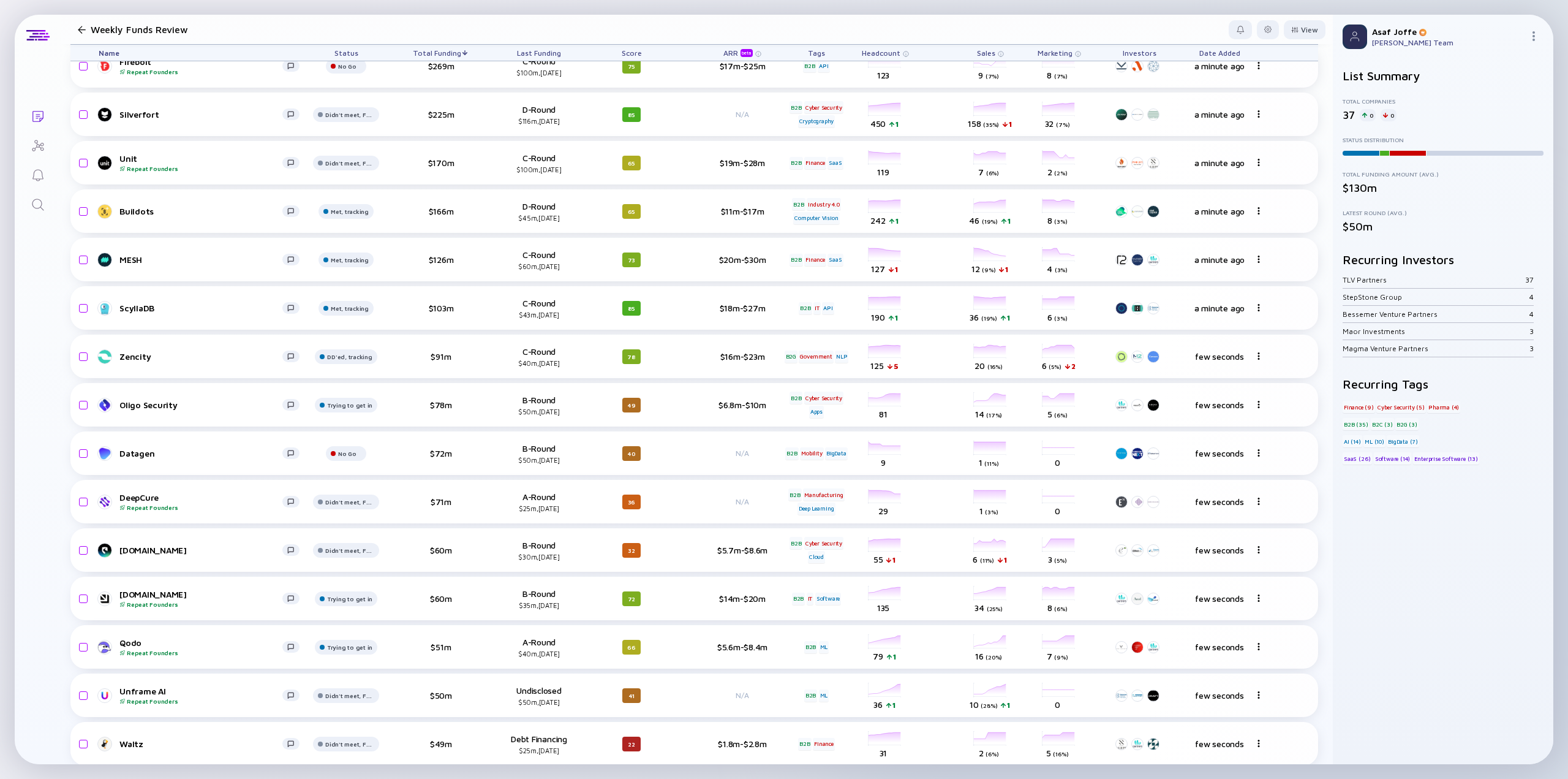
scroll to position [333, 0]
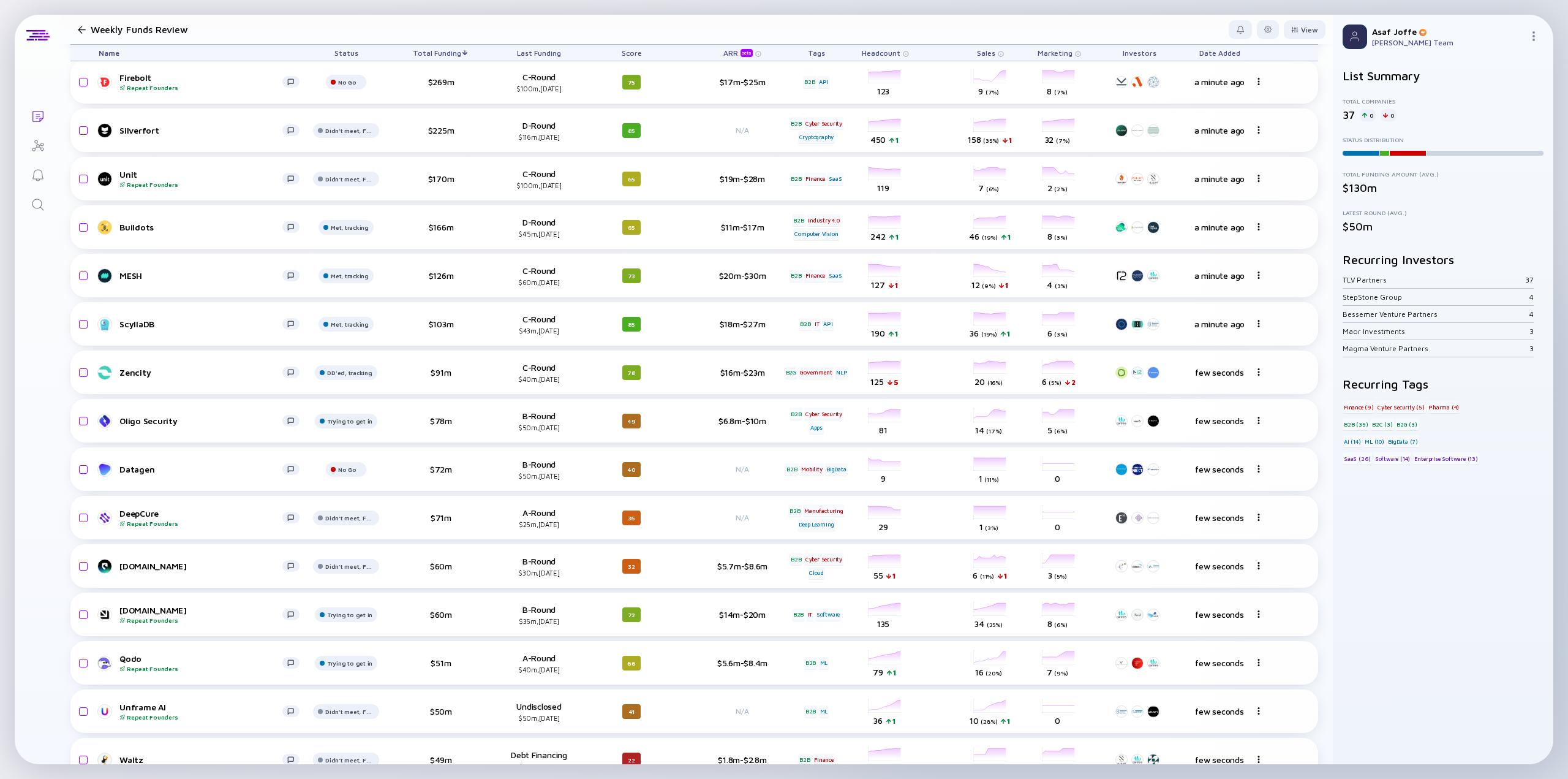
click at [68, 306] on div "Name Status Total Funding Last Funding Score ARR beta Tags Headcount Sales Mark…" at bounding box center [697, 642] width 1272 height 1838
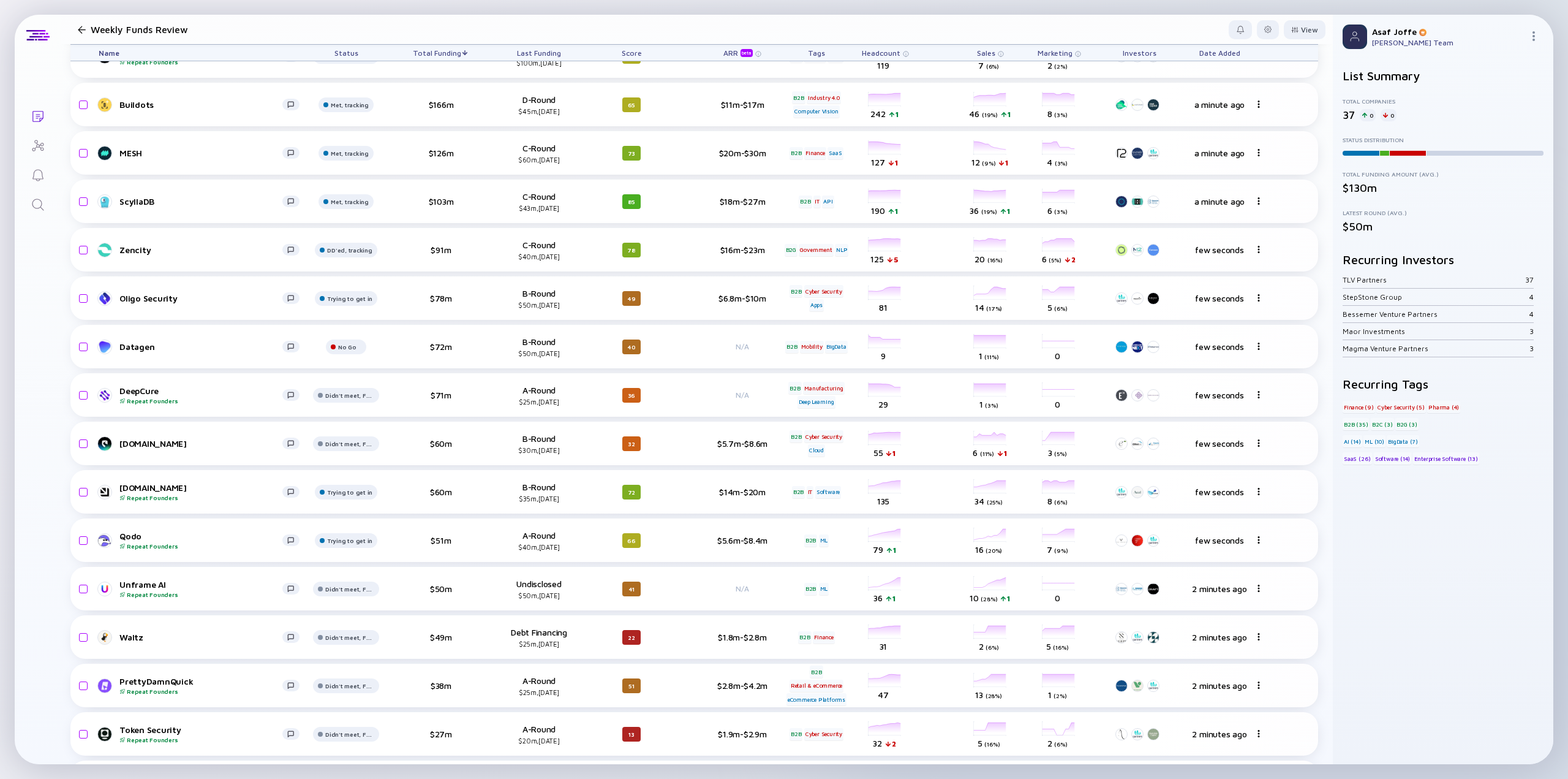
scroll to position [517, 0]
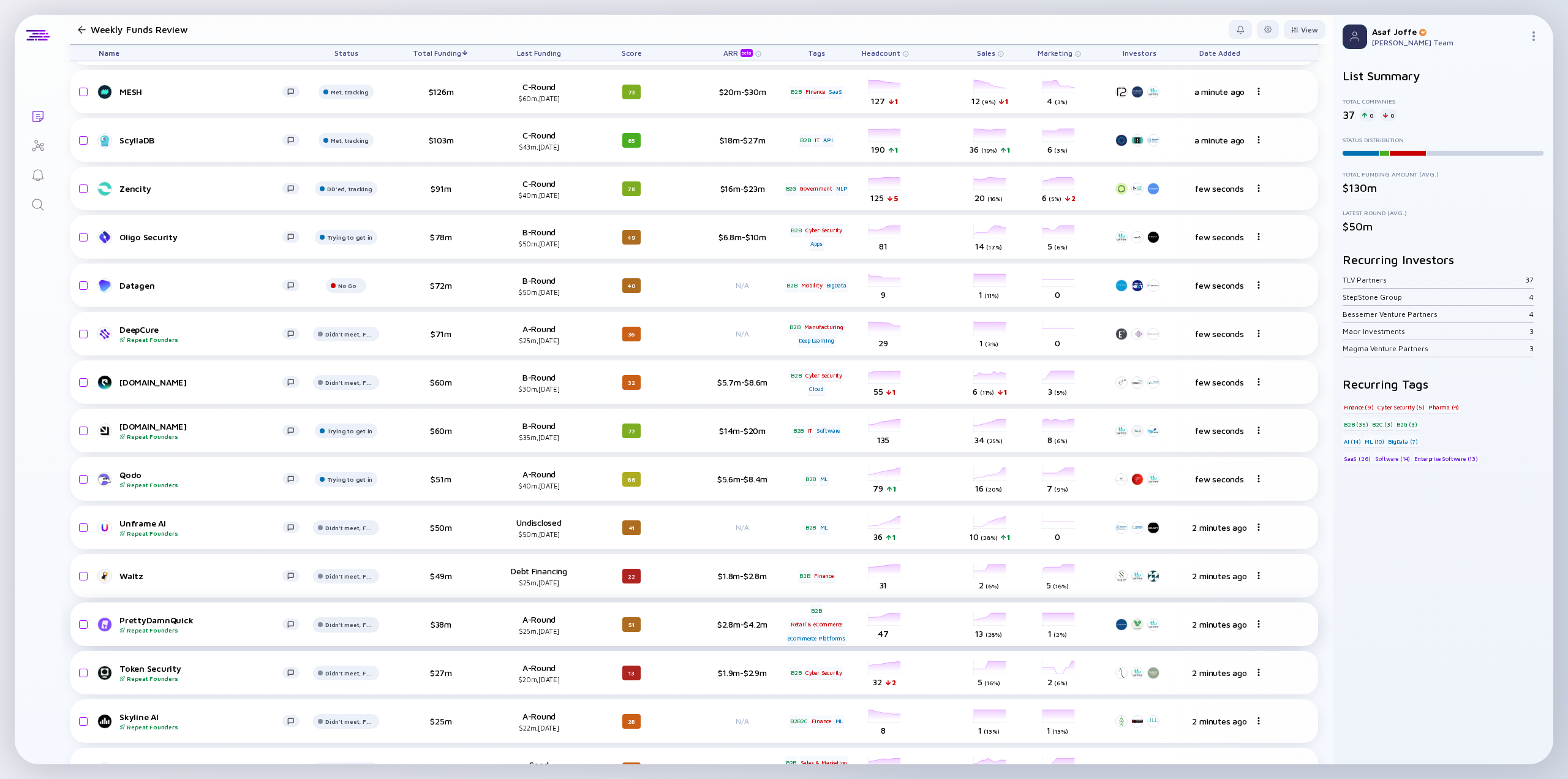
click at [384, 599] on div "Manage Statuses" at bounding box center [385, 601] width 144 height 24
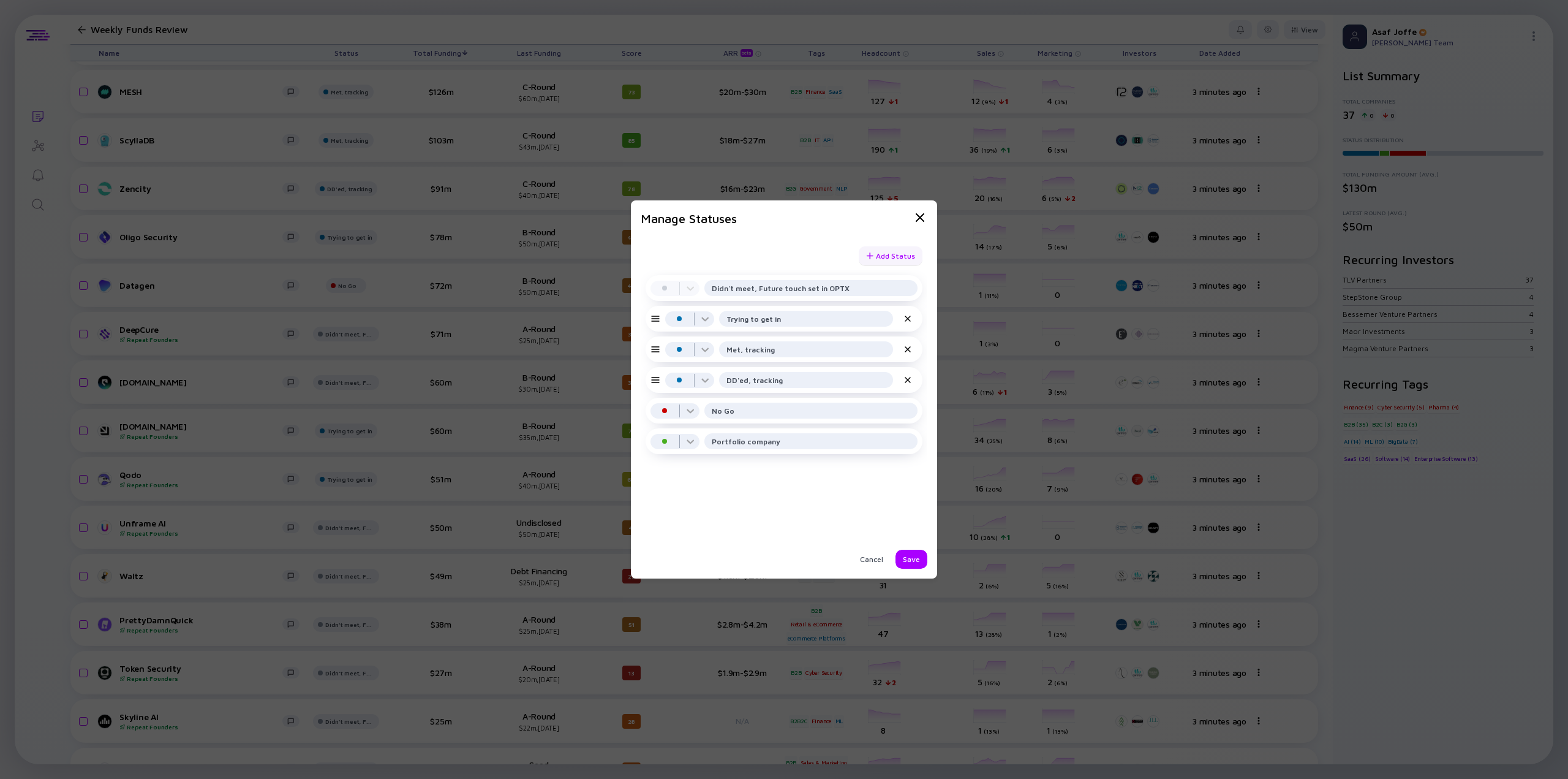
click at [880, 253] on div "Add Status" at bounding box center [891, 255] width 64 height 19
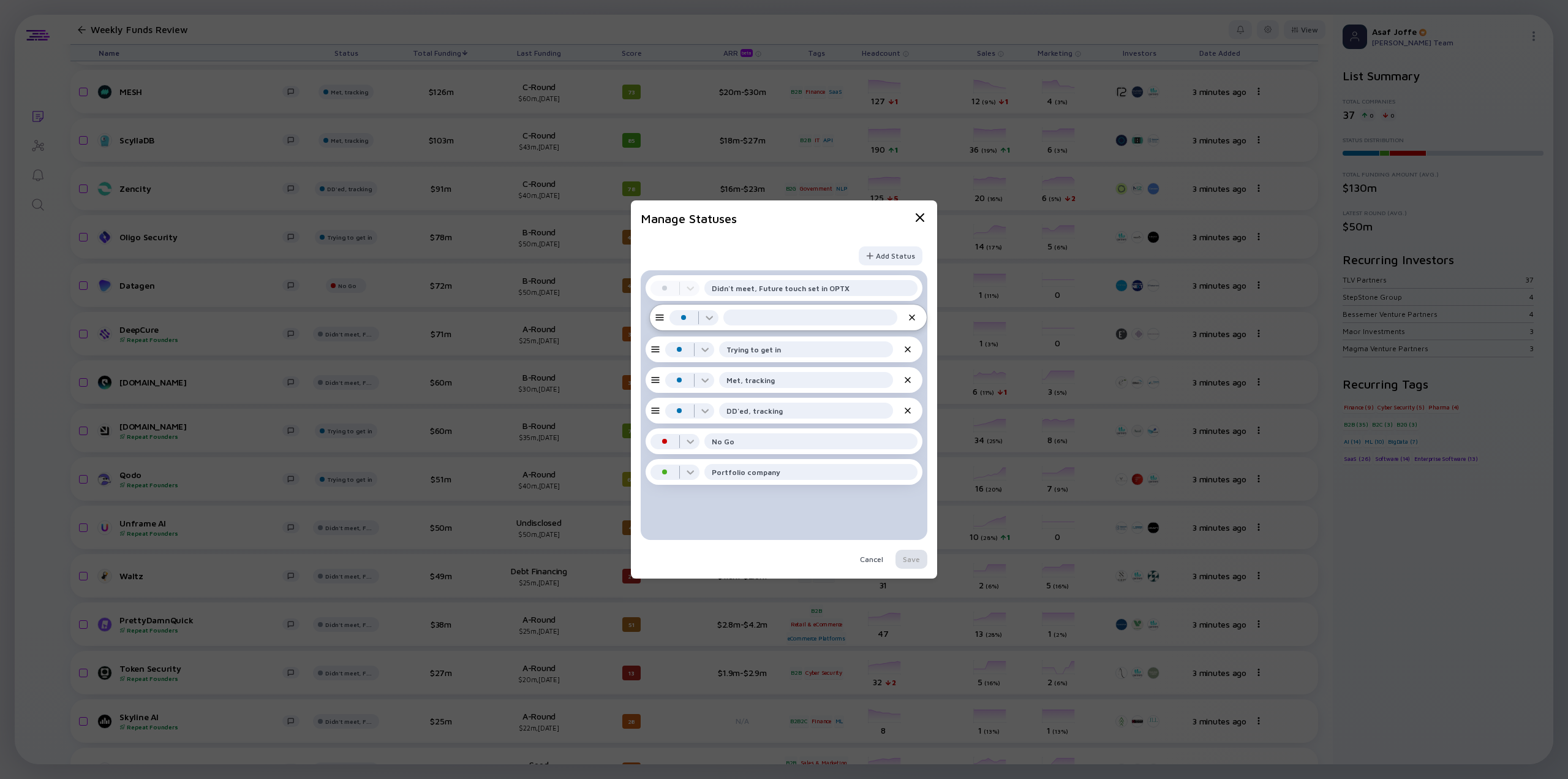
drag, startPoint x: 656, startPoint y: 415, endPoint x: 660, endPoint y: 319, distance: 96.1
click at [660, 319] on div "Pending Didn't meet, Future touch set in OPTX In Progress Trying to get in In P…" at bounding box center [784, 405] width 287 height 270
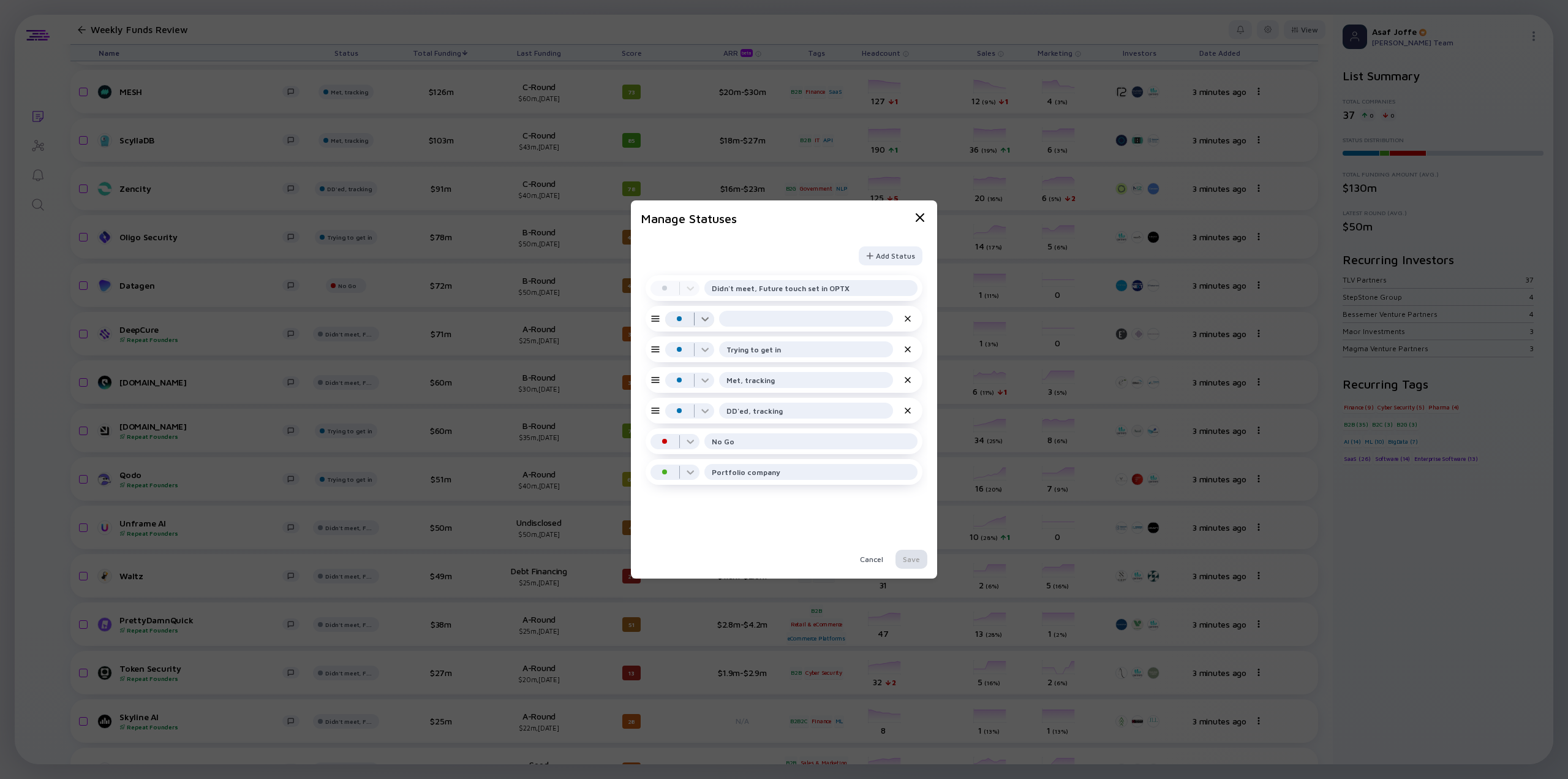
click at [712, 327] on div at bounding box center [690, 323] width 49 height 24
click at [710, 325] on div at bounding box center [690, 323] width 49 height 24
click at [750, 323] on input "text" at bounding box center [806, 318] width 159 height 12
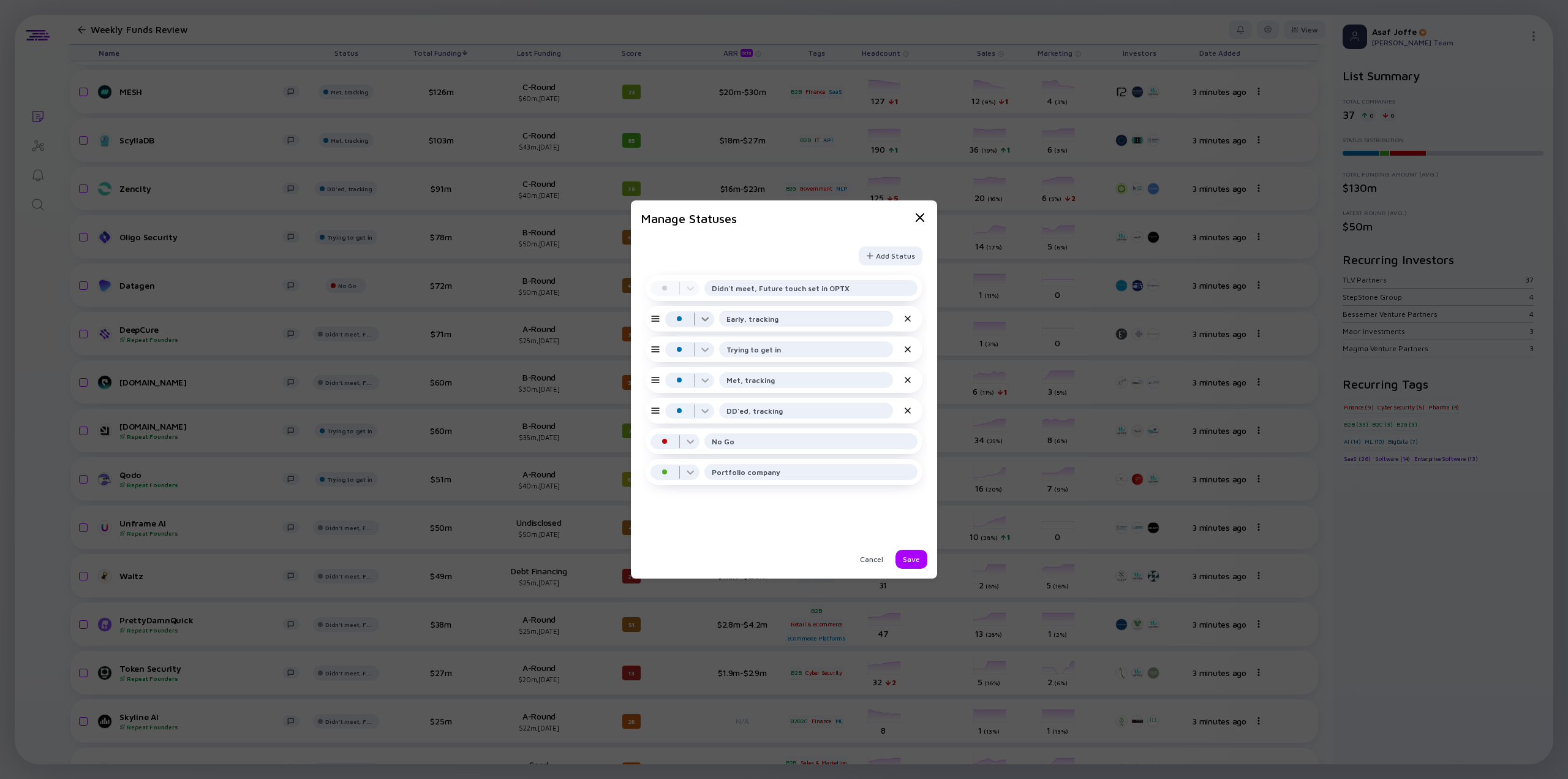
click at [712, 323] on div at bounding box center [690, 323] width 49 height 24
type input "Early, tracking"
click at [704, 338] on div "Pending" at bounding box center [694, 341] width 32 height 12
click at [914, 557] on div "Save" at bounding box center [911, 559] width 32 height 19
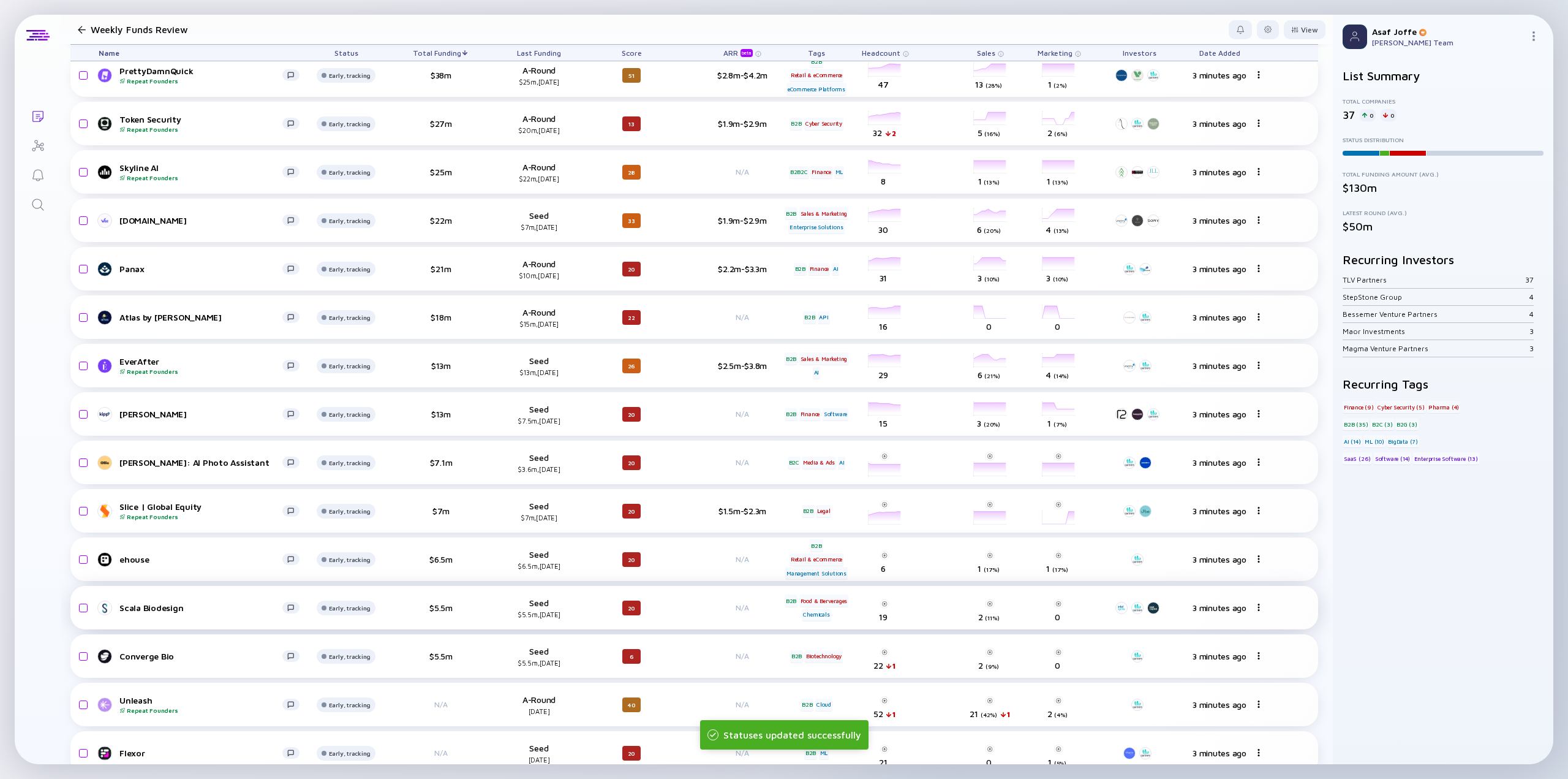
scroll to position [1130, 0]
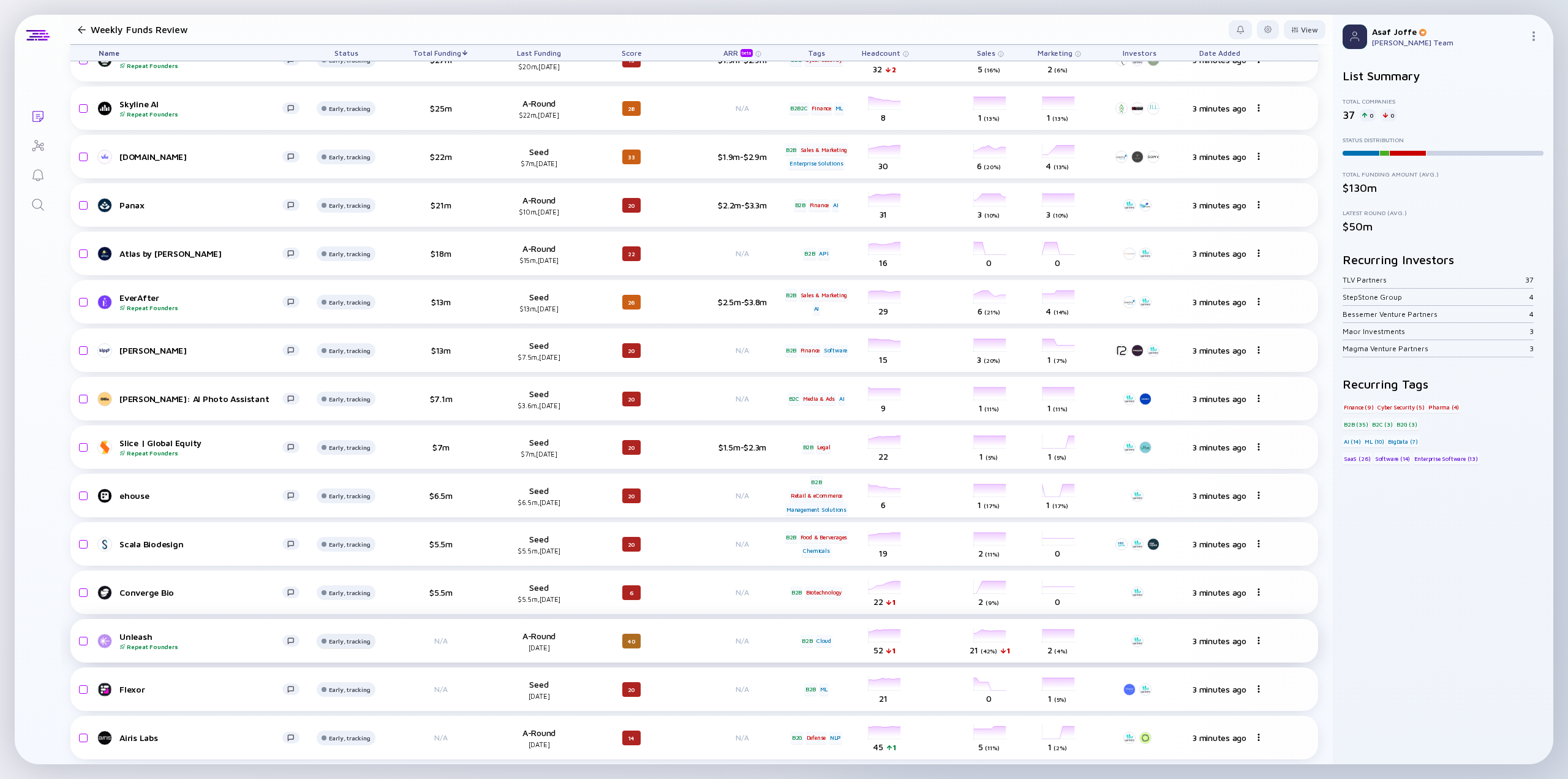
click at [363, 15] on div "Early, tracking" at bounding box center [350, 11] width 43 height 7
click at [46, 510] on div "Lists Weekly Funds Review View Name Status Total Funding Last Funding Score ARR…" at bounding box center [784, 389] width 1539 height 749
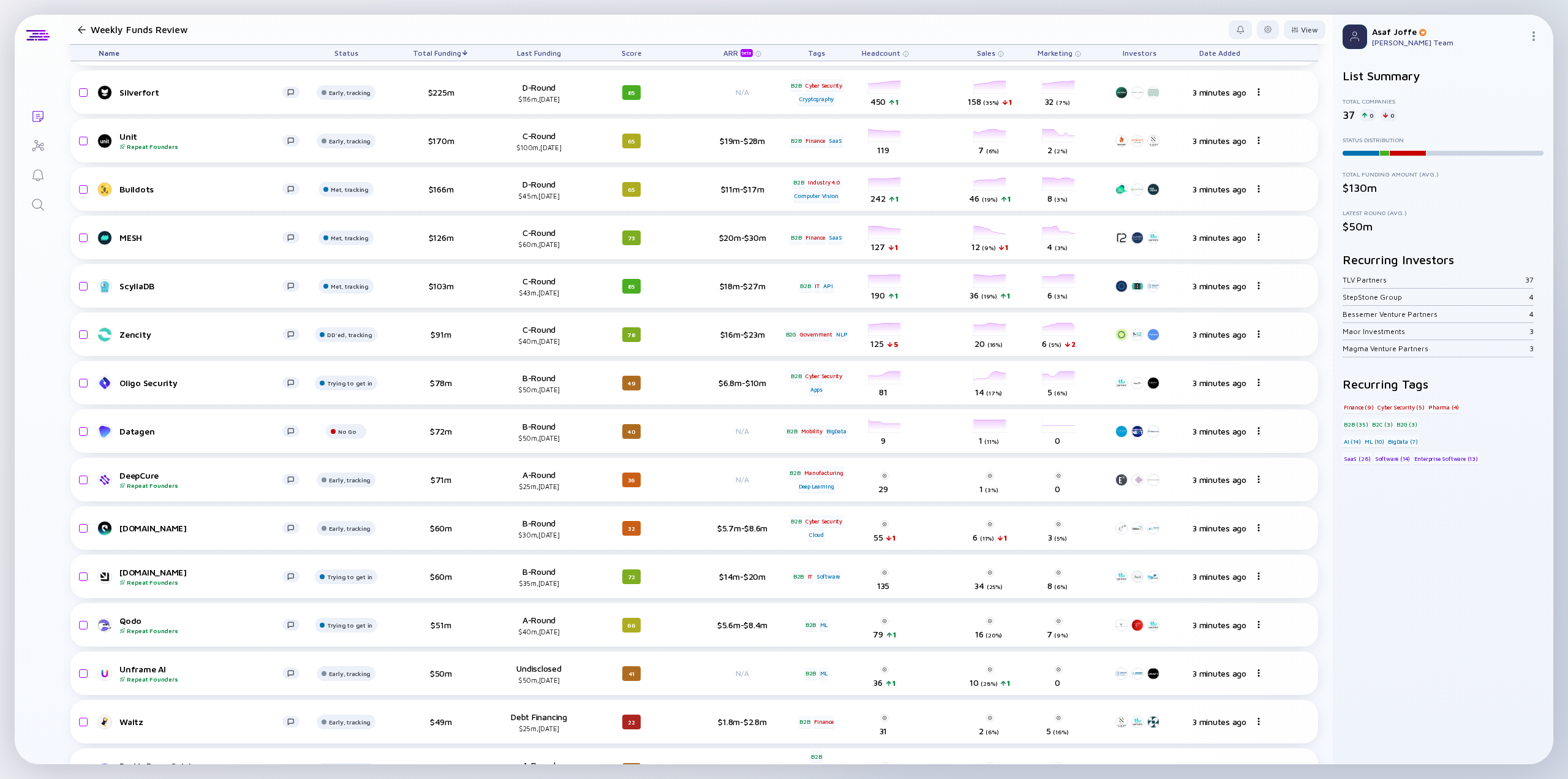
scroll to position [456, 0]
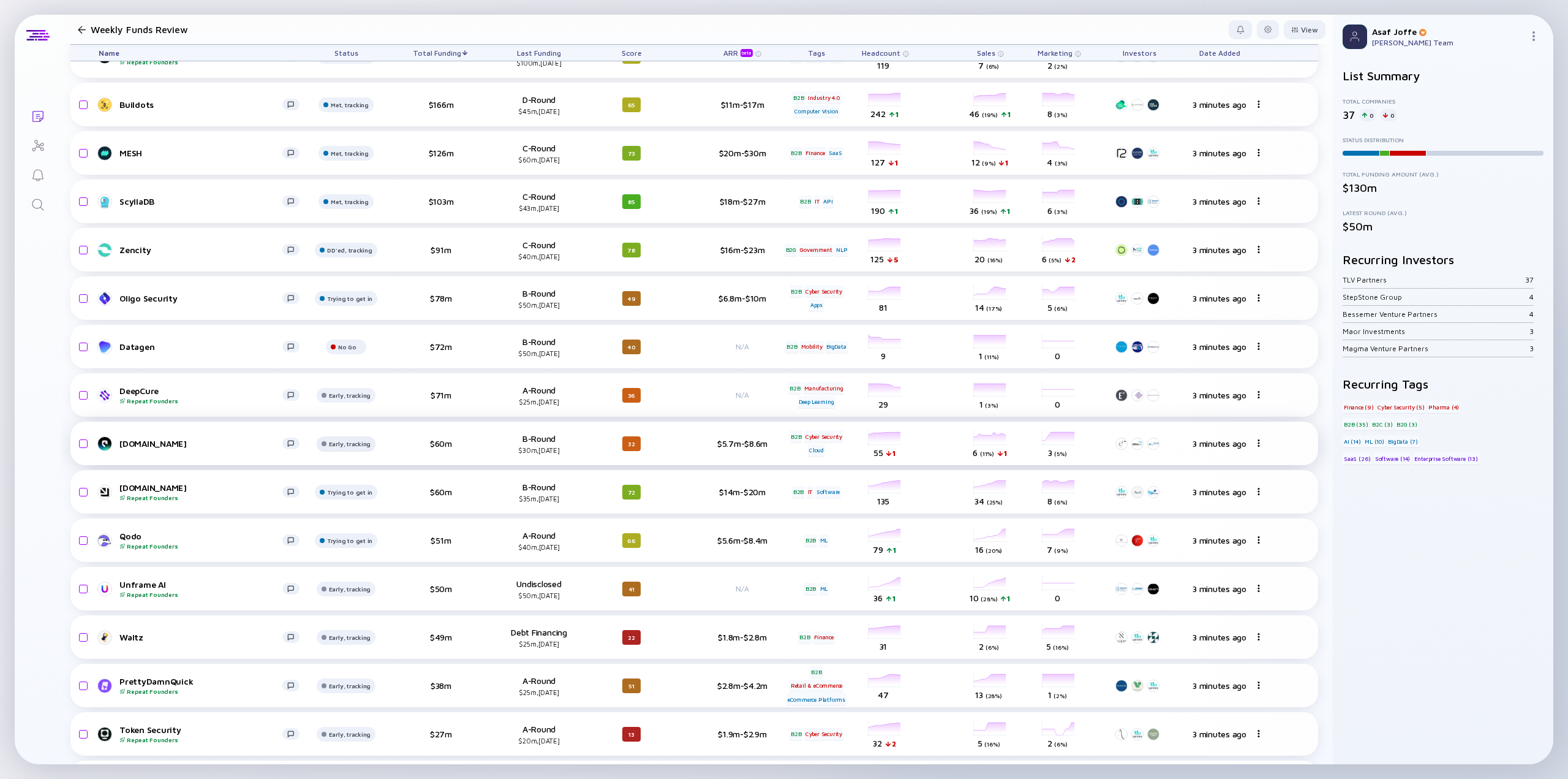
click at [344, 12] on div "Early, tracking" at bounding box center [350, 8] width 43 height 7
click at [354, 488] on div "Didn't meet, Future touch set in OPTX" at bounding box center [388, 490] width 117 height 12
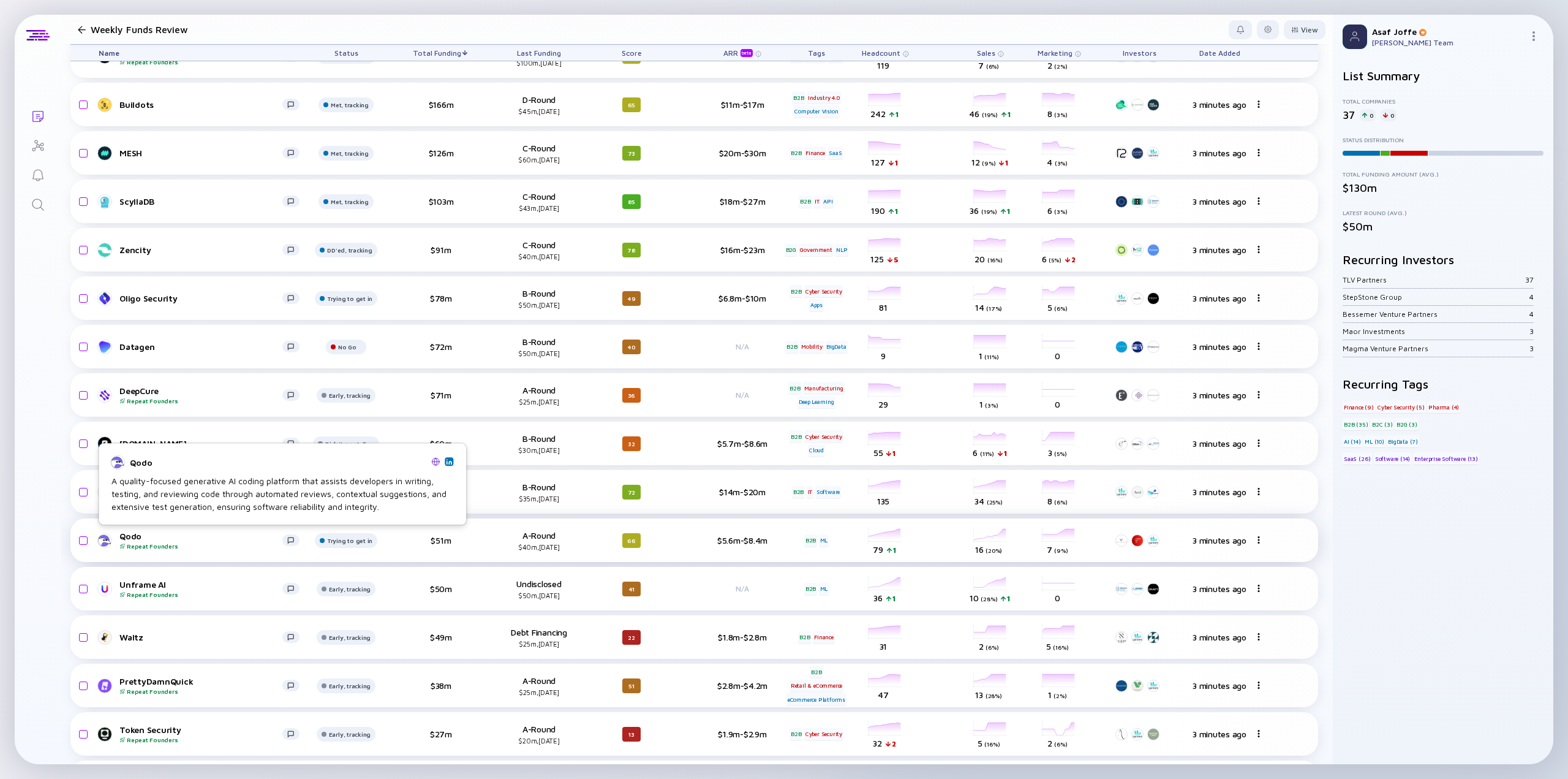
scroll to position [517, 0]
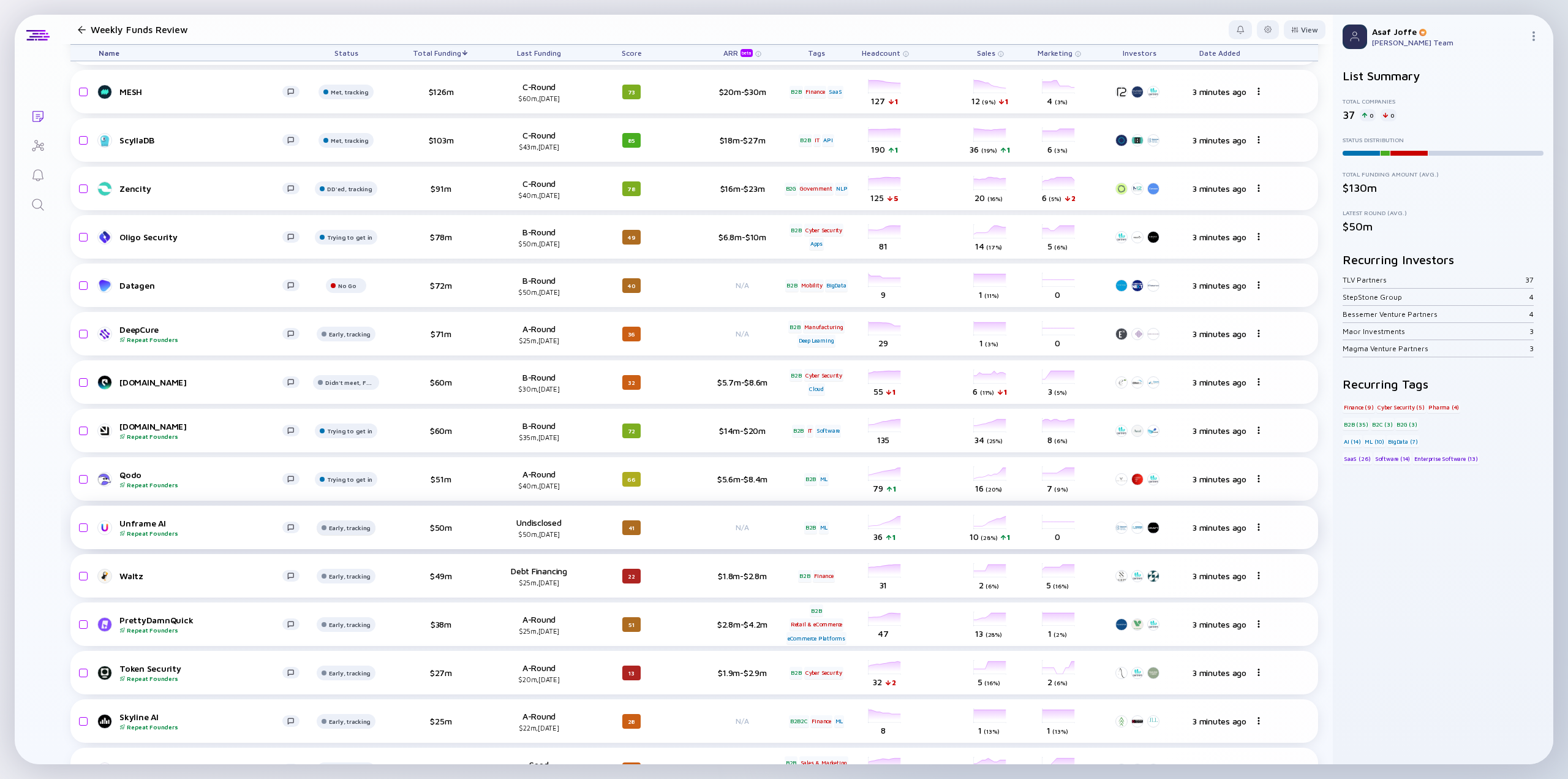
click at [373, 579] on div "Didn't meet, Future touch set in OPTX" at bounding box center [388, 575] width 117 height 12
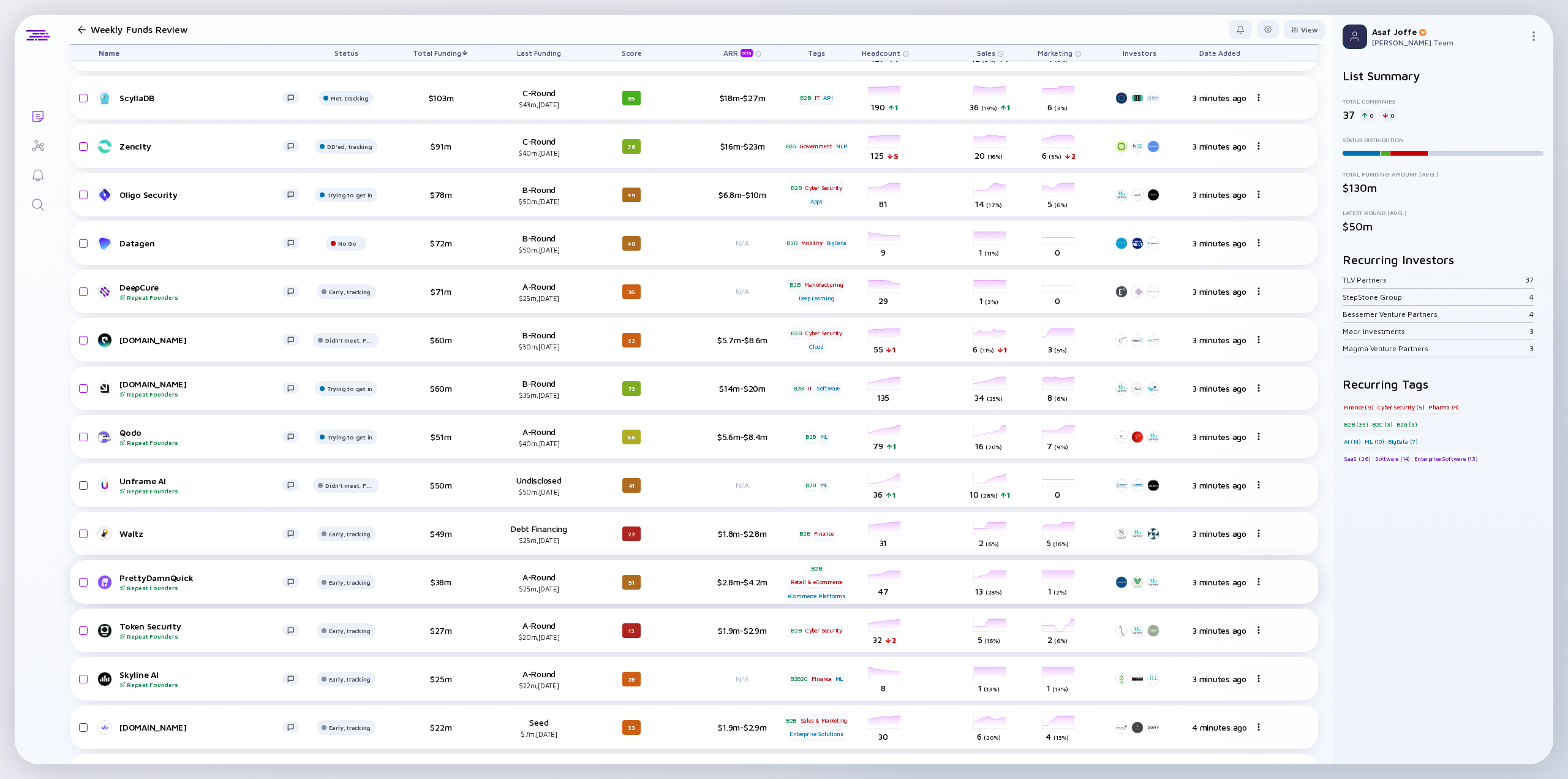
scroll to position [579, 0]
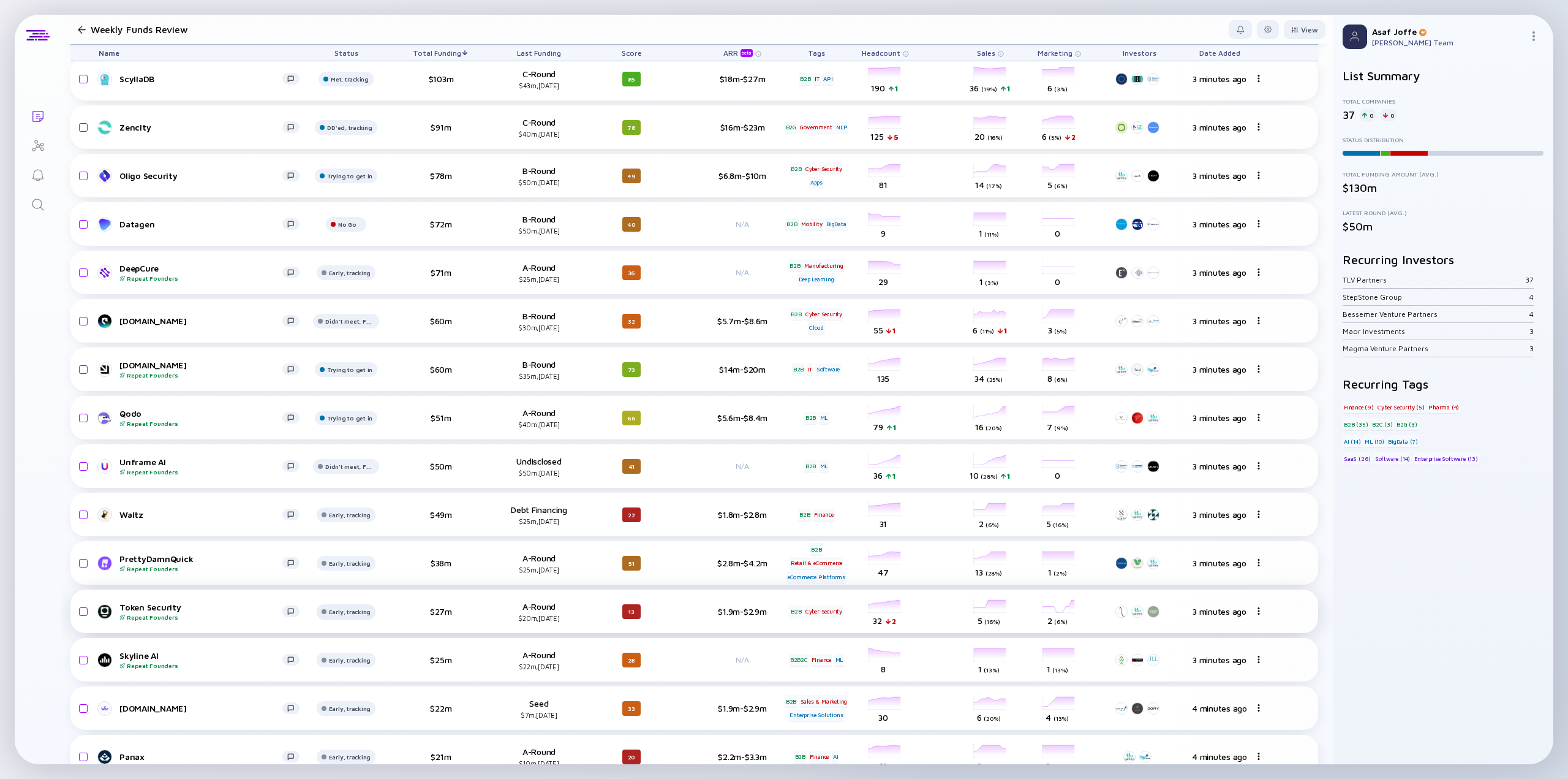
click at [349, 34] on div "Early, tracking" at bounding box center [350, 30] width 38 height 7
click at [360, 459] on div "Didn't meet, Future touch set in OPTX" at bounding box center [390, 466] width 144 height 24
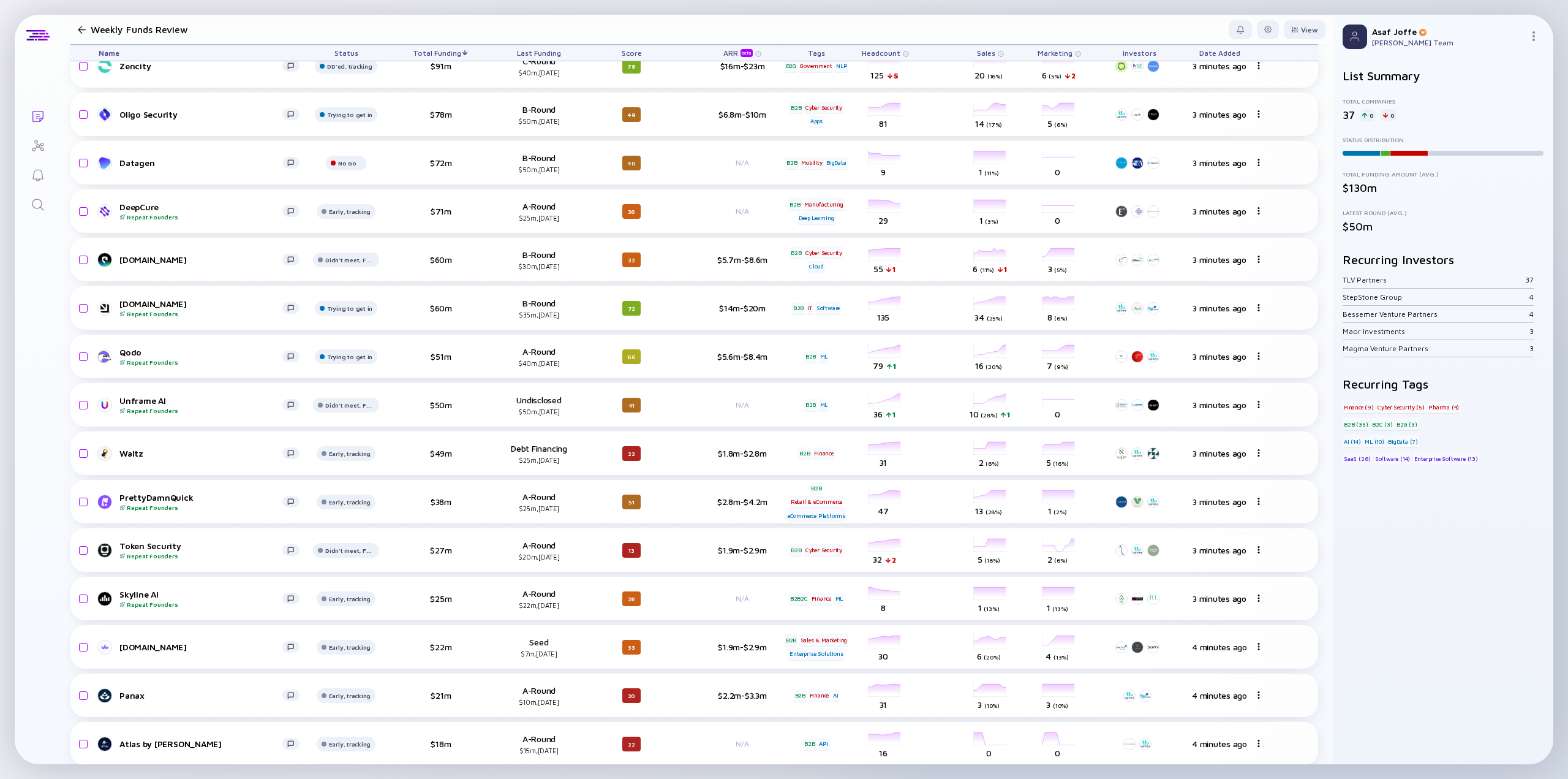
click at [38, 331] on div "Lists Weekly Funds Review View Name Status Total Funding Last Funding Score ARR…" at bounding box center [784, 389] width 1539 height 749
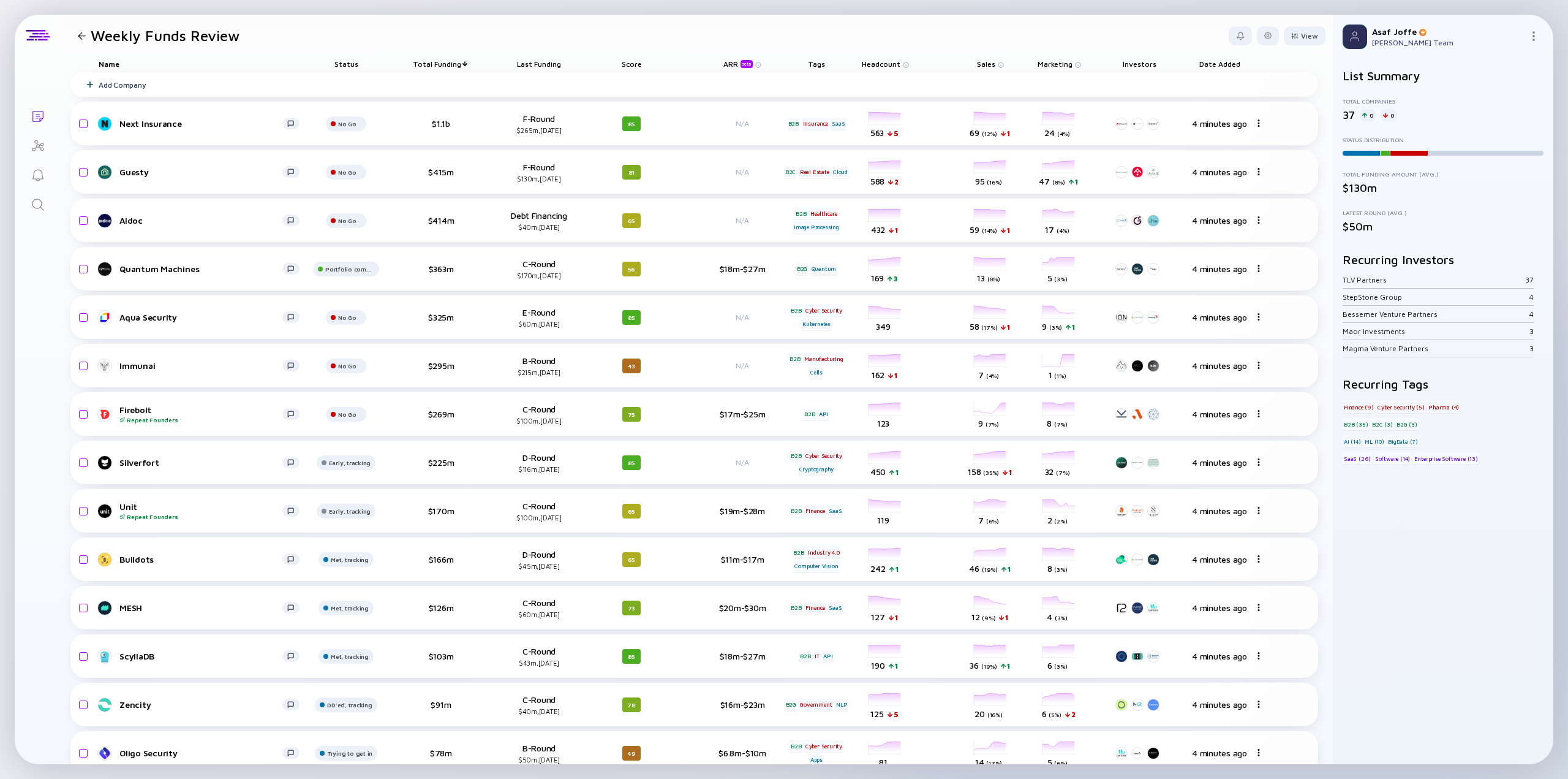
scroll to position [0, 0]
click at [360, 132] on div "Early, tracking" at bounding box center [346, 125] width 41 height 15
click at [357, 129] on div "Early, tracking" at bounding box center [347, 124] width 19 height 7
click at [361, 510] on div "Didn't meet, Future touch set in OPTX" at bounding box center [388, 511] width 117 height 12
click at [355, 129] on div "Early, tracking" at bounding box center [347, 124] width 19 height 7
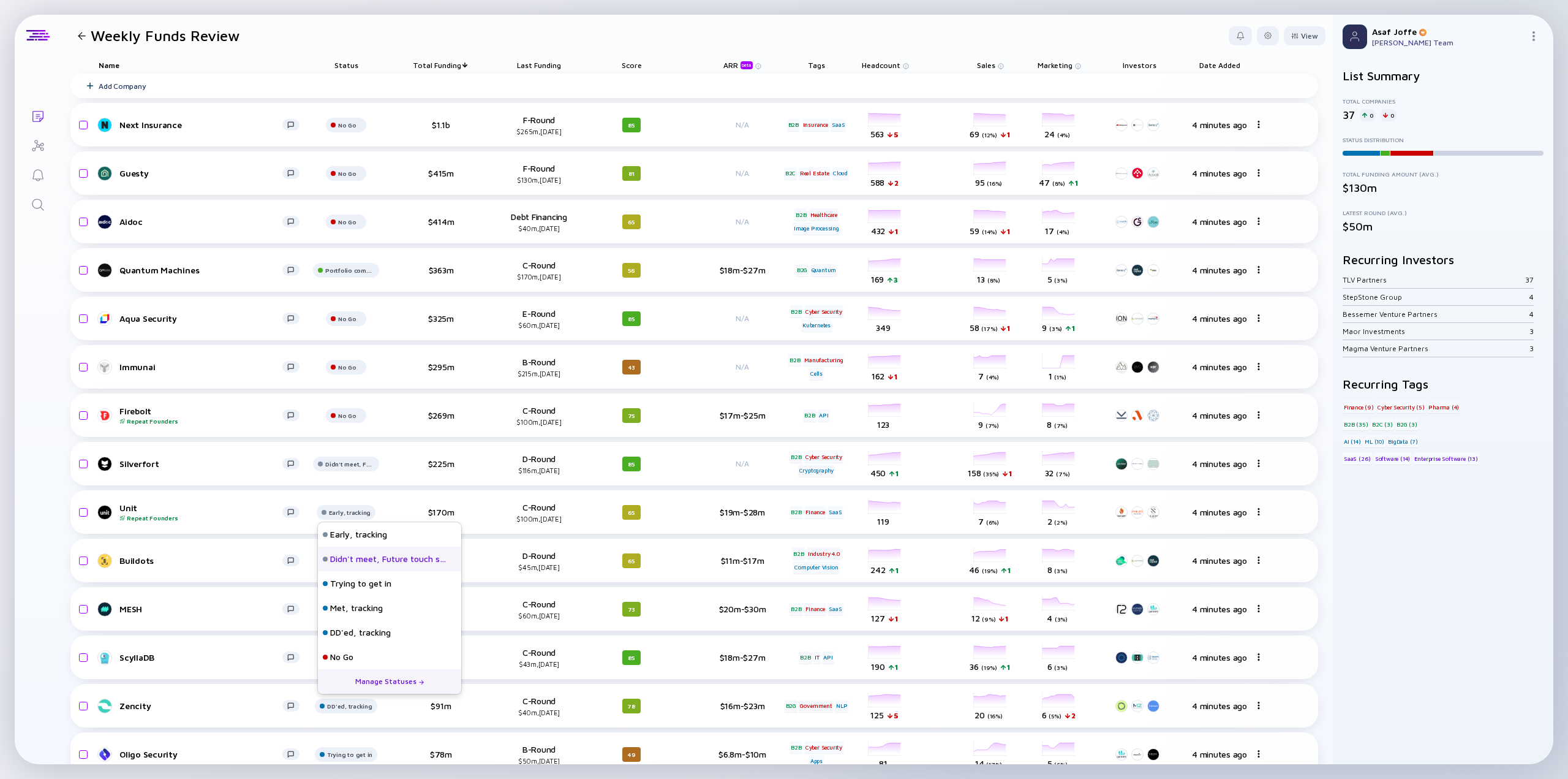
click at [359, 561] on div "Didn't meet, Future touch set in OPTX" at bounding box center [388, 559] width 117 height 12
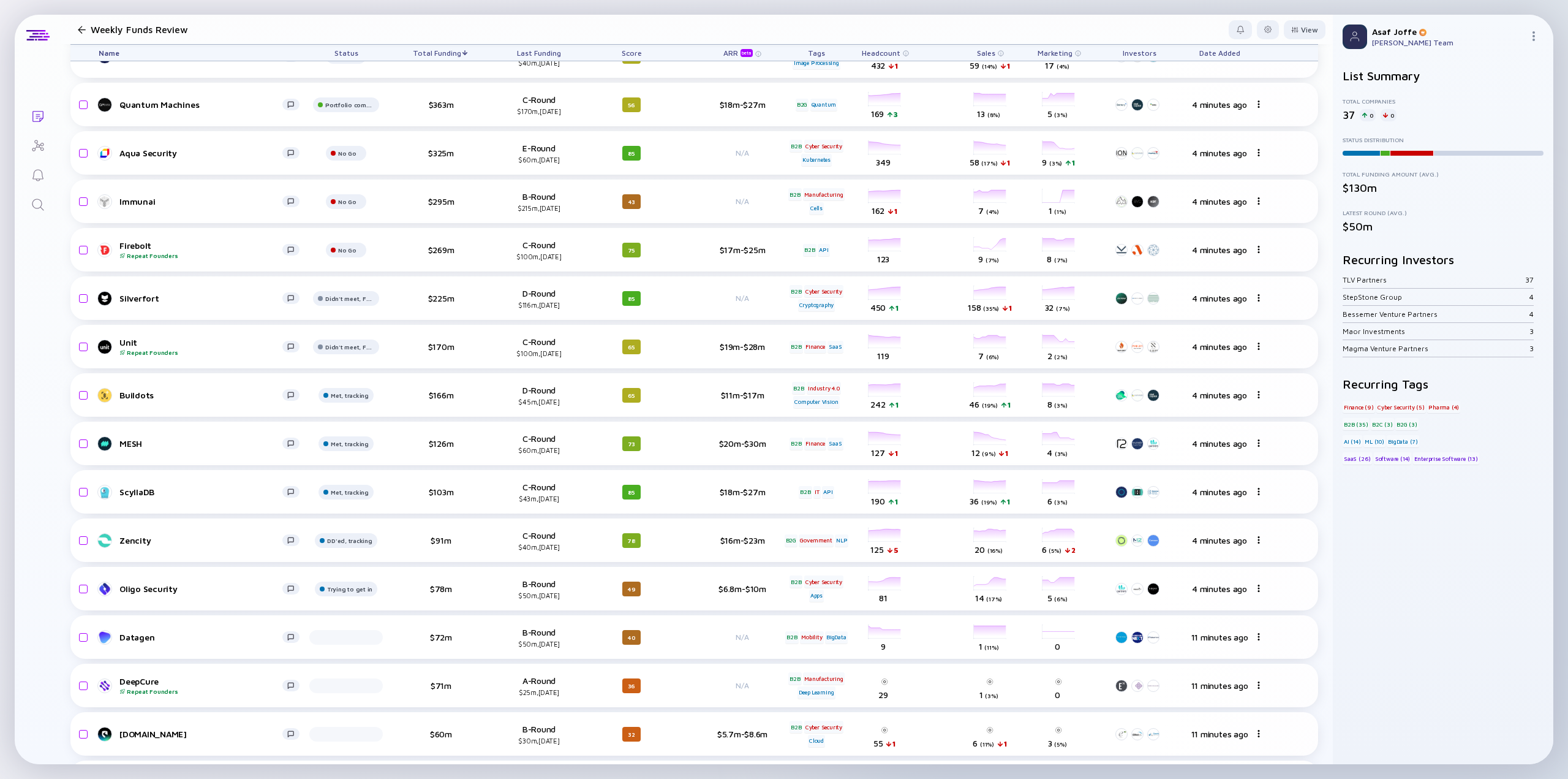
scroll to position [245, 0]
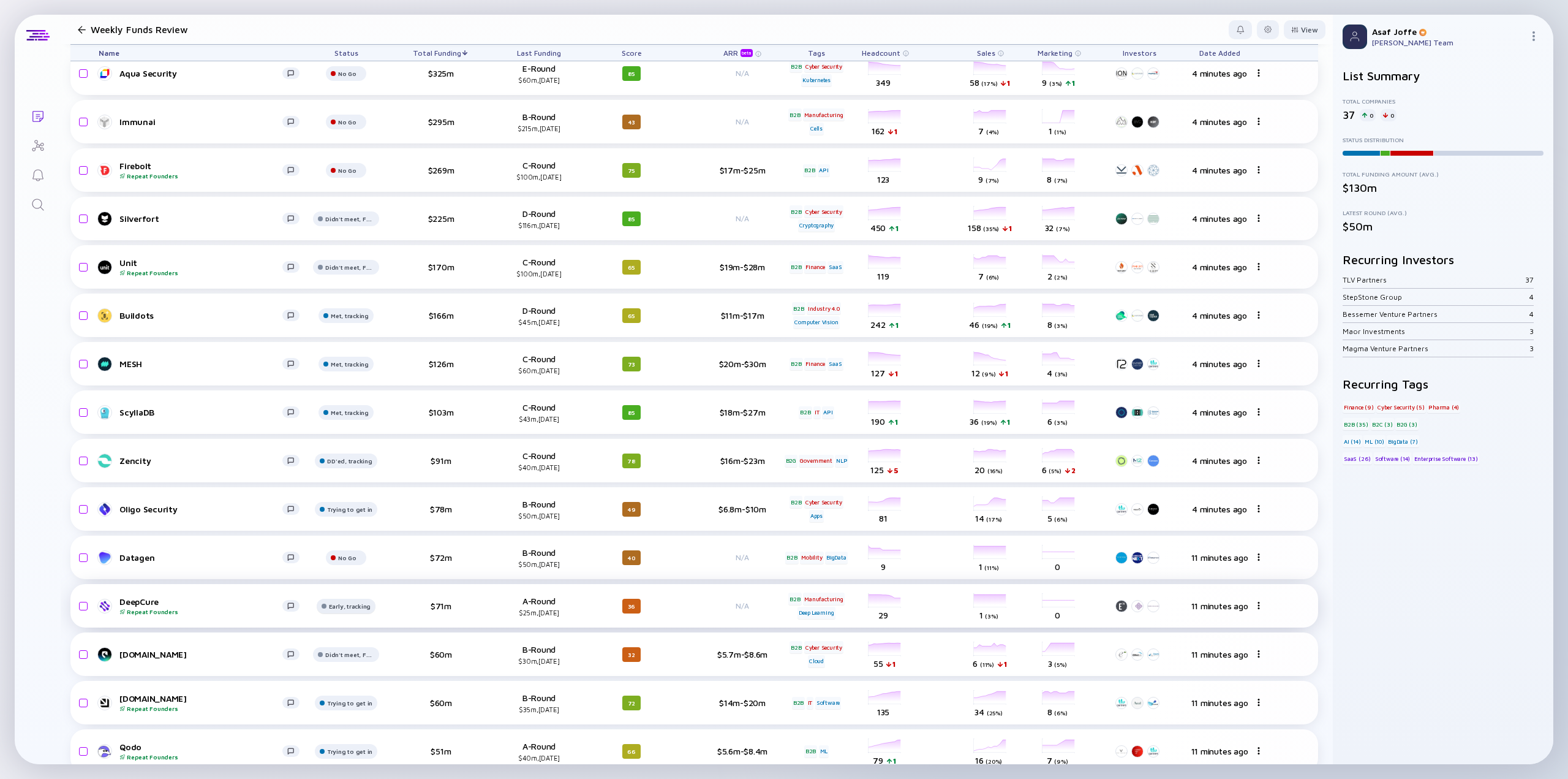
click at [343, 43] on div at bounding box center [346, 30] width 66 height 24
click at [346, 555] on div "No Go" at bounding box center [342, 559] width 23 height 12
click at [37, 477] on div "Lists Weekly Funds Review View Name Status Total Funding Last Funding Score ARR…" at bounding box center [784, 389] width 1539 height 749
click at [319, 389] on div "Add Company Quantum Machines Portfolio company $363m C-Round $170m, Feb 2025 56…" at bounding box center [694, 736] width 1248 height 1816
click at [61, 324] on div "Name Status Total Funding Last Funding Score ARR beta Tags Headcount Sales Mark…" at bounding box center [697, 730] width 1272 height 1838
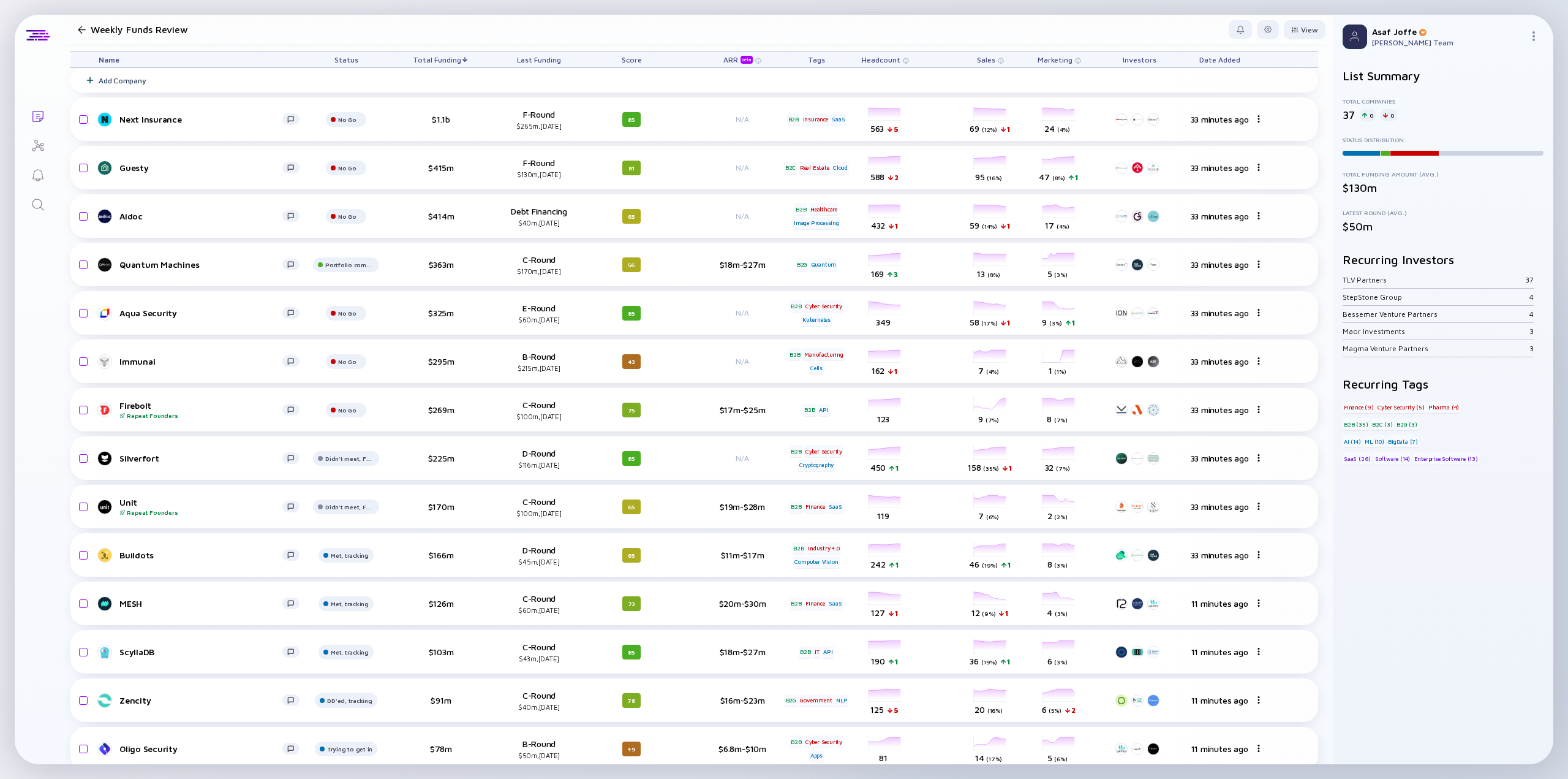
scroll to position [0, 0]
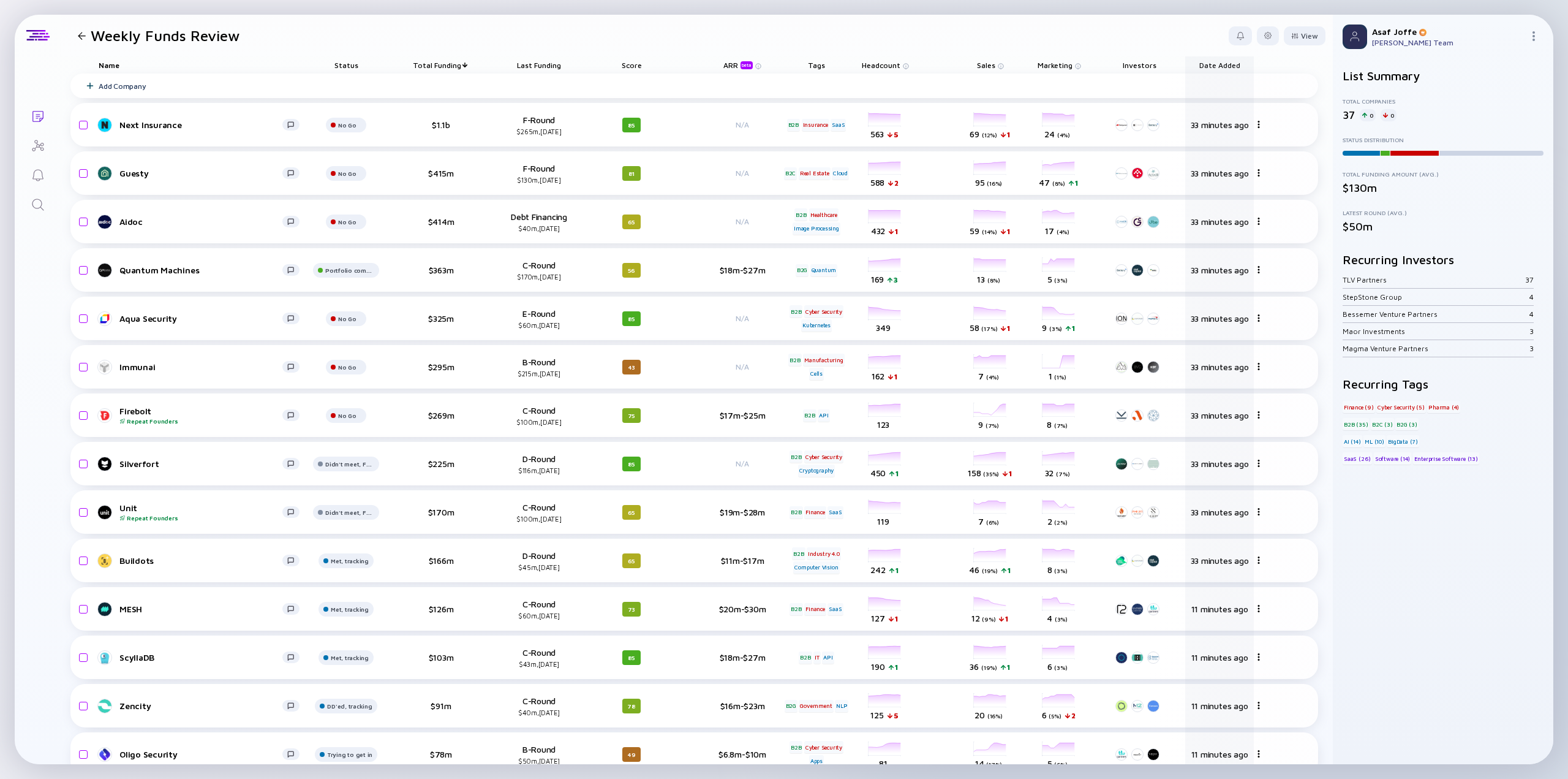
drag, startPoint x: 628, startPoint y: 65, endPoint x: 1312, endPoint y: 66, distance: 684.0
drag, startPoint x: 634, startPoint y: 63, endPoint x: 1254, endPoint y: 69, distance: 620.0
click at [1254, 69] on div "Name Status Total Funding Last Funding Score ARR beta Tags Headcount Sales Mark…" at bounding box center [694, 65] width 1248 height 17
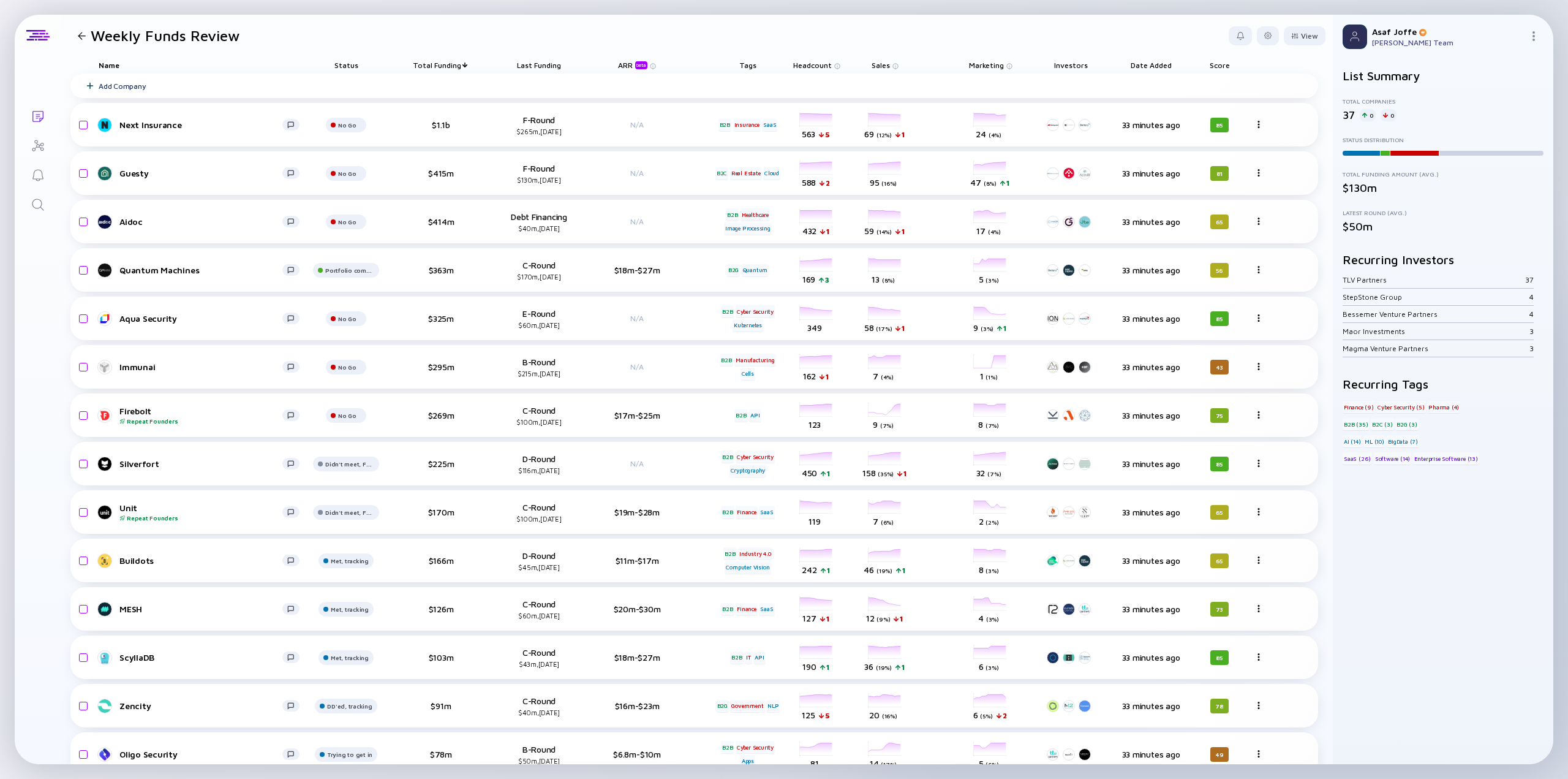
click at [748, 64] on div "Tags" at bounding box center [748, 65] width 69 height 17
drag, startPoint x: 748, startPoint y: 61, endPoint x: 766, endPoint y: 65, distance: 18.4
click at [766, 65] on div "Tags" at bounding box center [748, 65] width 69 height 17
drag, startPoint x: 748, startPoint y: 66, endPoint x: 768, endPoint y: 66, distance: 20.0
click at [768, 66] on div "Tags" at bounding box center [748, 65] width 69 height 17
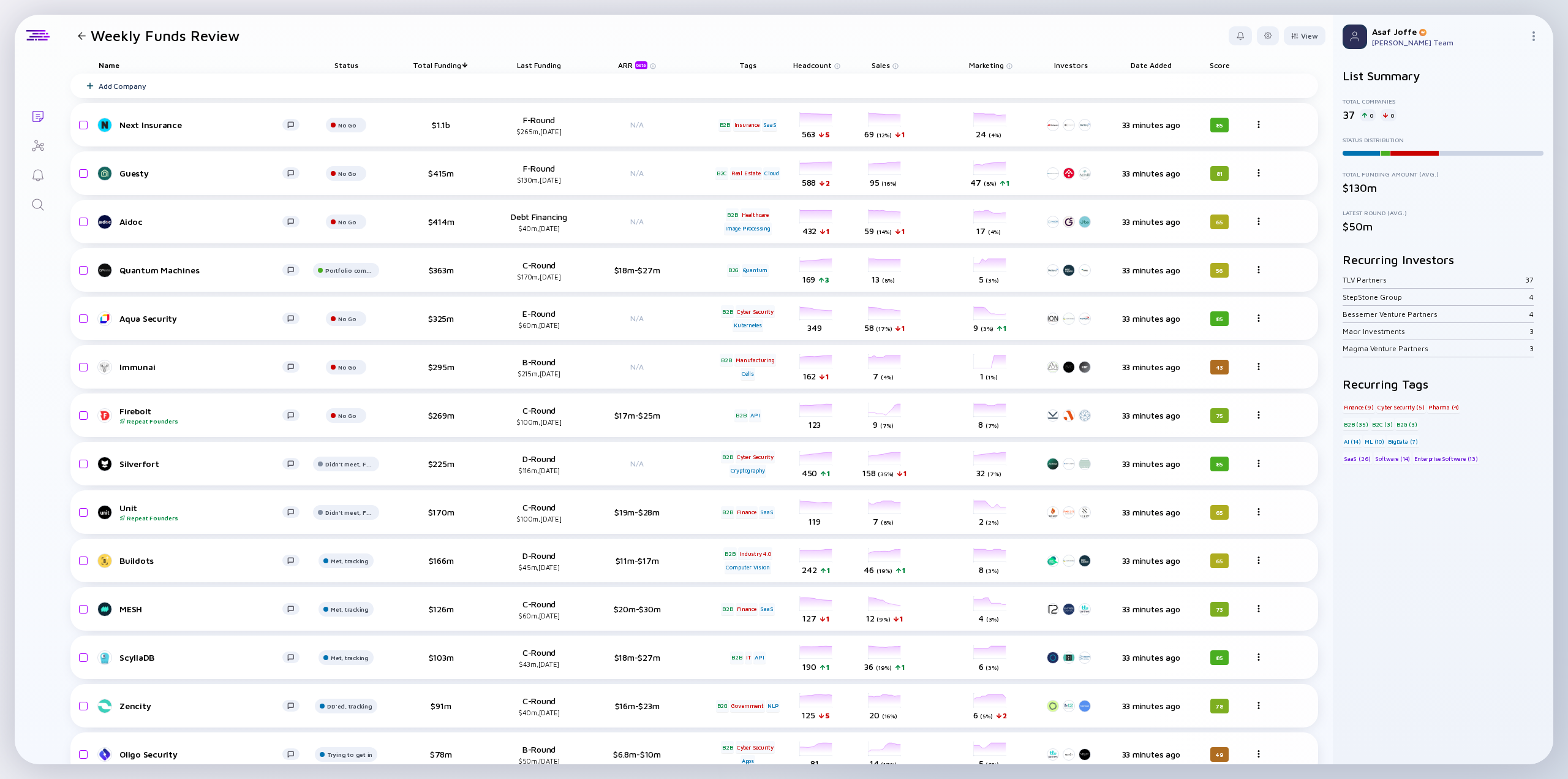
click at [715, 53] on header "Weekly Funds Review View" at bounding box center [697, 35] width 1272 height 42
click at [725, 57] on div "Weekly Funds Review View Name Status Total Funding Last Funding ARR beta Tags H…" at bounding box center [697, 389] width 1272 height 749
click at [741, 66] on div "Tags" at bounding box center [748, 65] width 69 height 17
click at [751, 62] on div "Tags" at bounding box center [748, 65] width 69 height 17
click at [1289, 54] on header "Weekly Funds Review View" at bounding box center [697, 35] width 1272 height 42
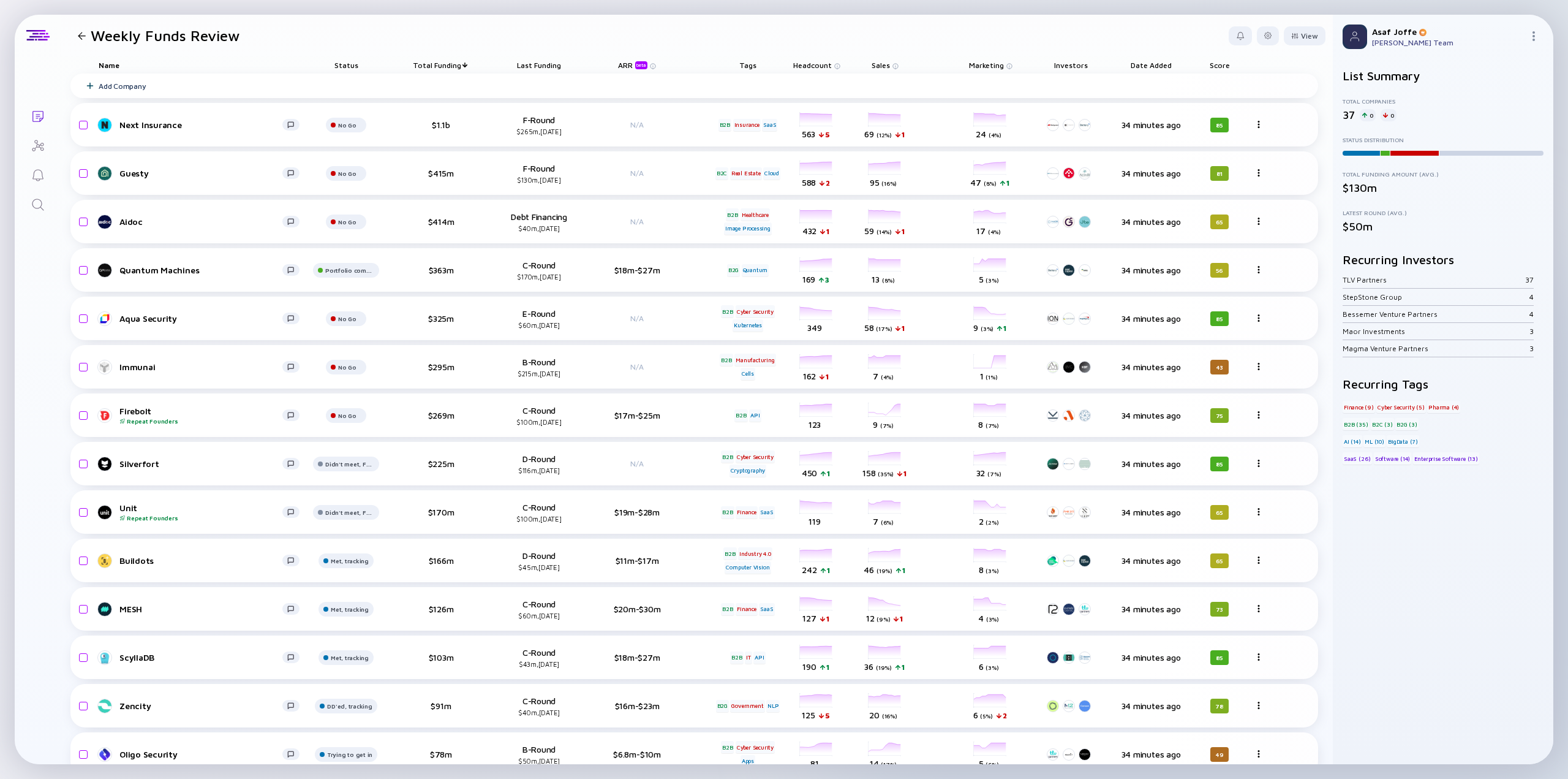
click at [748, 65] on div "Tags" at bounding box center [748, 65] width 69 height 17
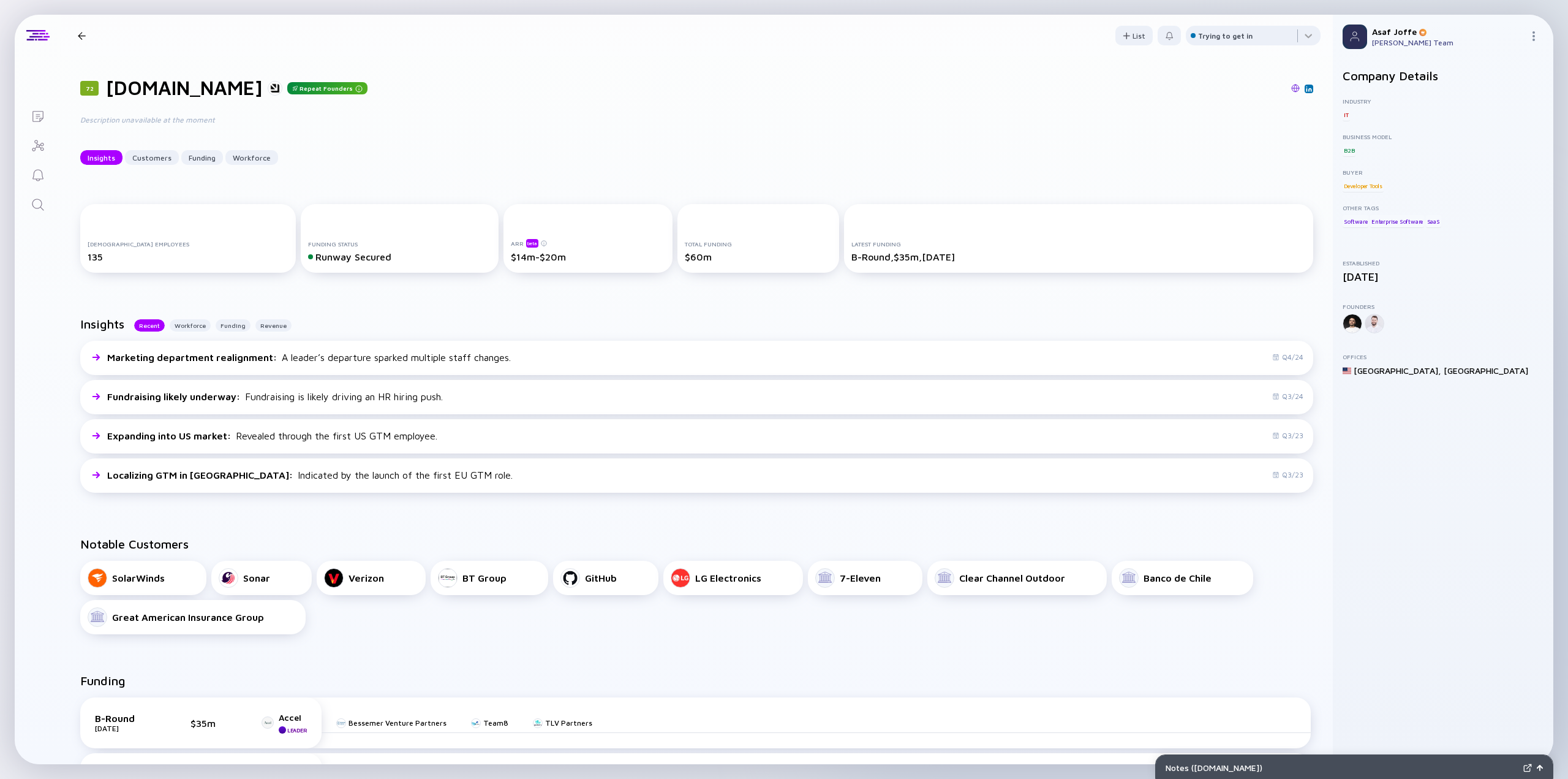
click at [186, 116] on div "Description unavailable at the moment" at bounding box center [276, 120] width 392 height 12
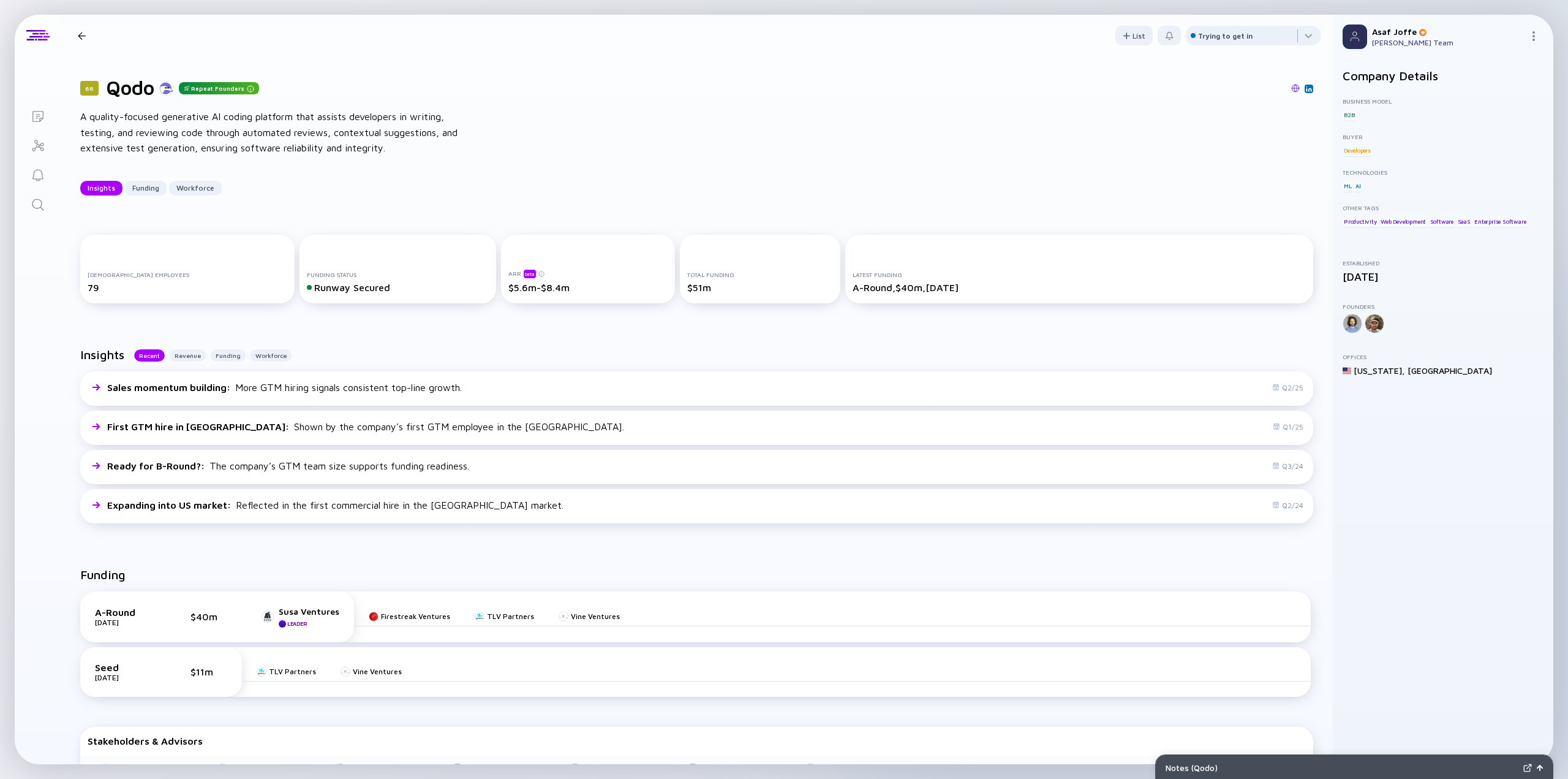
click at [35, 193] on link "Search" at bounding box center [37, 204] width 46 height 30
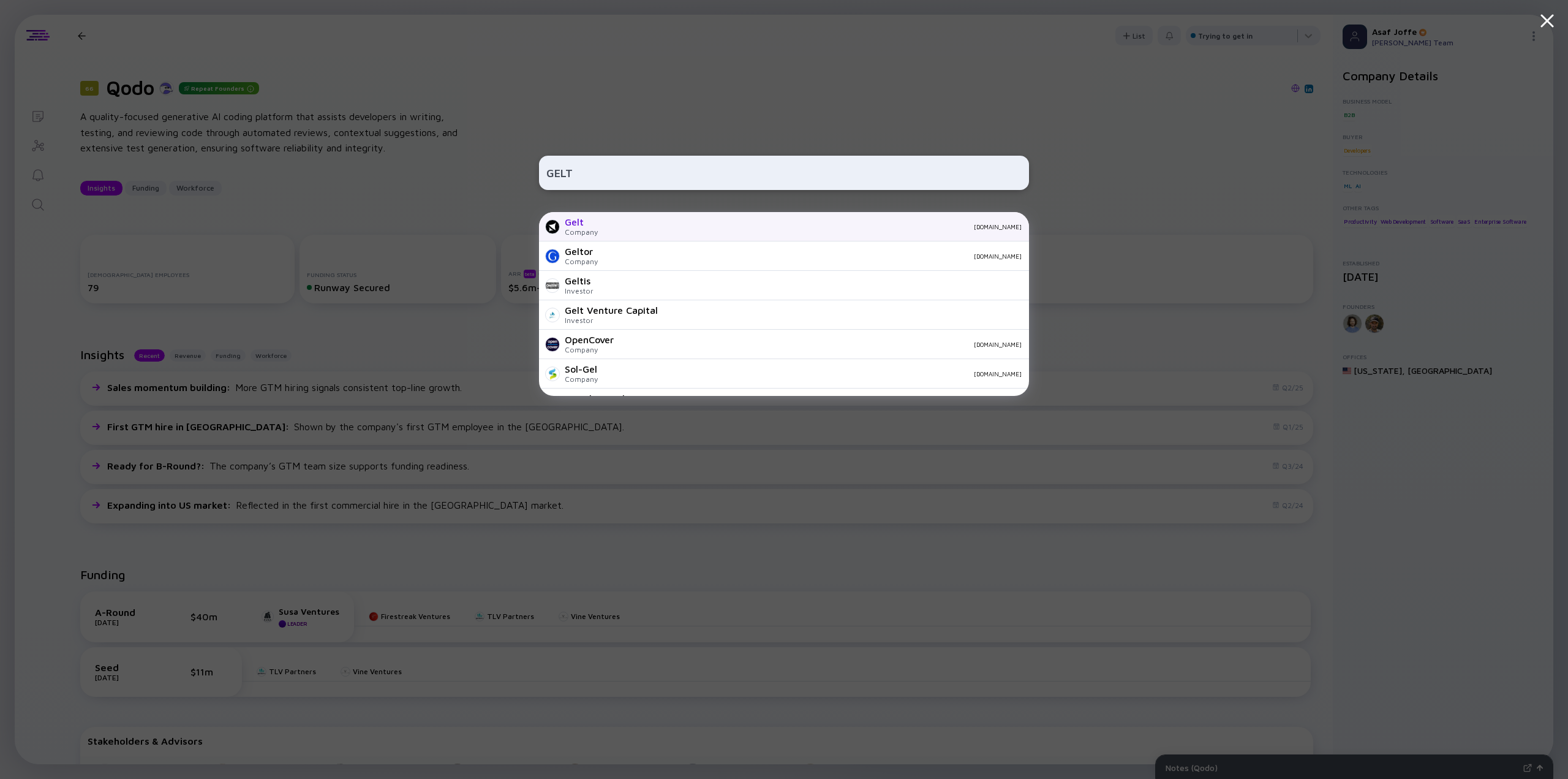
type input "GELT"
click at [656, 231] on div "Gelt Company joingelt.com" at bounding box center [784, 227] width 490 height 30
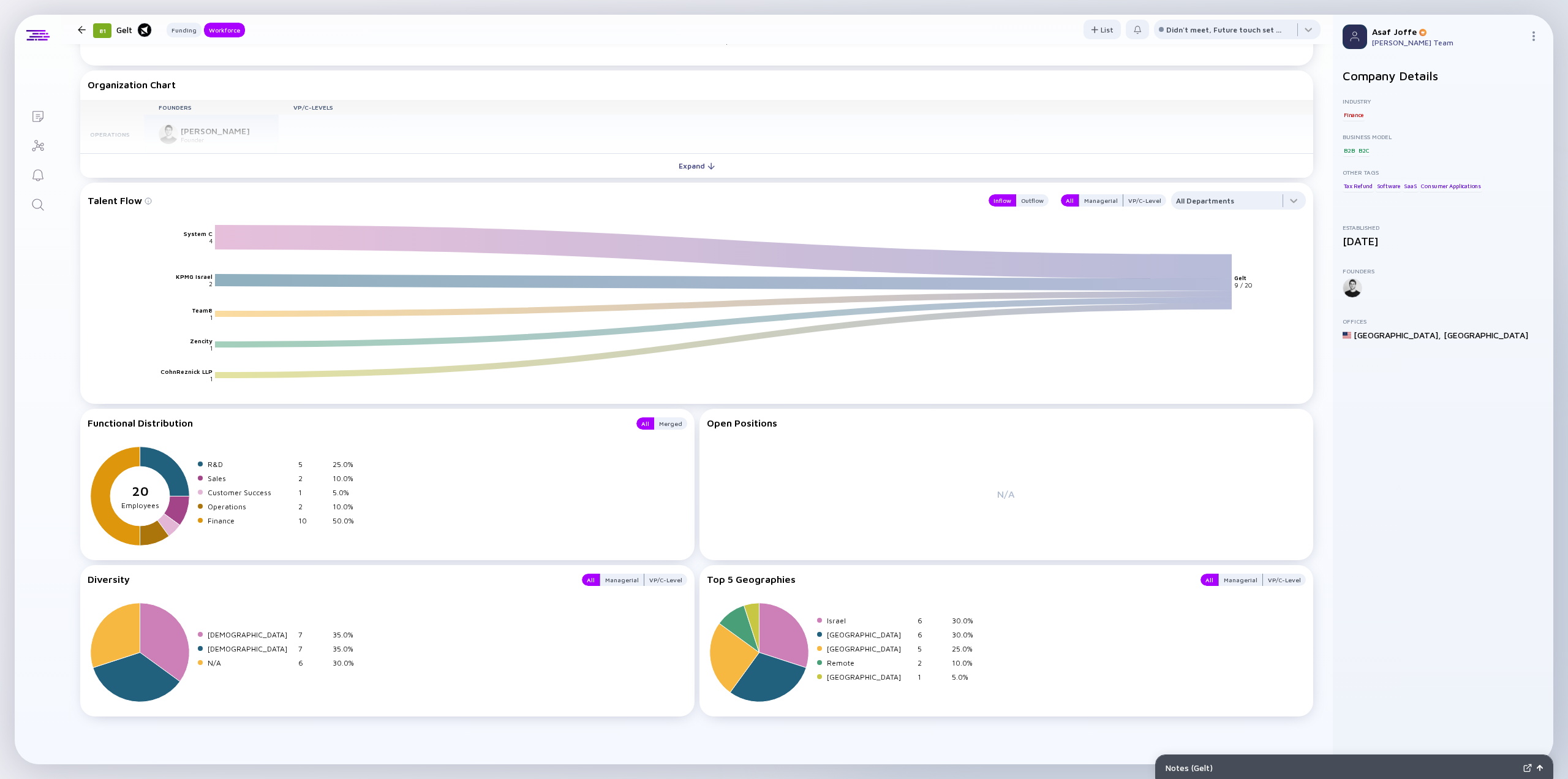
scroll to position [983, 0]
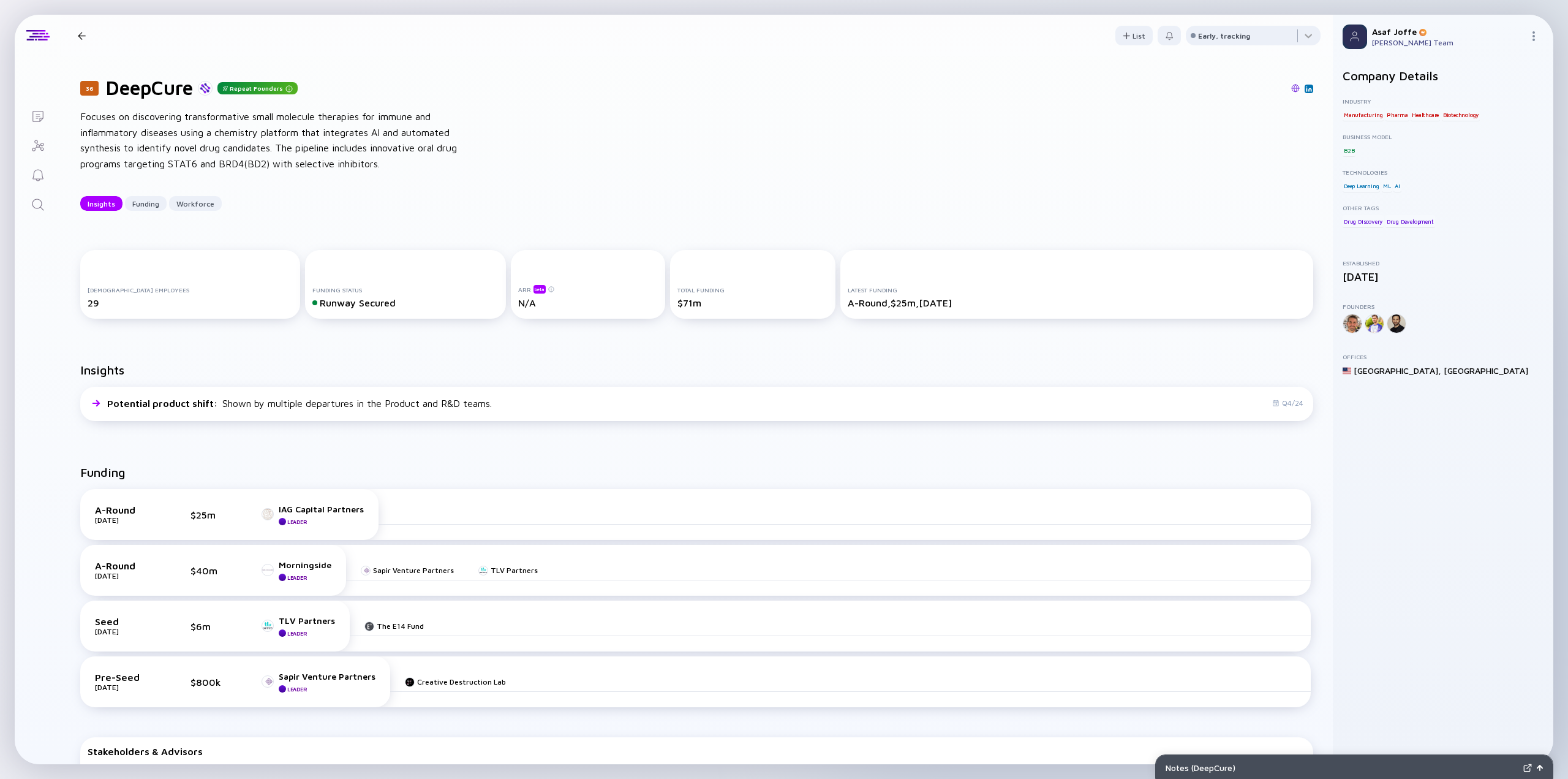
click at [1291, 84] on img at bounding box center [1295, 88] width 8 height 8
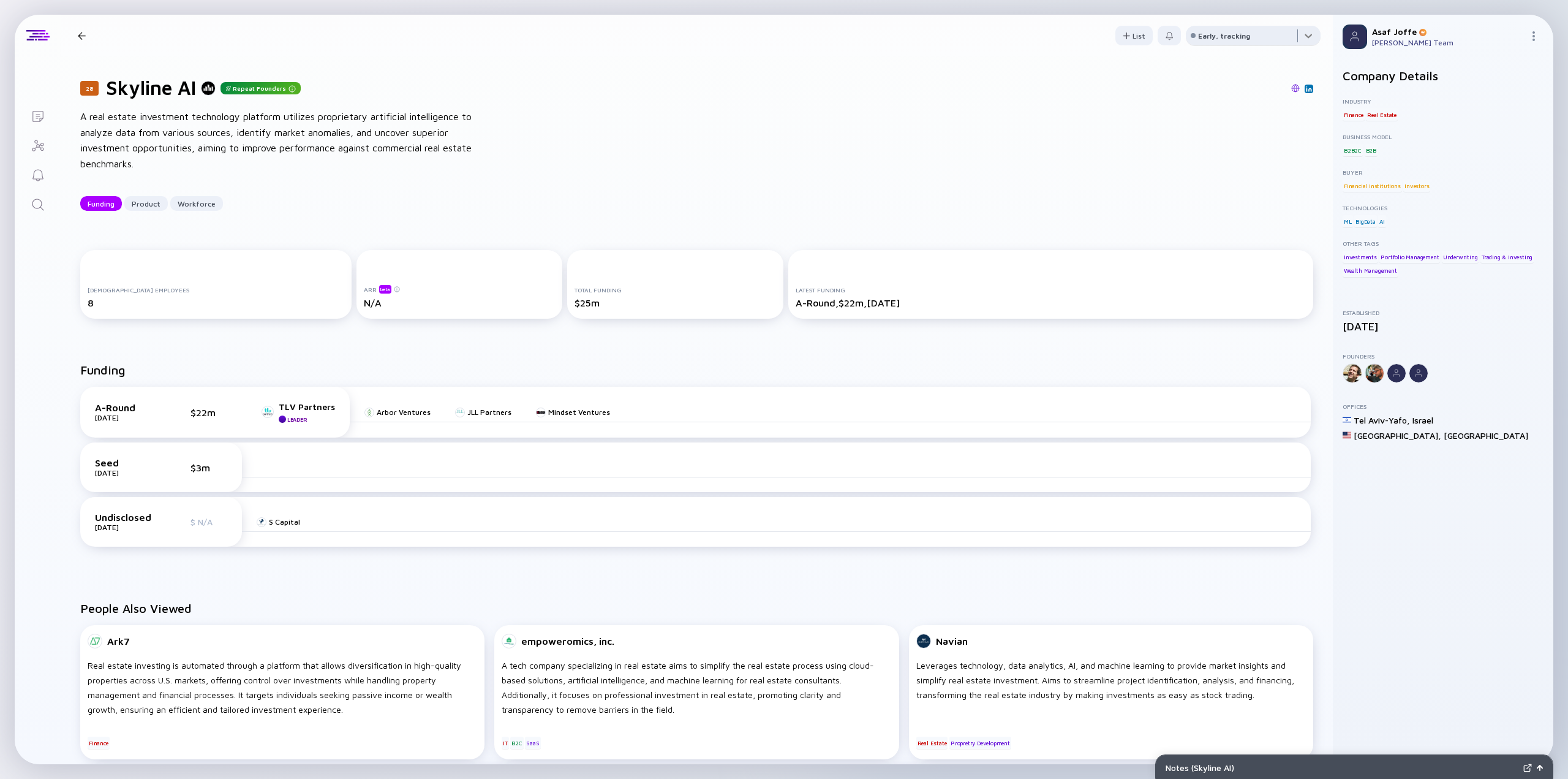
click at [1247, 35] on div at bounding box center [1253, 38] width 135 height 24
click at [1202, 187] on div "No Go" at bounding box center [1201, 183] width 23 height 12
click at [1014, 184] on div "28 Skyline AI Repeat Founders A real estate investment technology platform util…" at bounding box center [697, 144] width 1272 height 174
click at [38, 199] on icon "Search" at bounding box center [38, 204] width 15 height 15
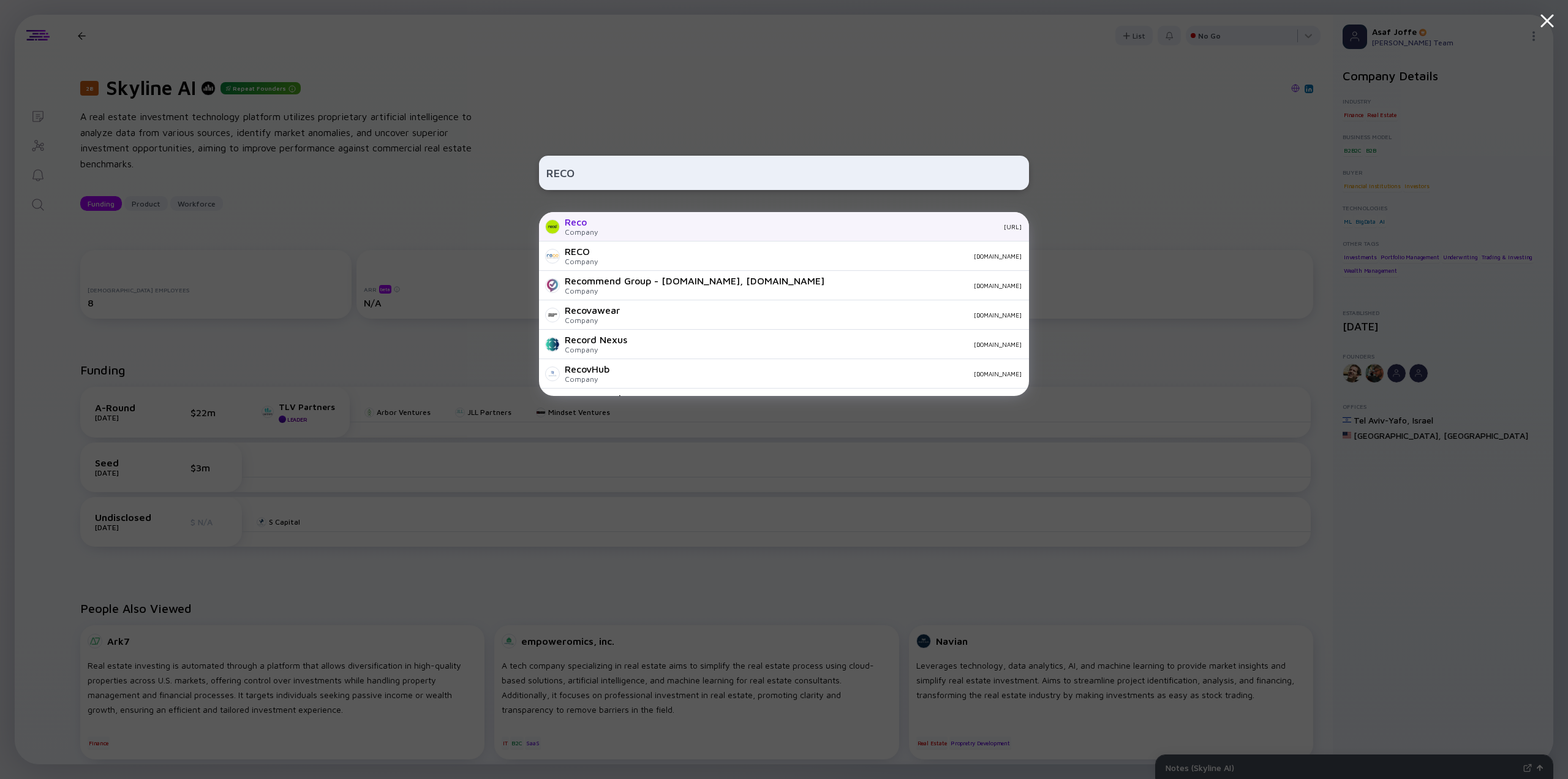
type input "RECO"
click at [576, 227] on div "Reco" at bounding box center [581, 222] width 33 height 11
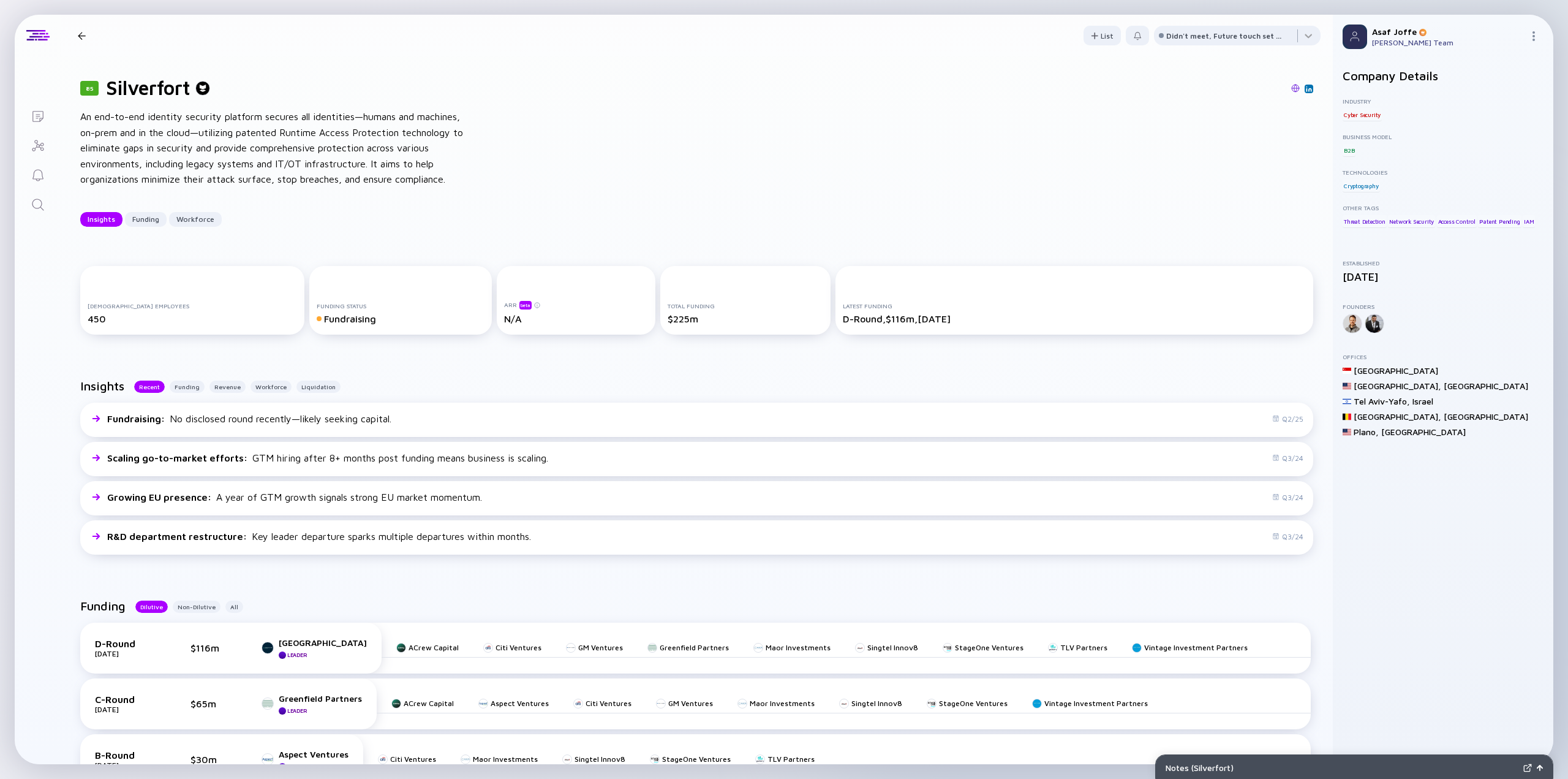
click at [1306, 86] on img at bounding box center [1309, 89] width 6 height 6
click at [33, 207] on icon "Search" at bounding box center [37, 204] width 12 height 12
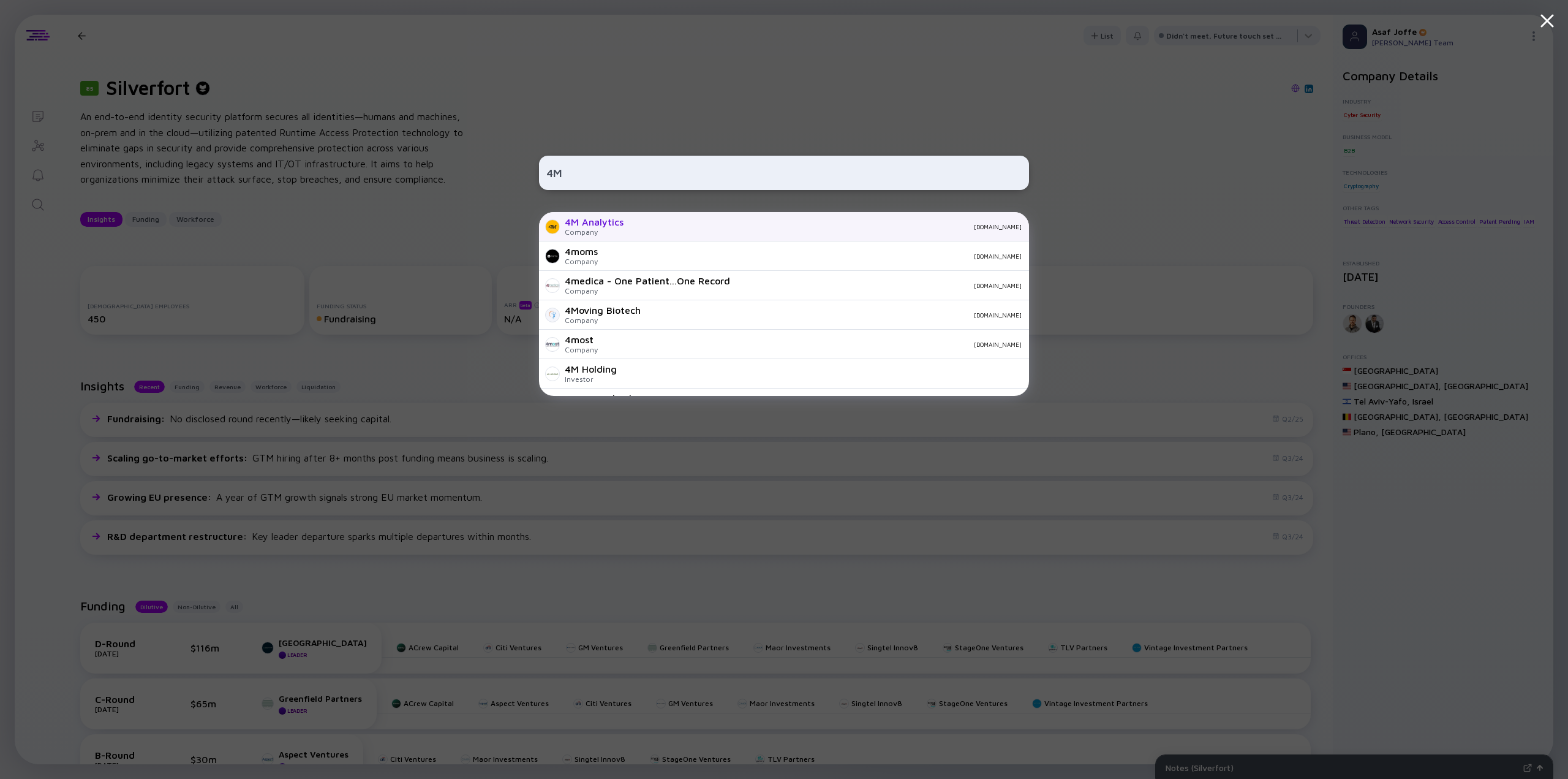
type input "4M"
click at [622, 227] on div "4M Analytics" at bounding box center [594, 222] width 59 height 11
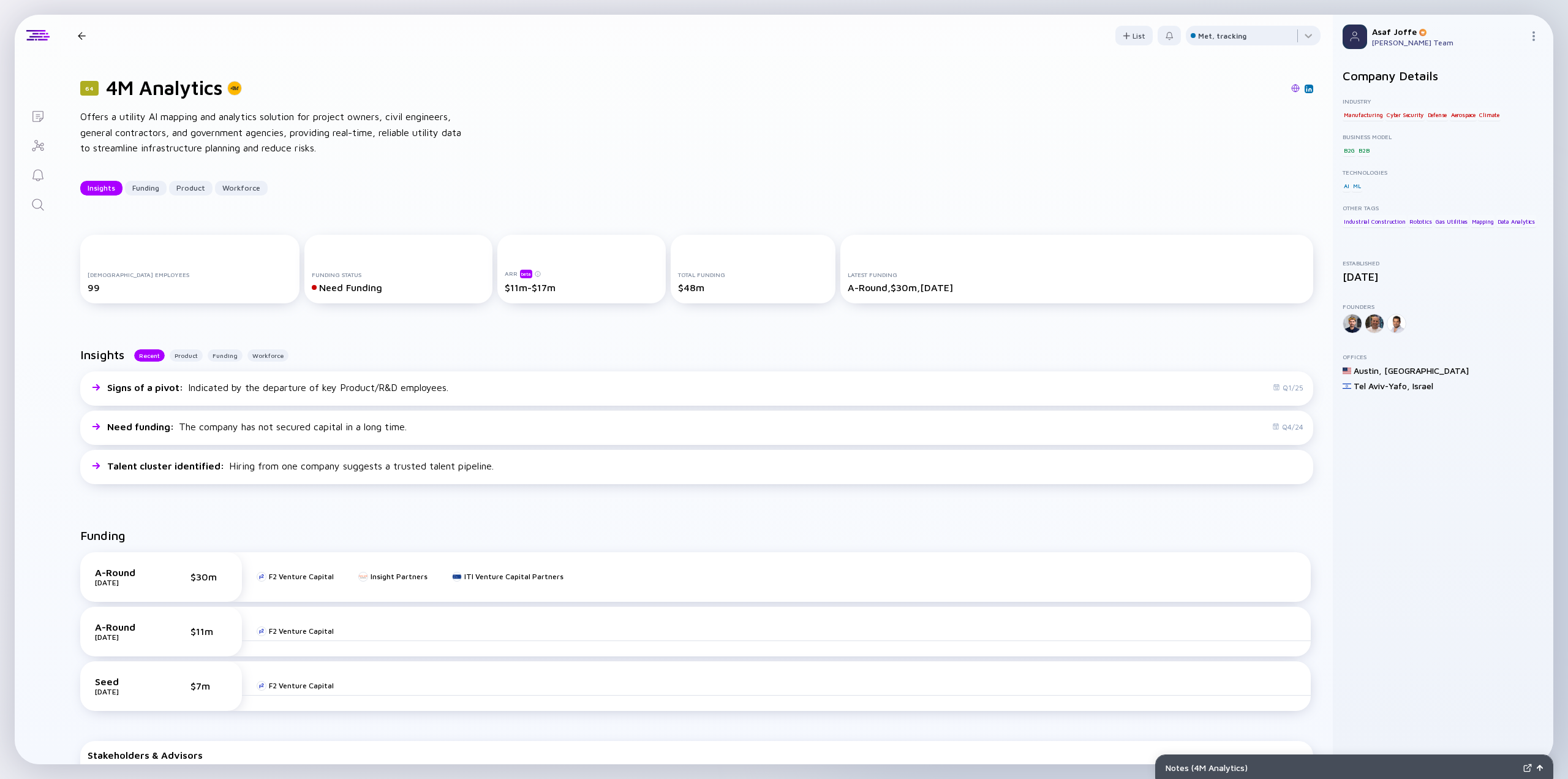
click at [1291, 90] on img at bounding box center [1295, 88] width 8 height 8
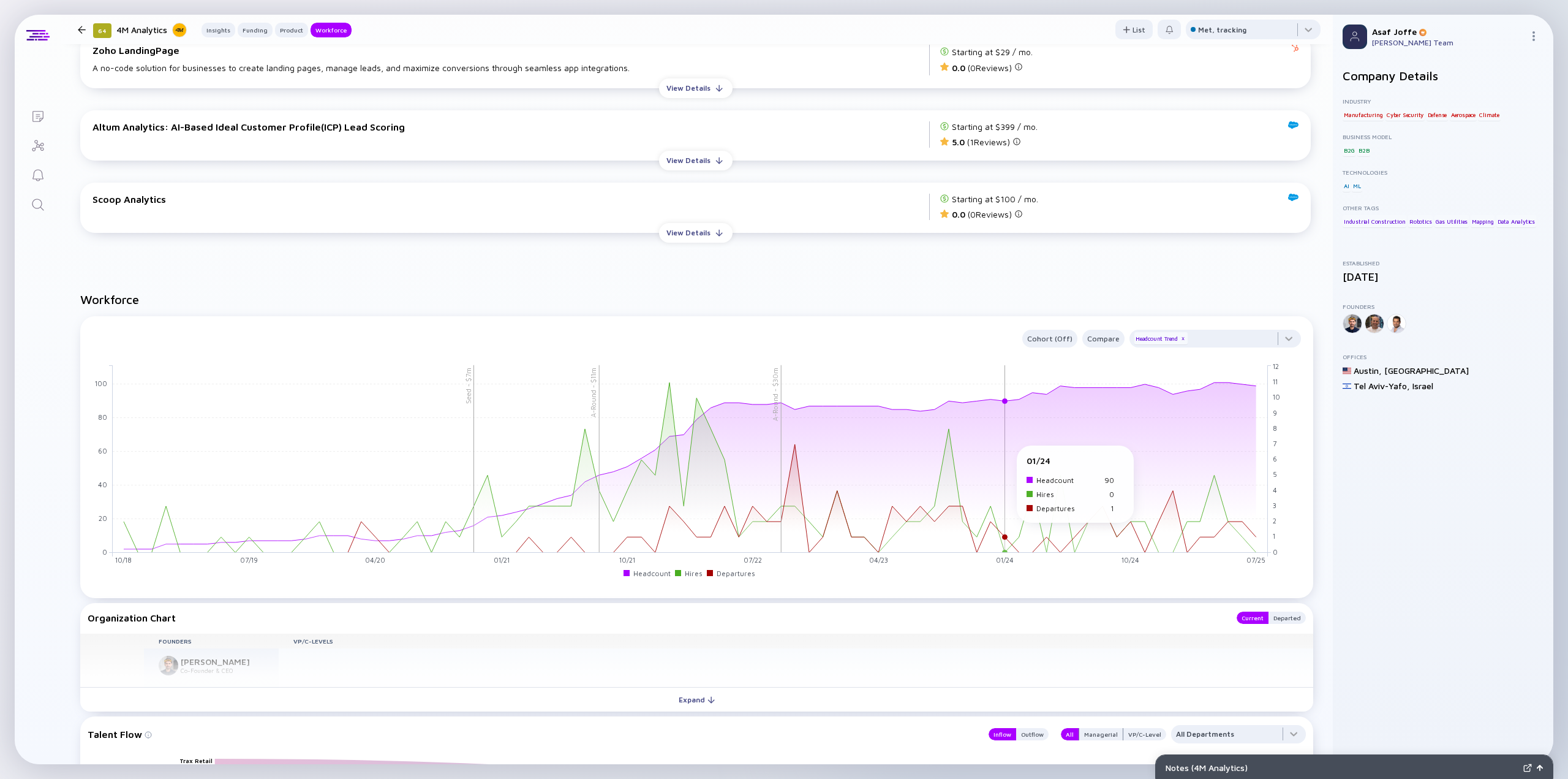
scroll to position [1564, 0]
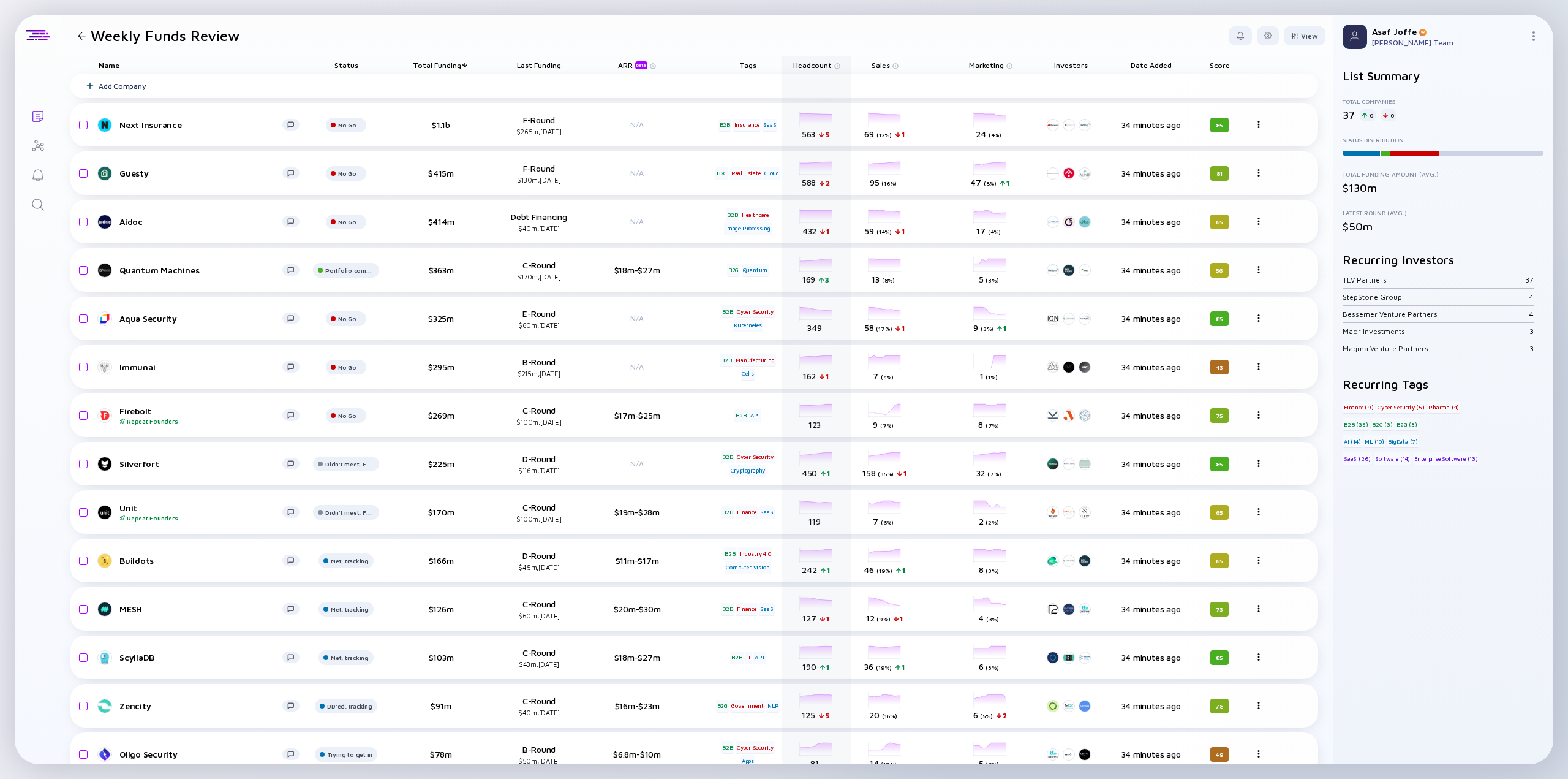
drag, startPoint x: 750, startPoint y: 66, endPoint x: 805, endPoint y: 64, distance: 55.0
click at [805, 64] on div "Name Status Total Funding Last Funding ARR beta Tags Headcount Sales Marketing …" at bounding box center [694, 65] width 1248 height 17
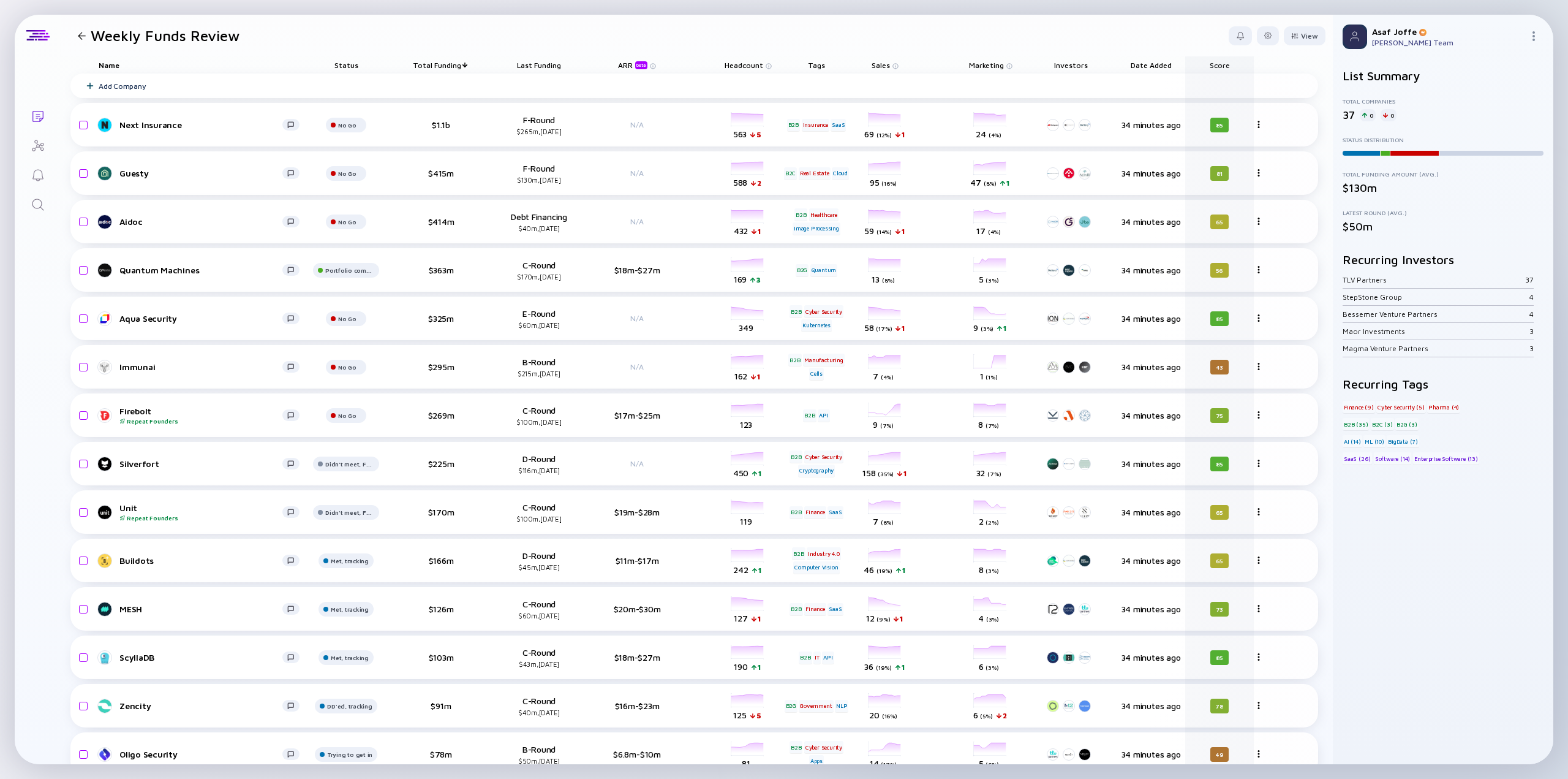
drag, startPoint x: 818, startPoint y: 64, endPoint x: 1246, endPoint y: 59, distance: 428.0
click at [1246, 59] on div "Name Status Total Funding Last Funding ARR beta Headcount Tags Sales Marketing …" at bounding box center [694, 65] width 1248 height 17
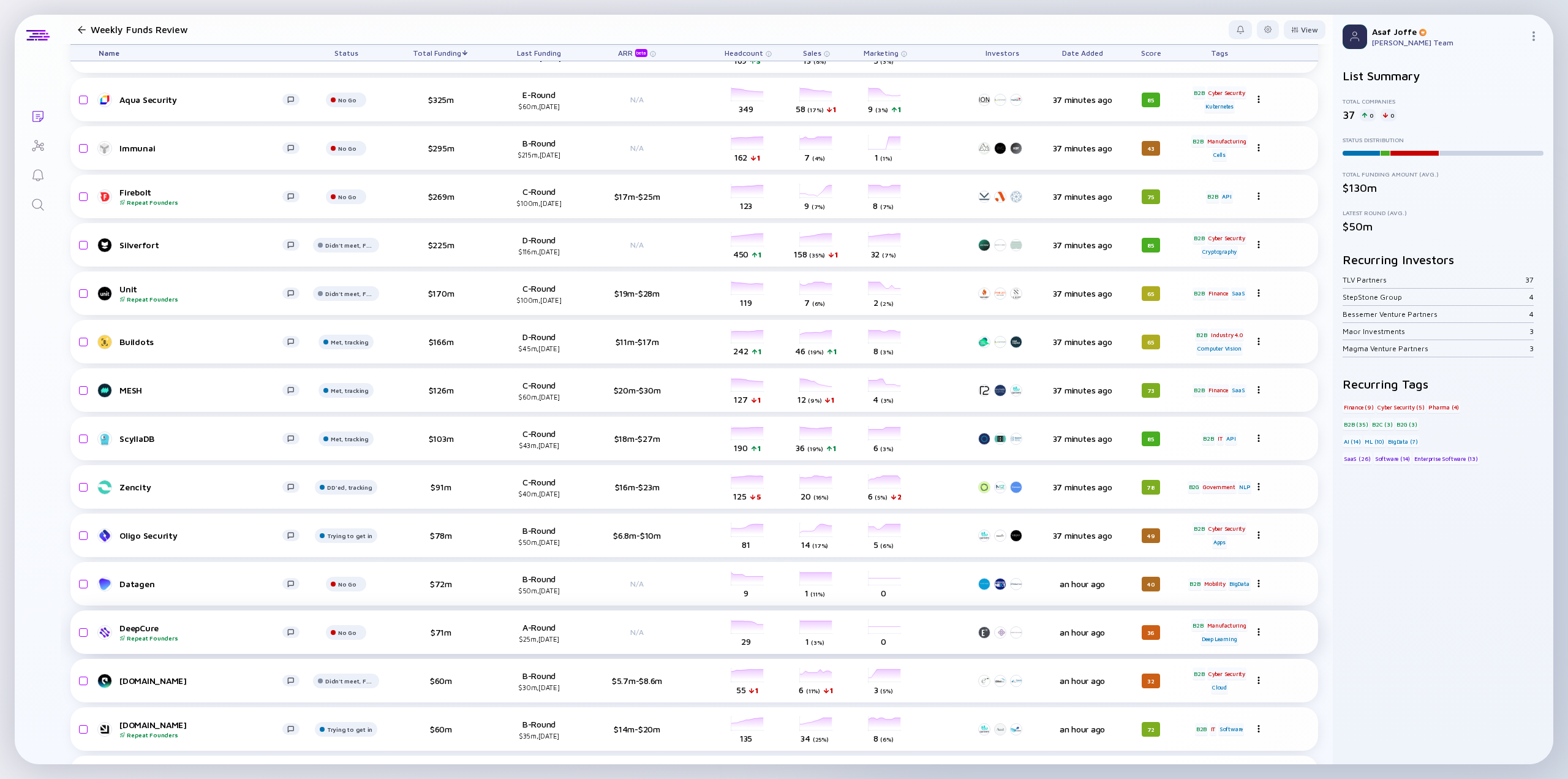
scroll to position [245, 0]
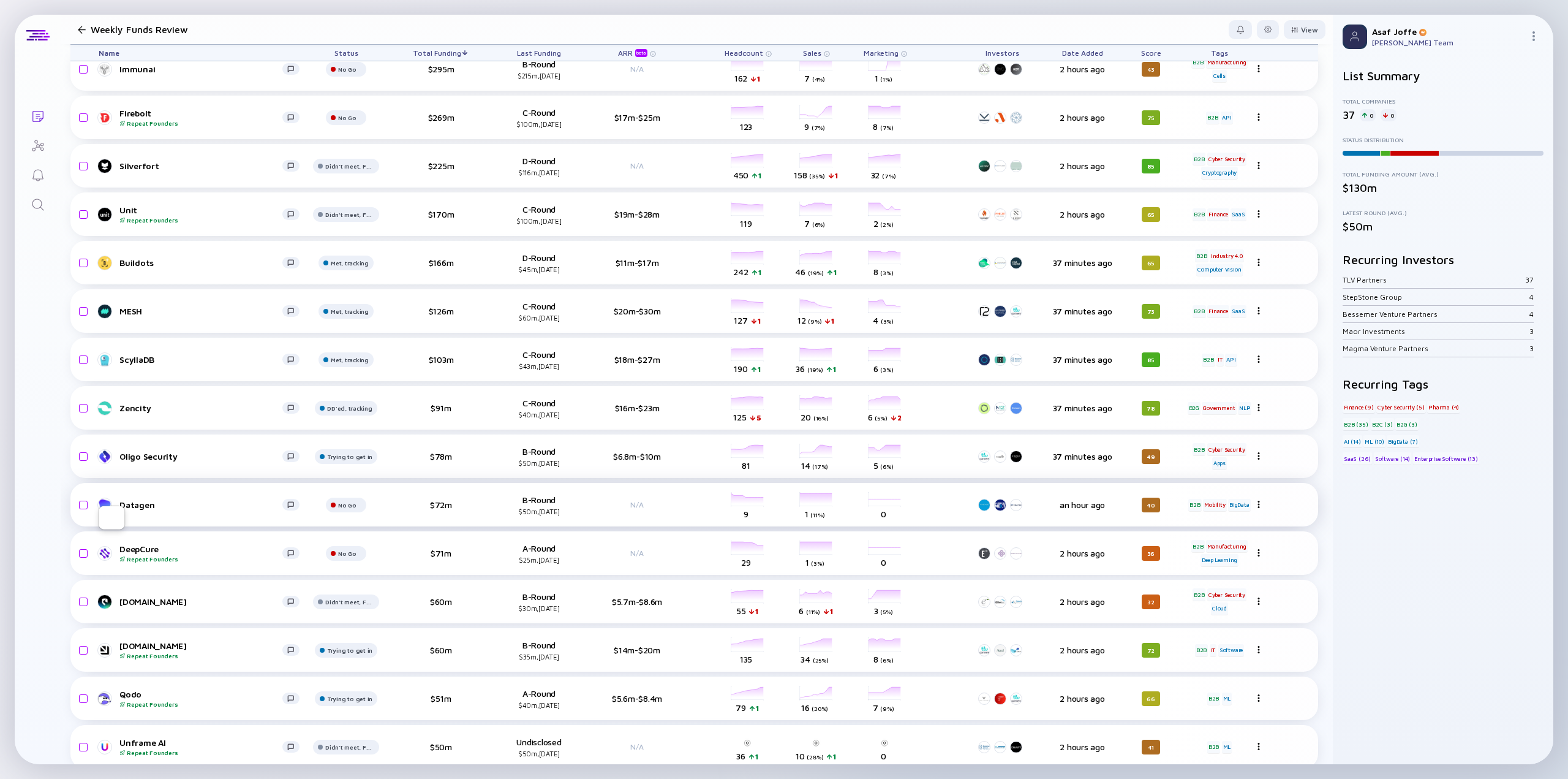
scroll to position [307, 0]
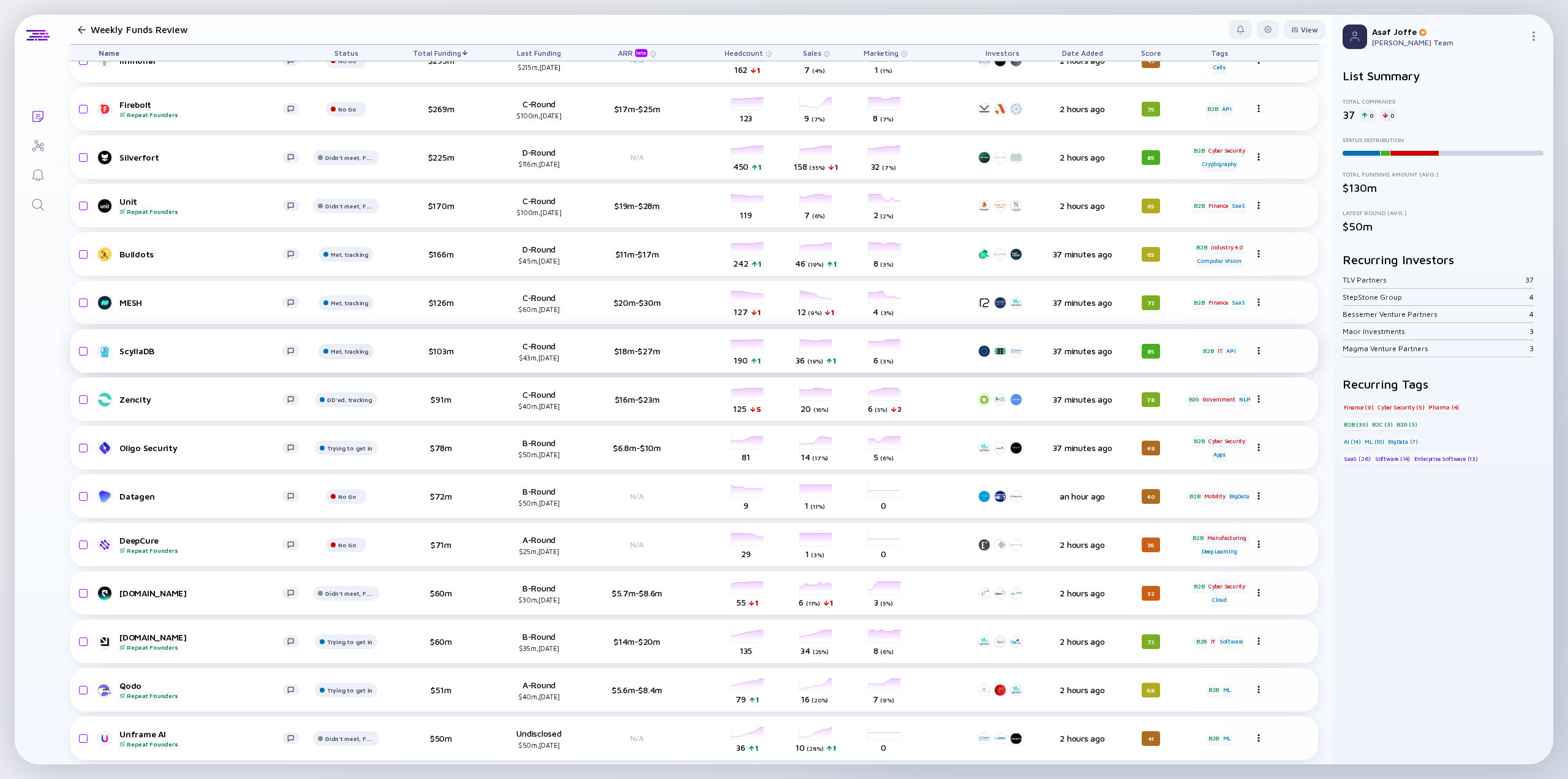
click at [338, 30] on div at bounding box center [346, 17] width 41 height 24
click at [364, 477] on div "DD'ed, tracking" at bounding box center [363, 472] width 61 height 12
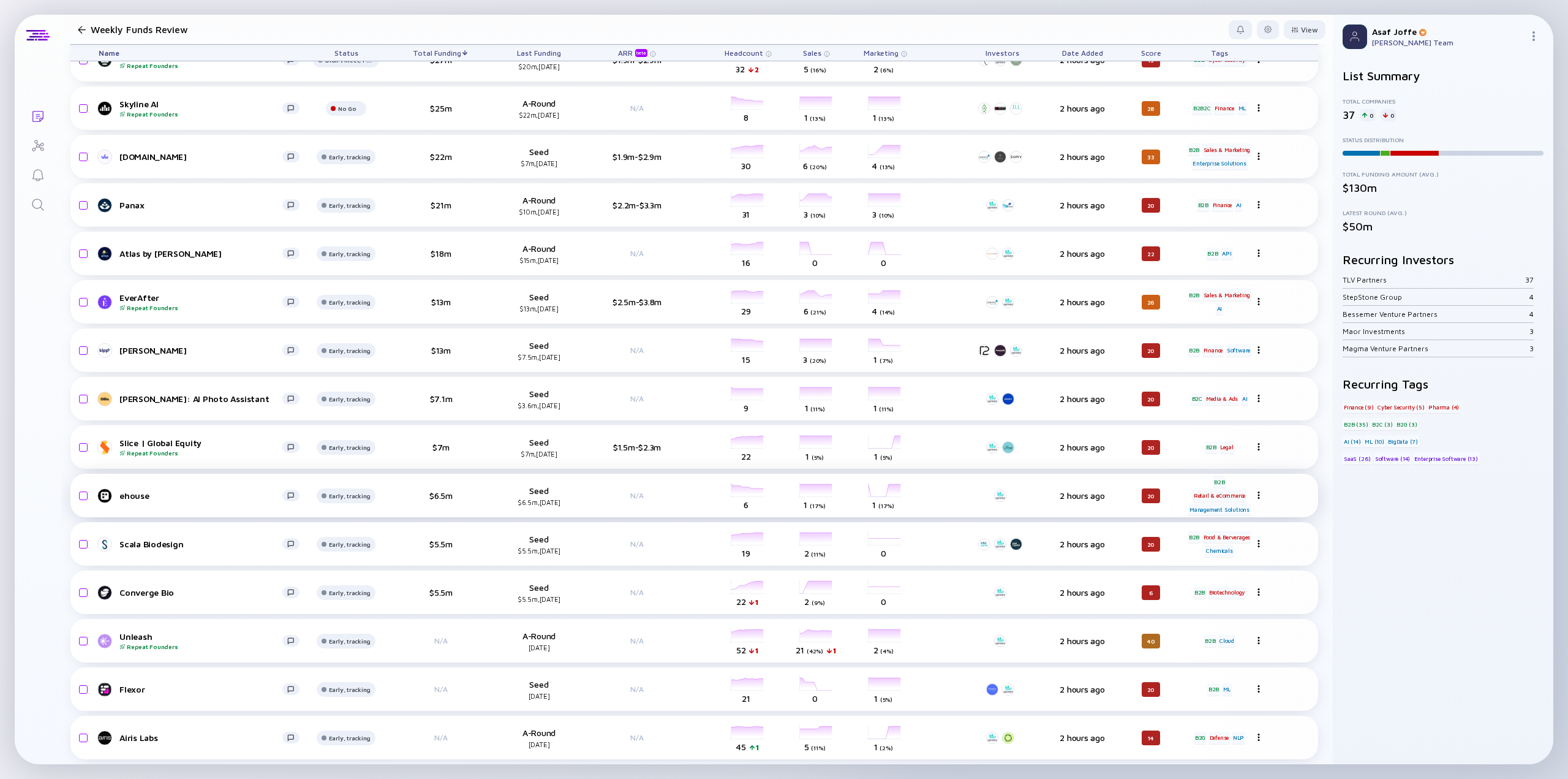
scroll to position [1069, 0]
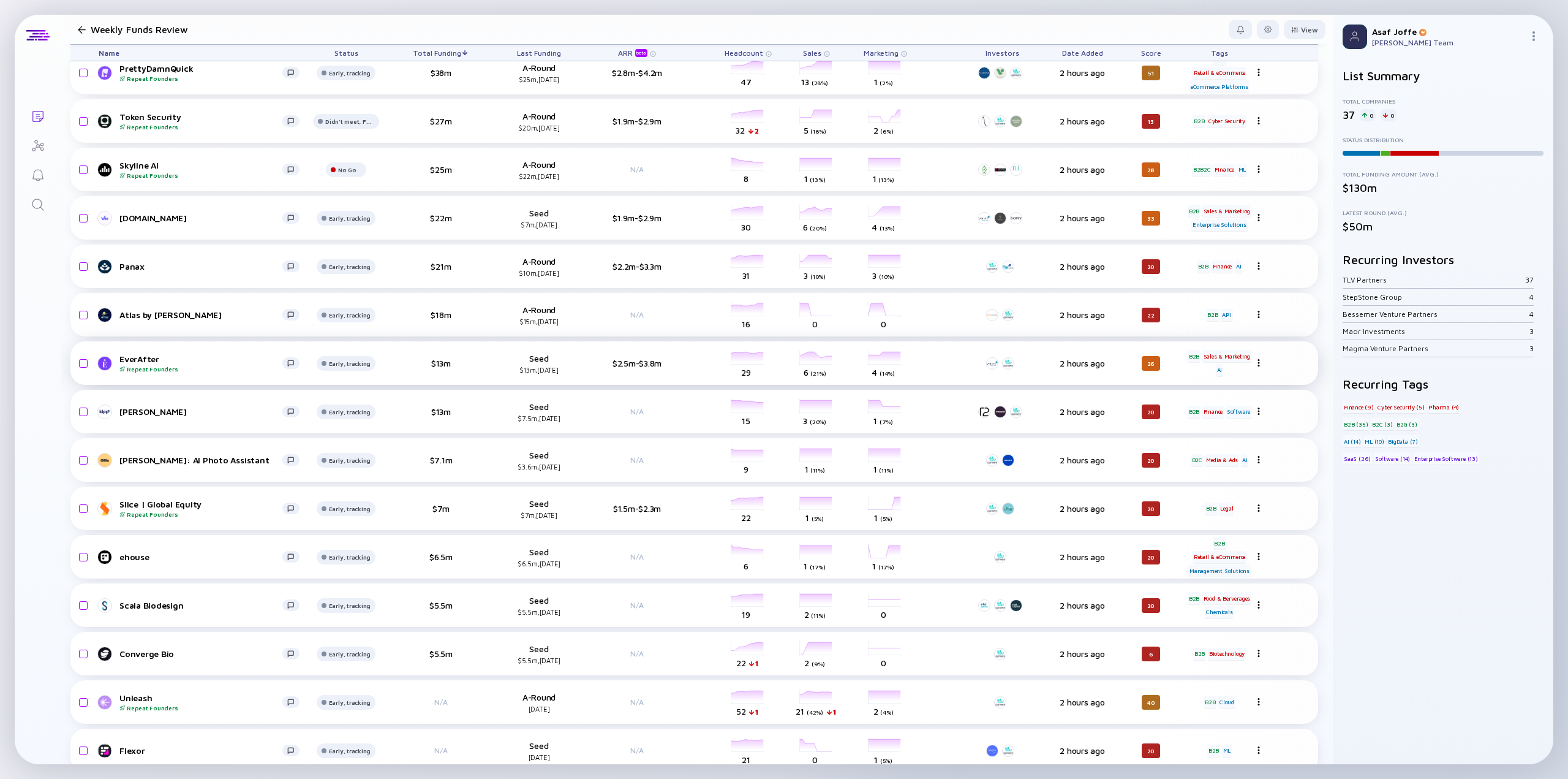
click at [1258, 30] on div at bounding box center [1258, 24] width 10 height 10
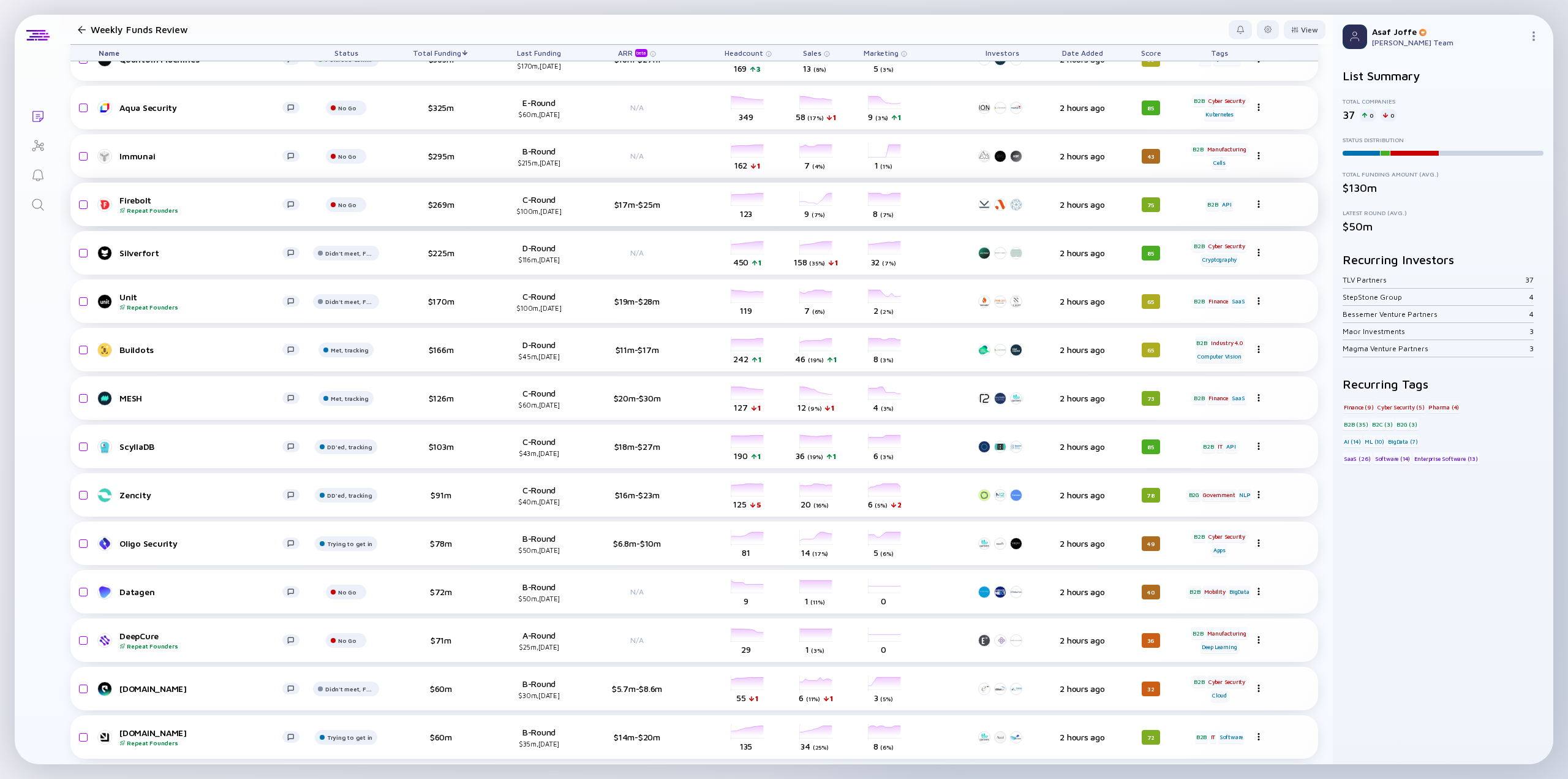
scroll to position [27, 0]
